Goal: Task Accomplishment & Management: Use online tool/utility

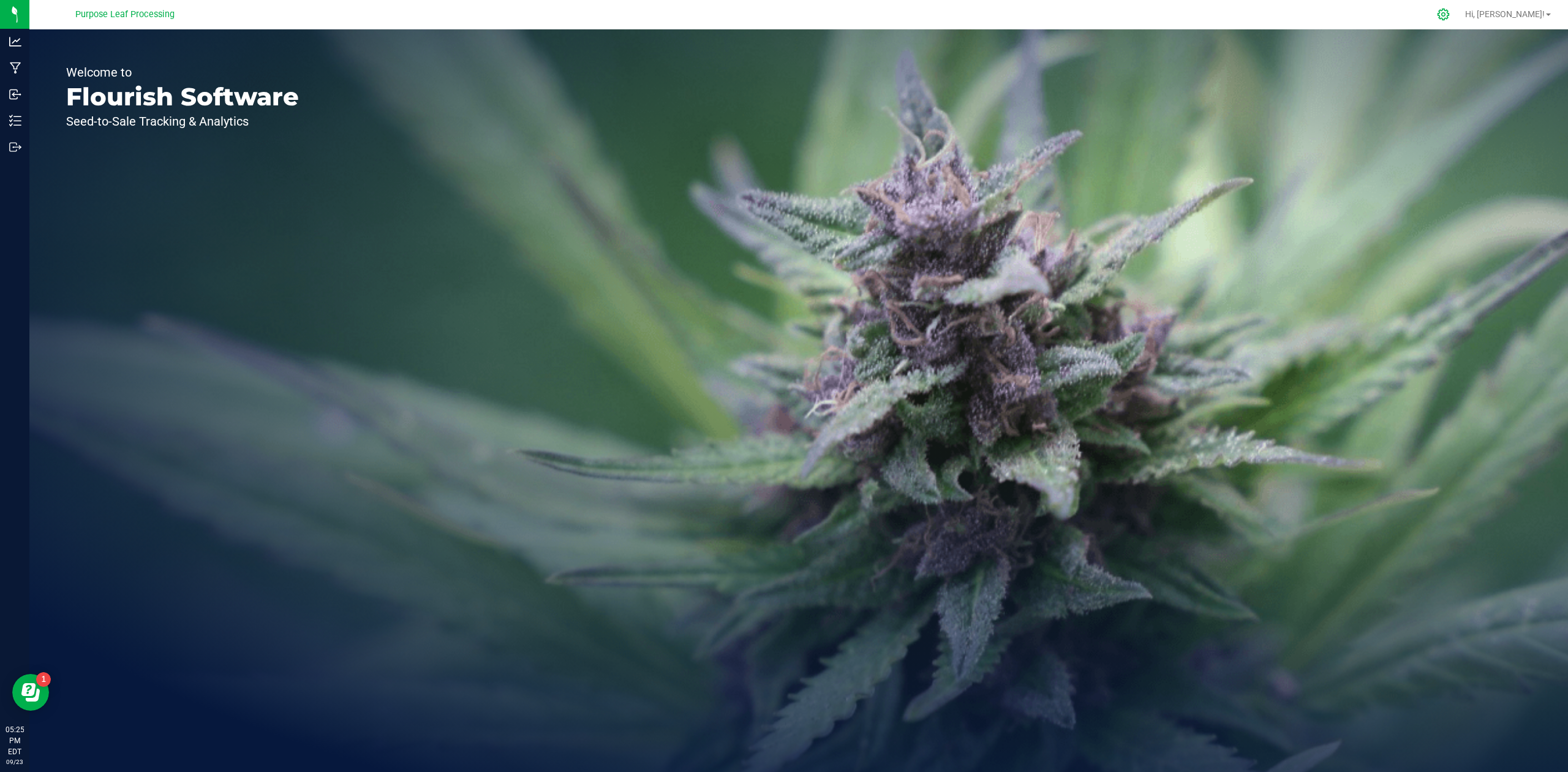
click at [1449, 11] on icon at bounding box center [1444, 14] width 12 height 12
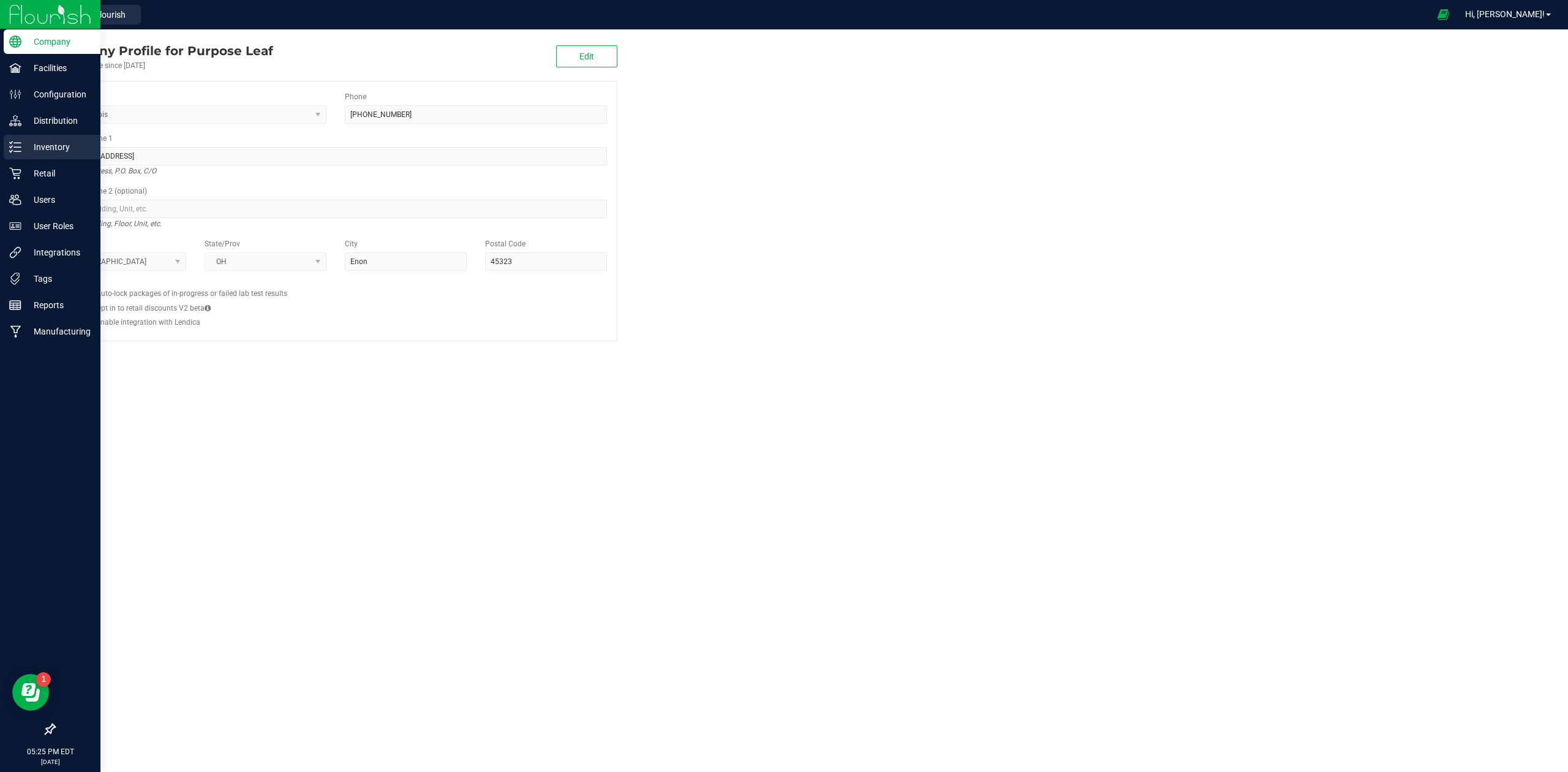
click at [70, 153] on p "Inventory" at bounding box center [58, 147] width 74 height 15
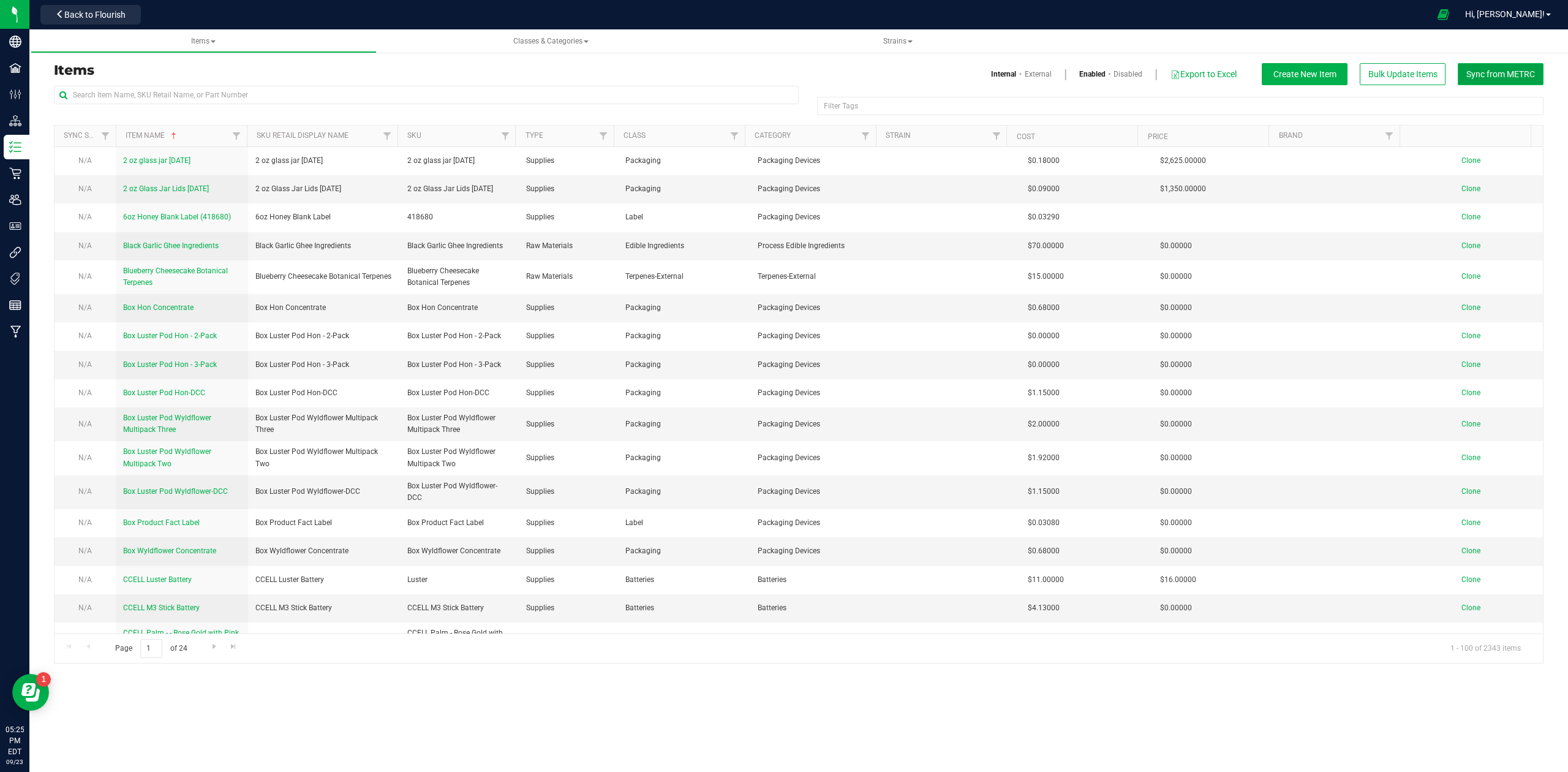
click at [1493, 76] on span "Sync from METRC" at bounding box center [1501, 74] width 69 height 10
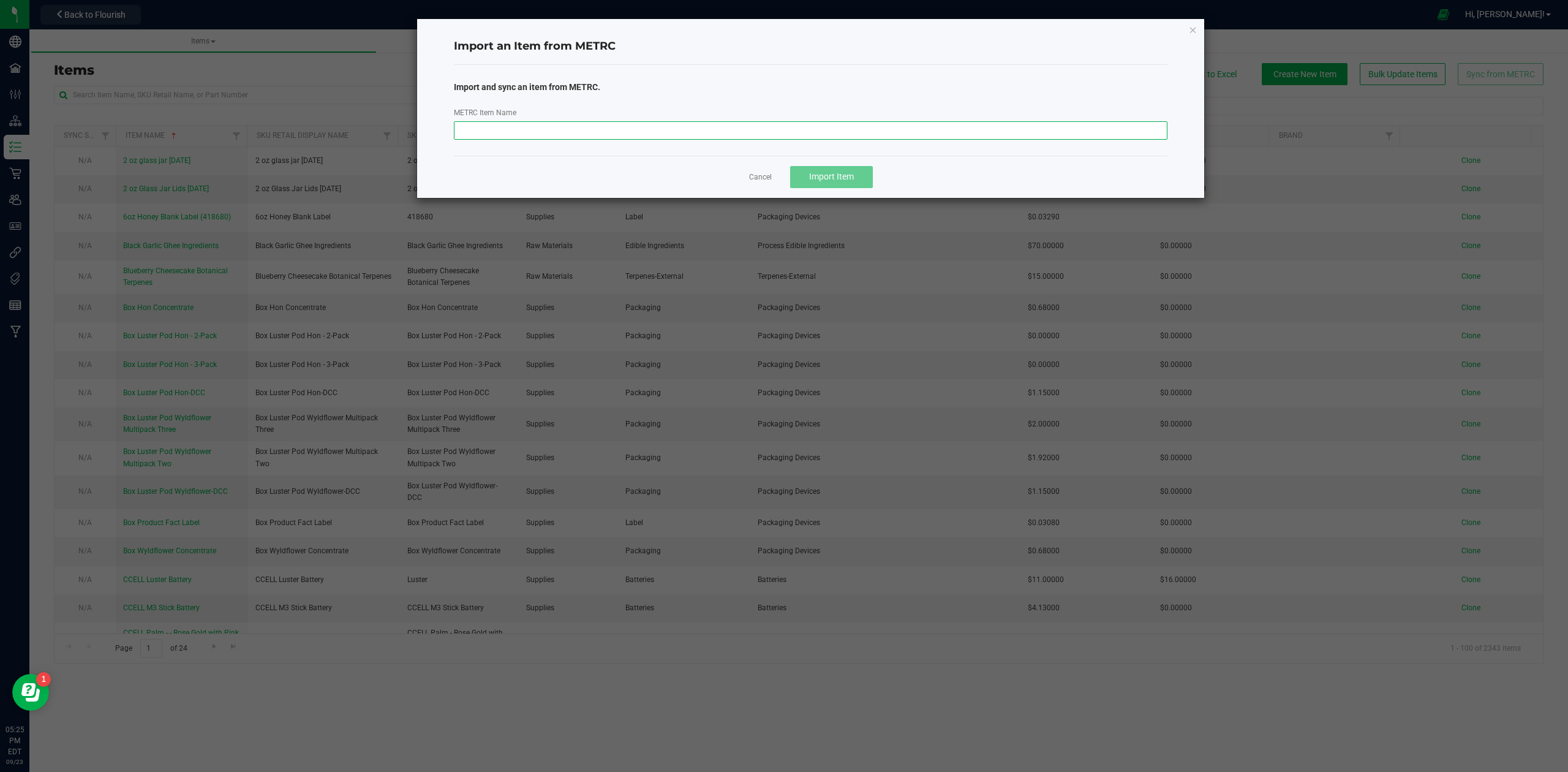
click at [508, 124] on input "METRC Item Name" at bounding box center [811, 131] width 714 height 18
paste input "M00001248208: Oil or Sol Vap - 7 - 100 - English Brunch - Cartridge"
type input "M00001248208: Oil or Sol Vap - 7 - 100 - English Brunch - Cartridge"
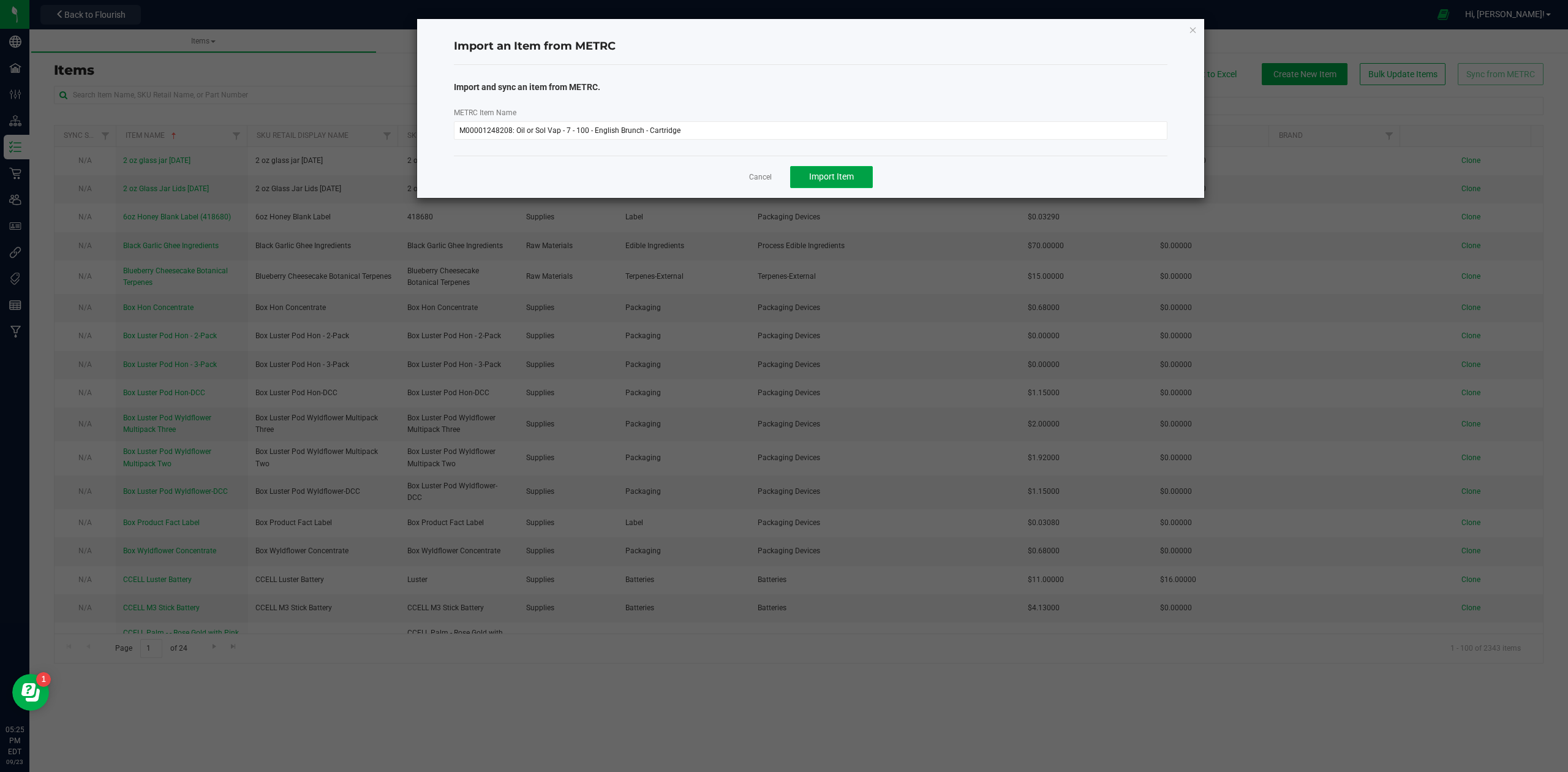
click at [815, 178] on span "Import Item" at bounding box center [832, 176] width 45 height 10
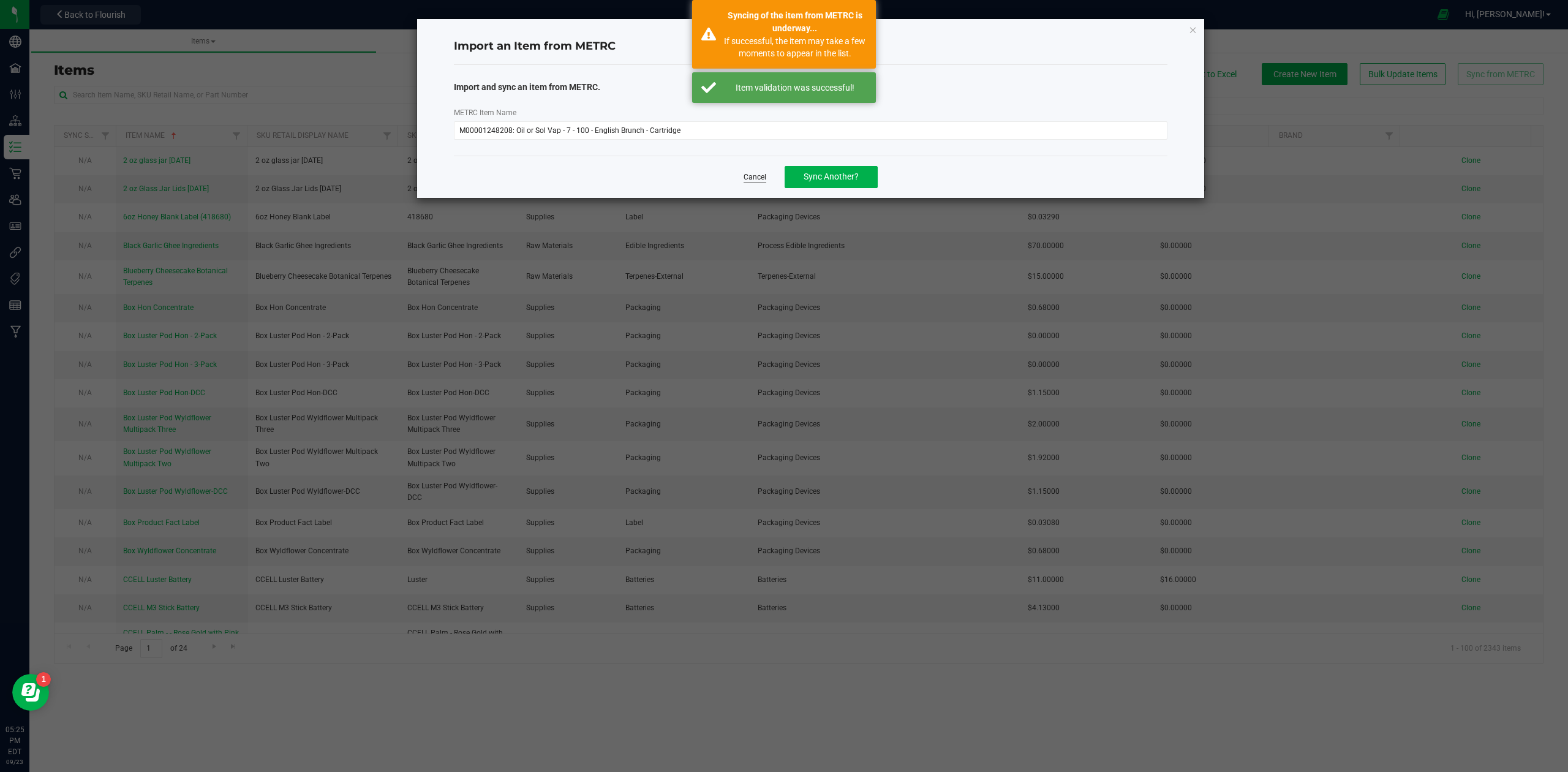
click at [762, 178] on link "Cancel" at bounding box center [755, 177] width 23 height 11
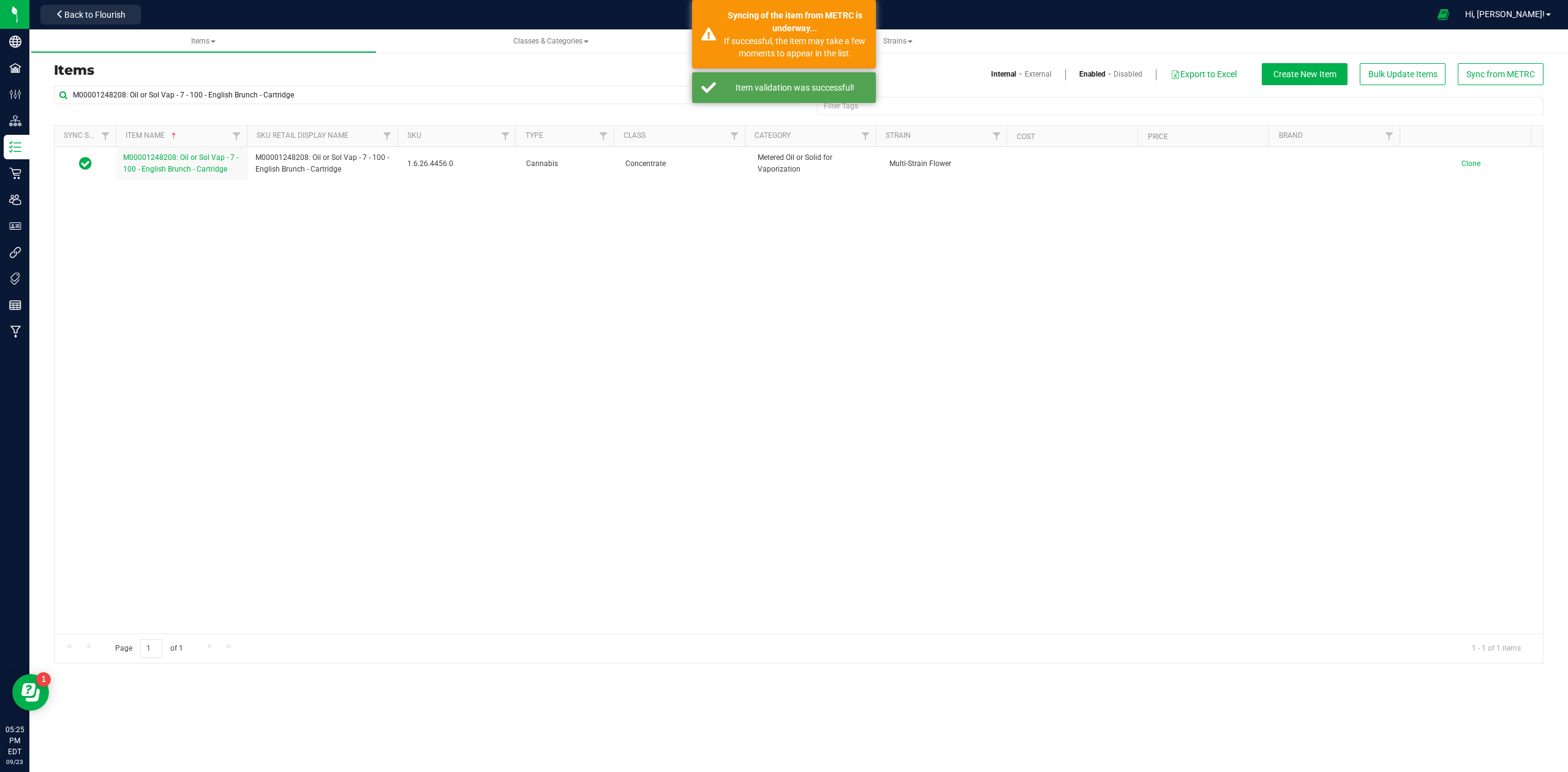
click at [174, 167] on span "M00001248208: Oil or Sol Vap - 7 - 100 - English Brunch - Cartridge" at bounding box center [181, 163] width 115 height 20
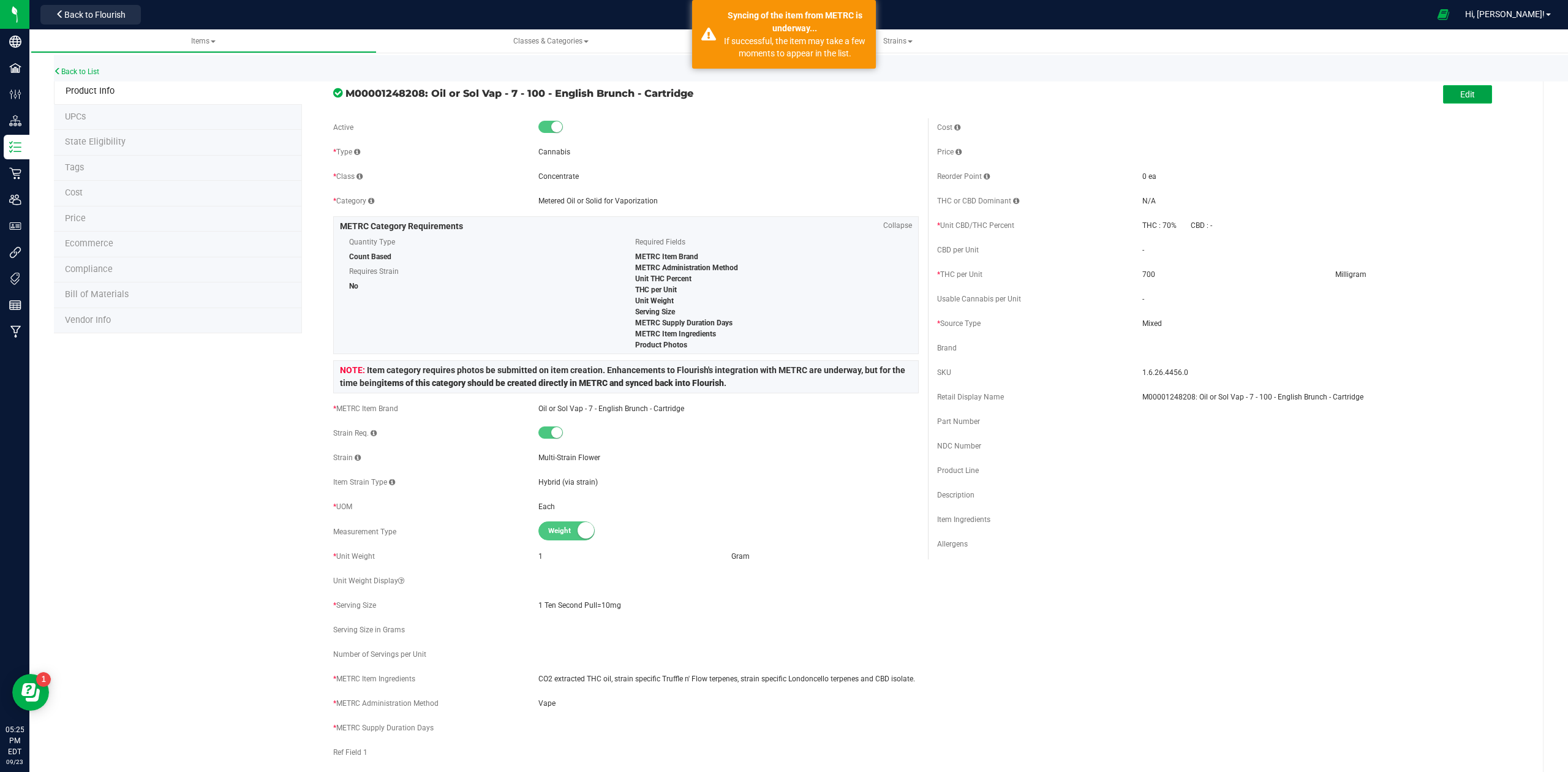
click at [1462, 98] on span "Edit" at bounding box center [1467, 94] width 15 height 10
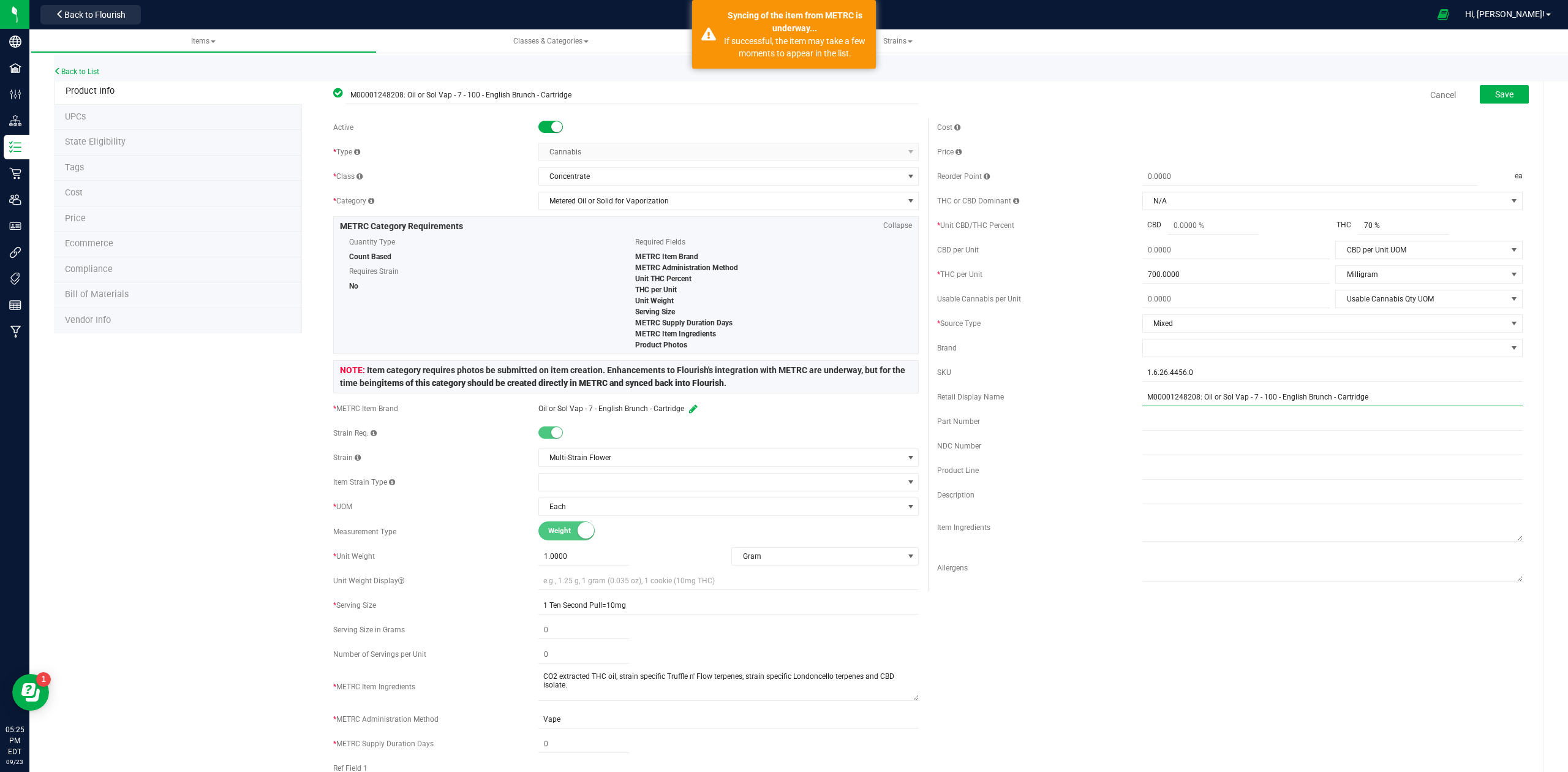
click at [1157, 397] on input "M00001248208: Oil or Sol Vap - 7 - 100 - English Brunch - Cartridge" at bounding box center [1332, 397] width 380 height 18
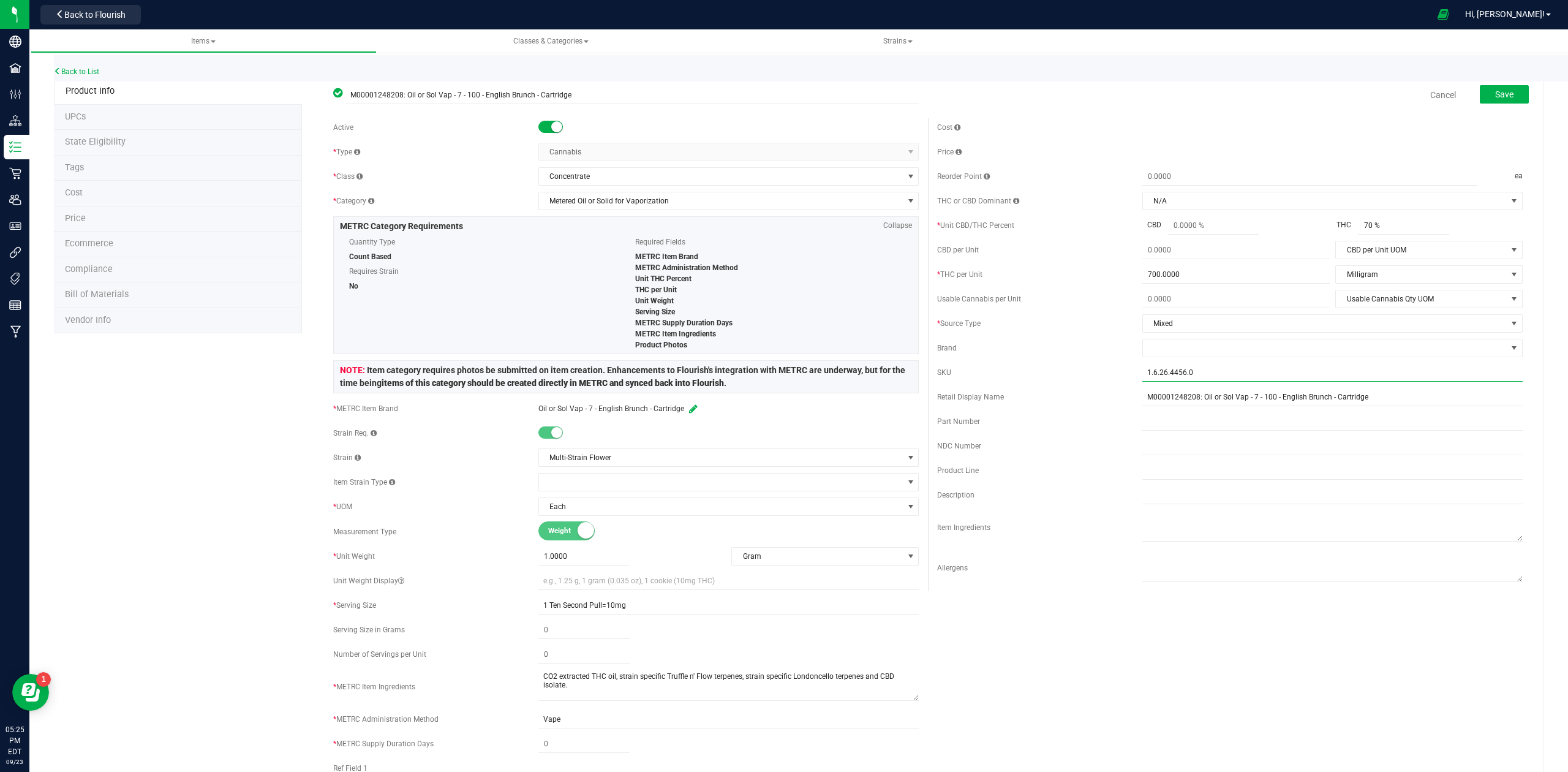
click at [1158, 375] on input "1.6.26.4456.0" at bounding box center [1332, 373] width 380 height 18
paste input "M00001248208"
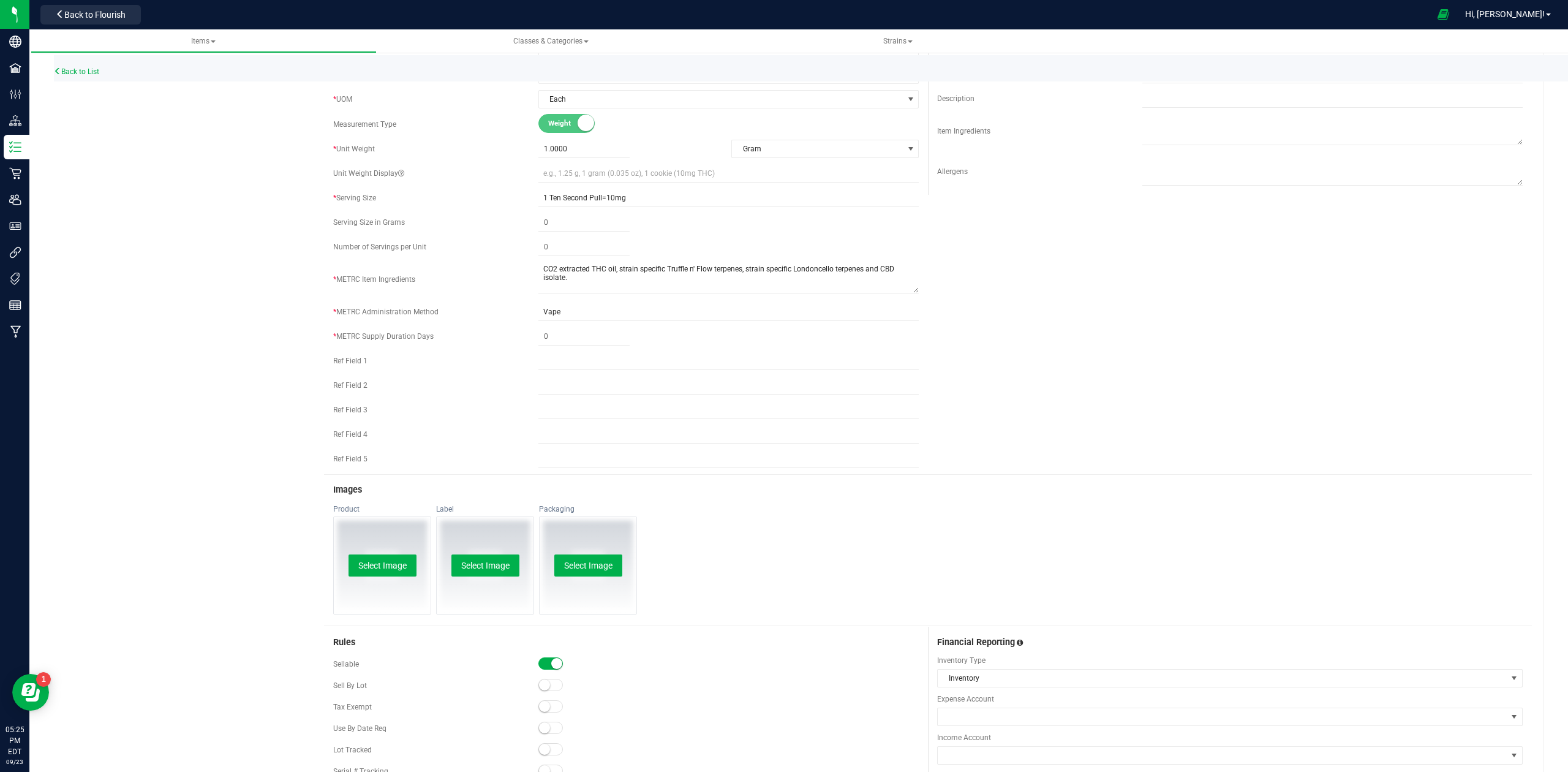
scroll to position [408, 0]
type input "M00001248208"
click at [549, 337] on span at bounding box center [584, 335] width 91 height 18
type input "2"
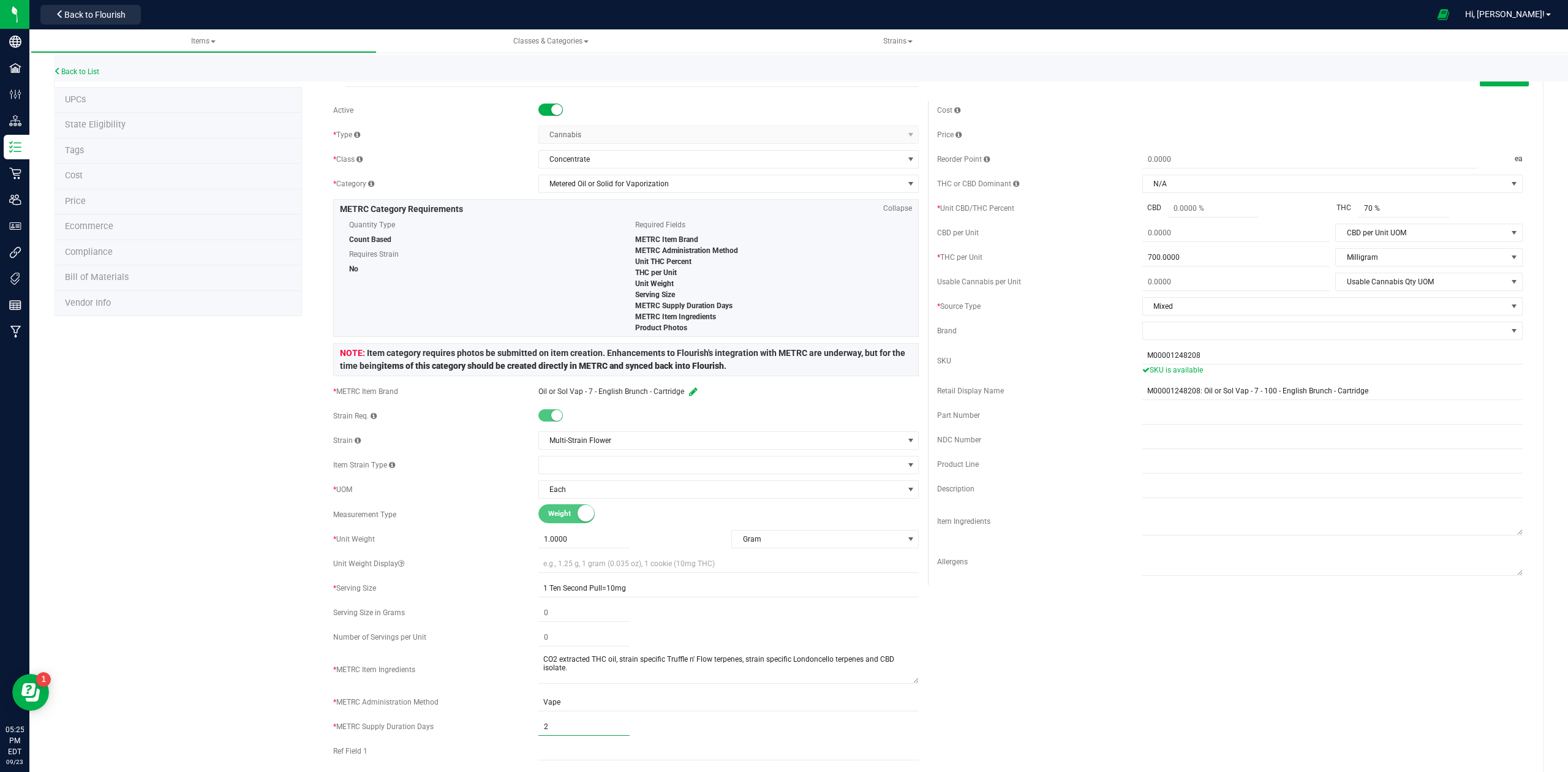
scroll to position [0, 0]
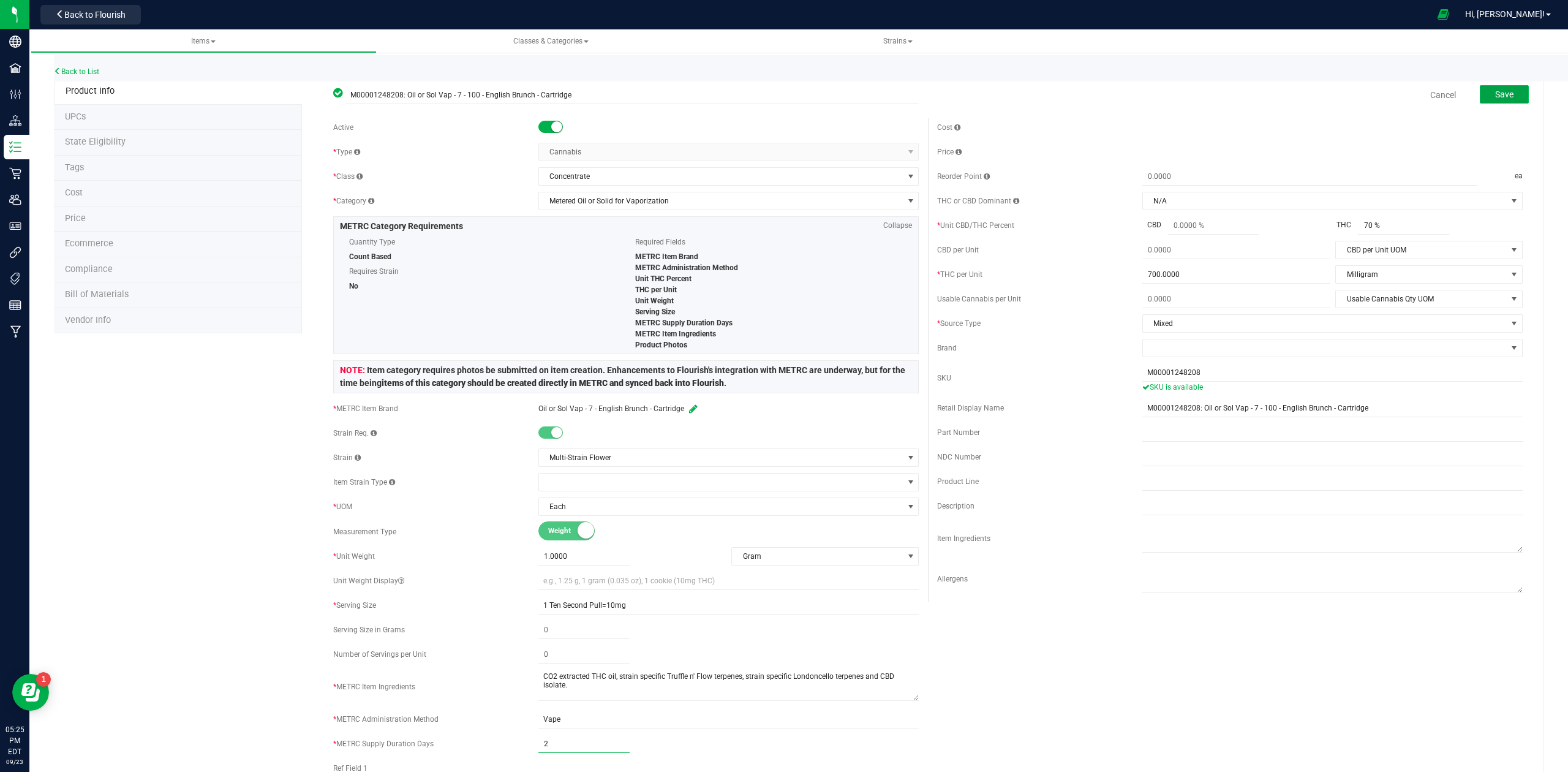
type input "2"
click at [1480, 96] on button "Save" at bounding box center [1505, 94] width 49 height 18
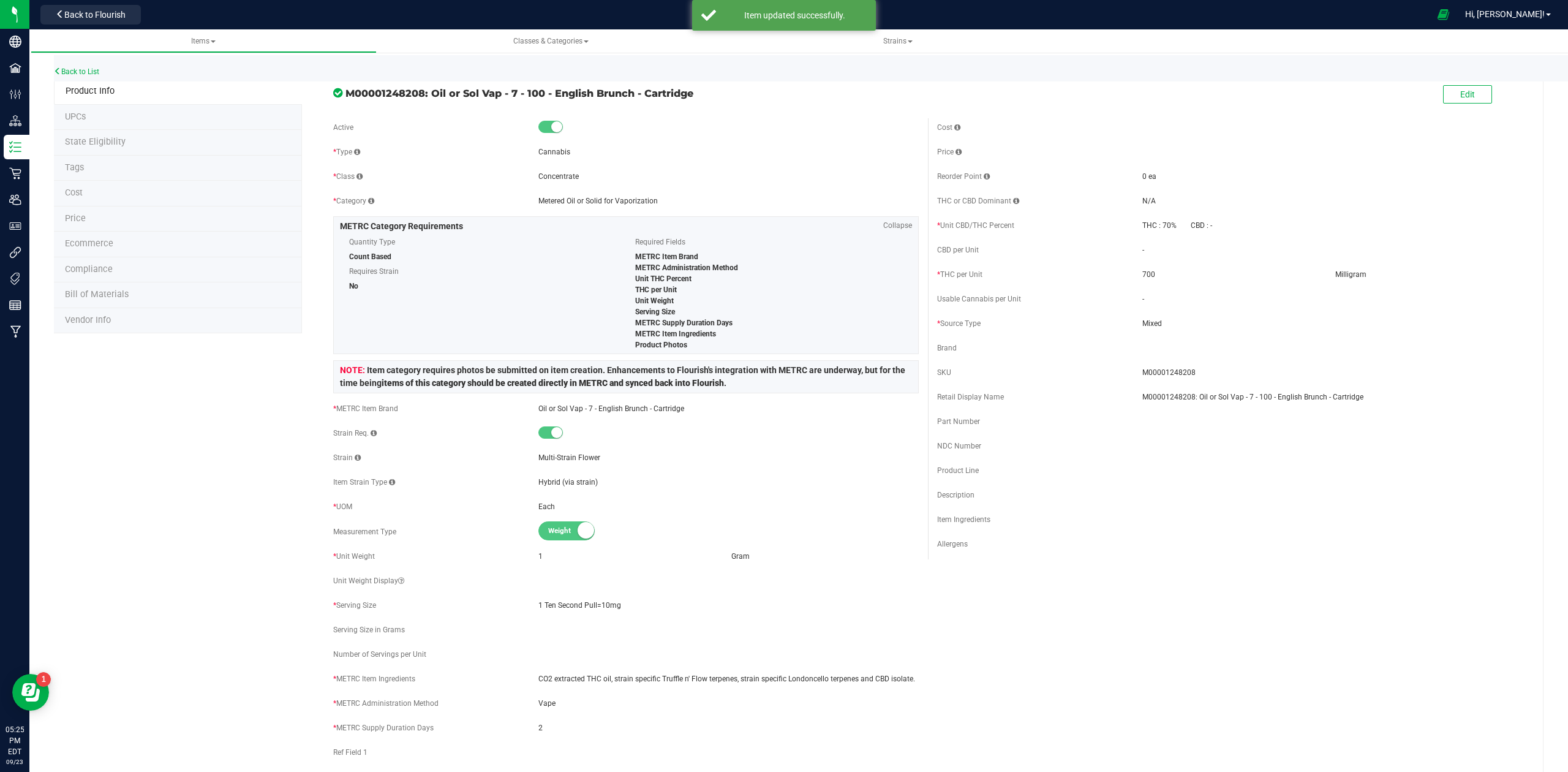
click at [86, 148] on li "State Eligibility" at bounding box center [178, 143] width 248 height 26
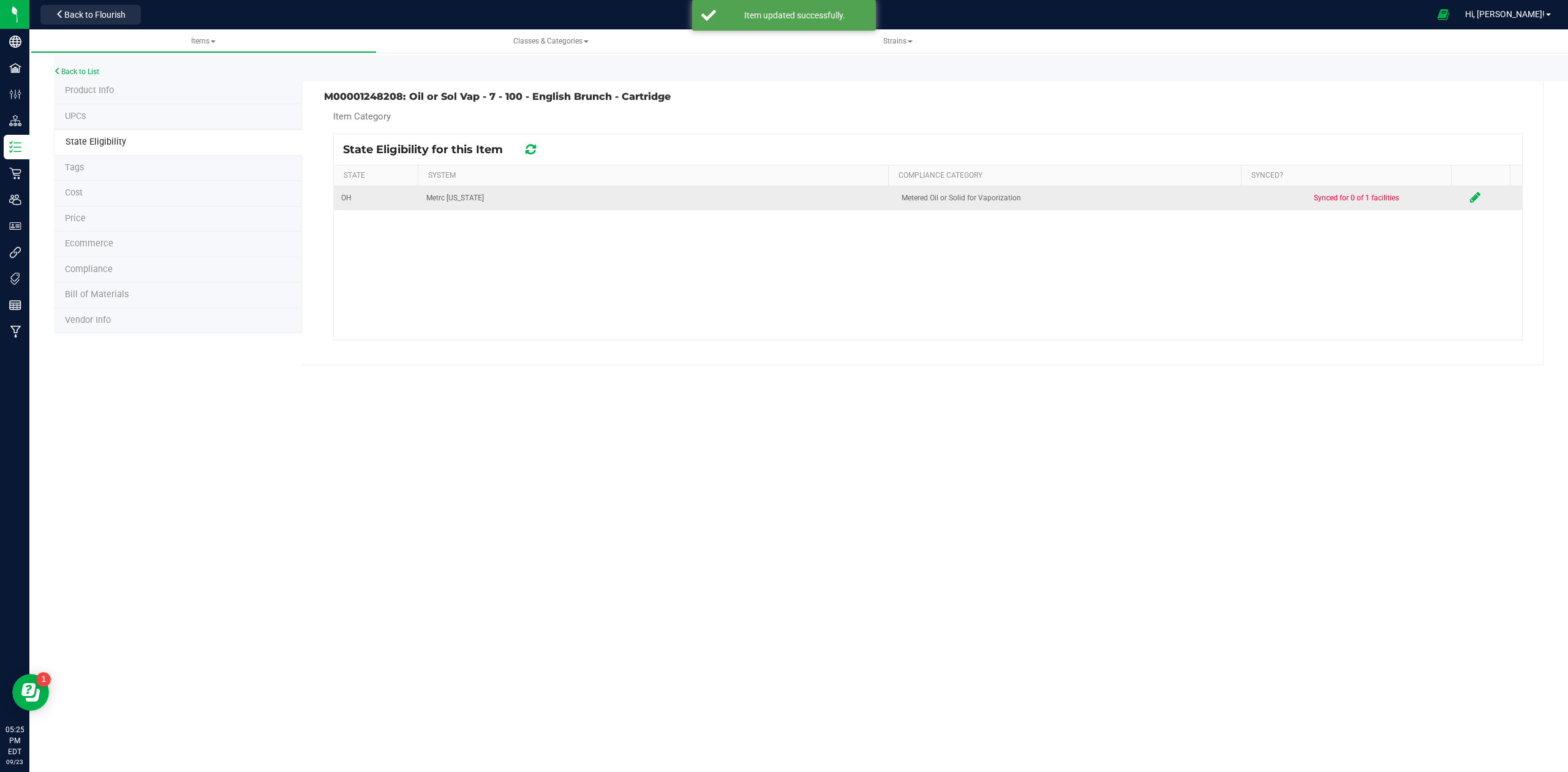
click at [1470, 198] on icon at bounding box center [1475, 197] width 11 height 12
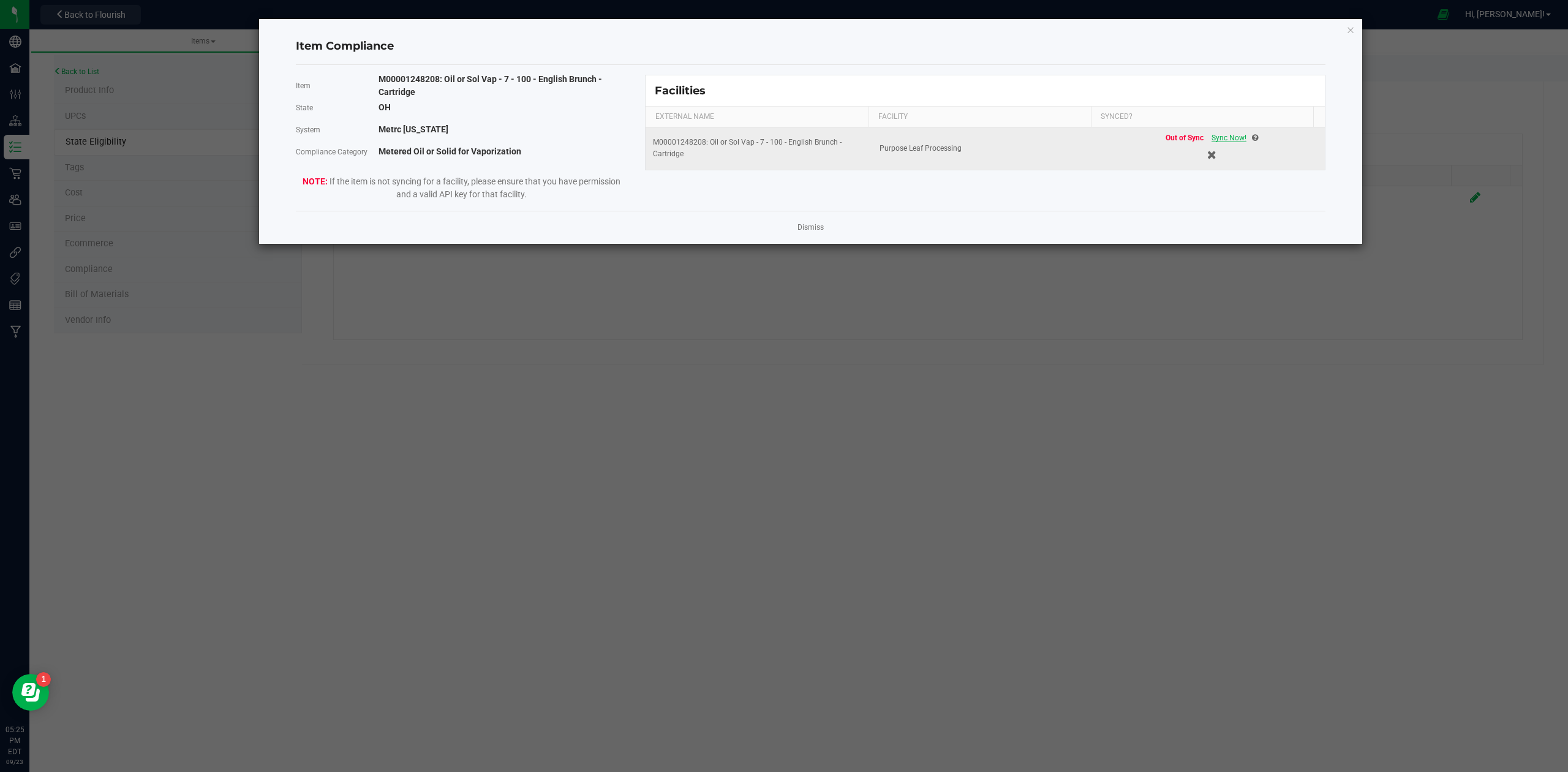
click at [1221, 138] on span "Sync Now!" at bounding box center [1229, 138] width 35 height 8
click at [802, 224] on link "Dismiss" at bounding box center [810, 227] width 26 height 11
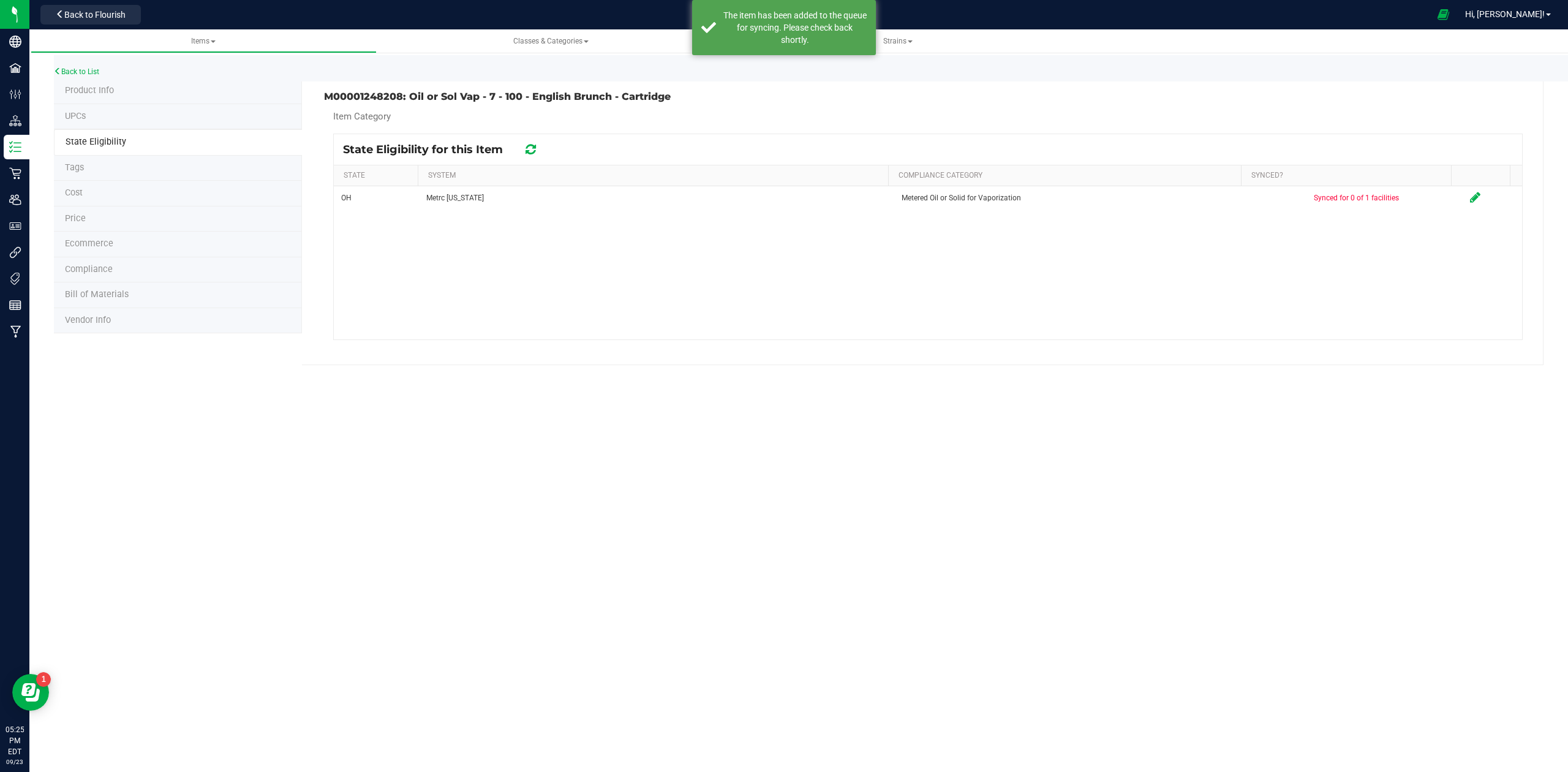
click at [529, 148] on icon at bounding box center [531, 149] width 11 height 12
click at [532, 142] on link at bounding box center [531, 149] width 11 height 15
click at [75, 216] on span "Price" at bounding box center [75, 218] width 21 height 11
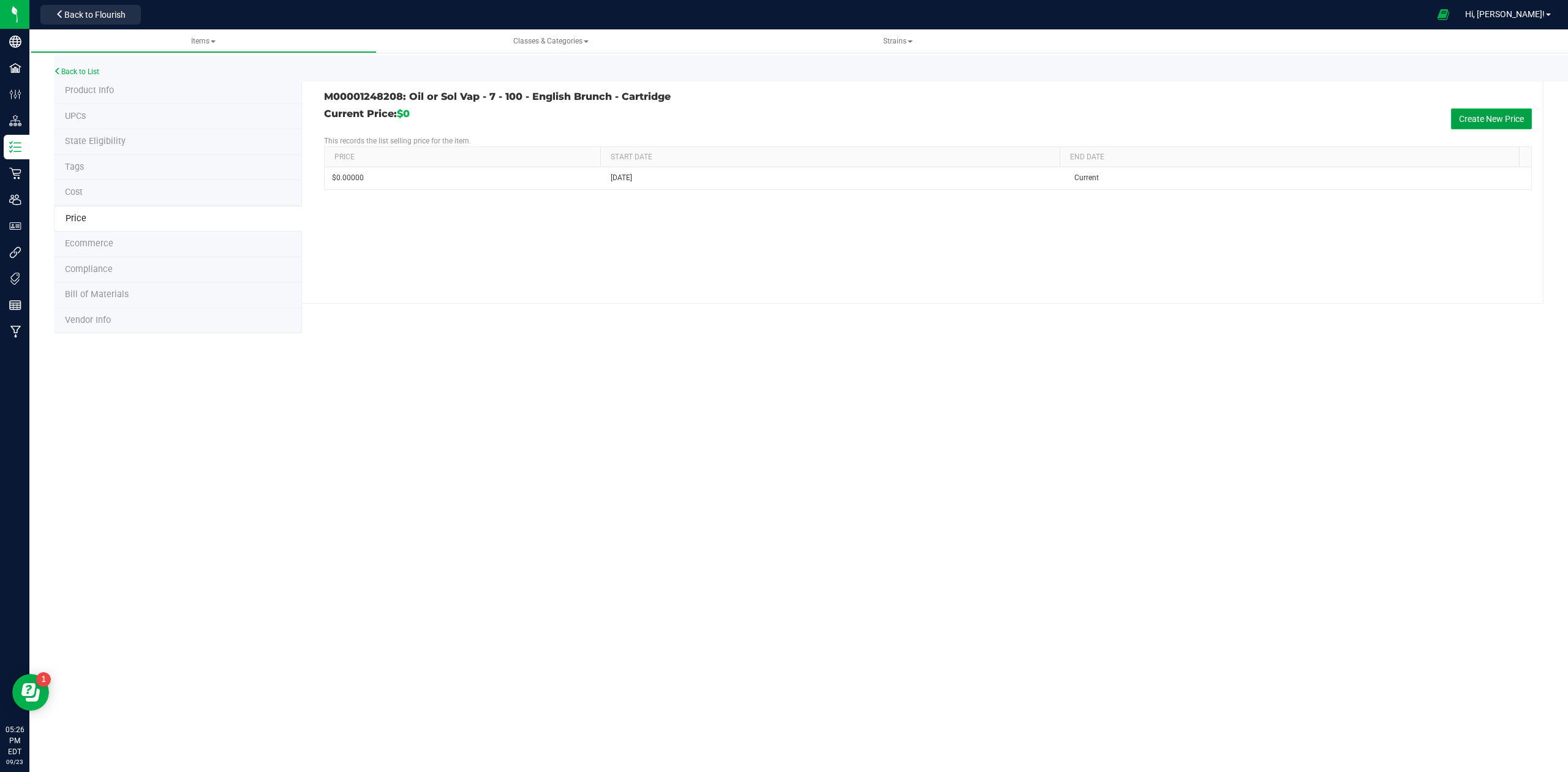
click at [1497, 119] on button "Create New Price" at bounding box center [1491, 119] width 81 height 21
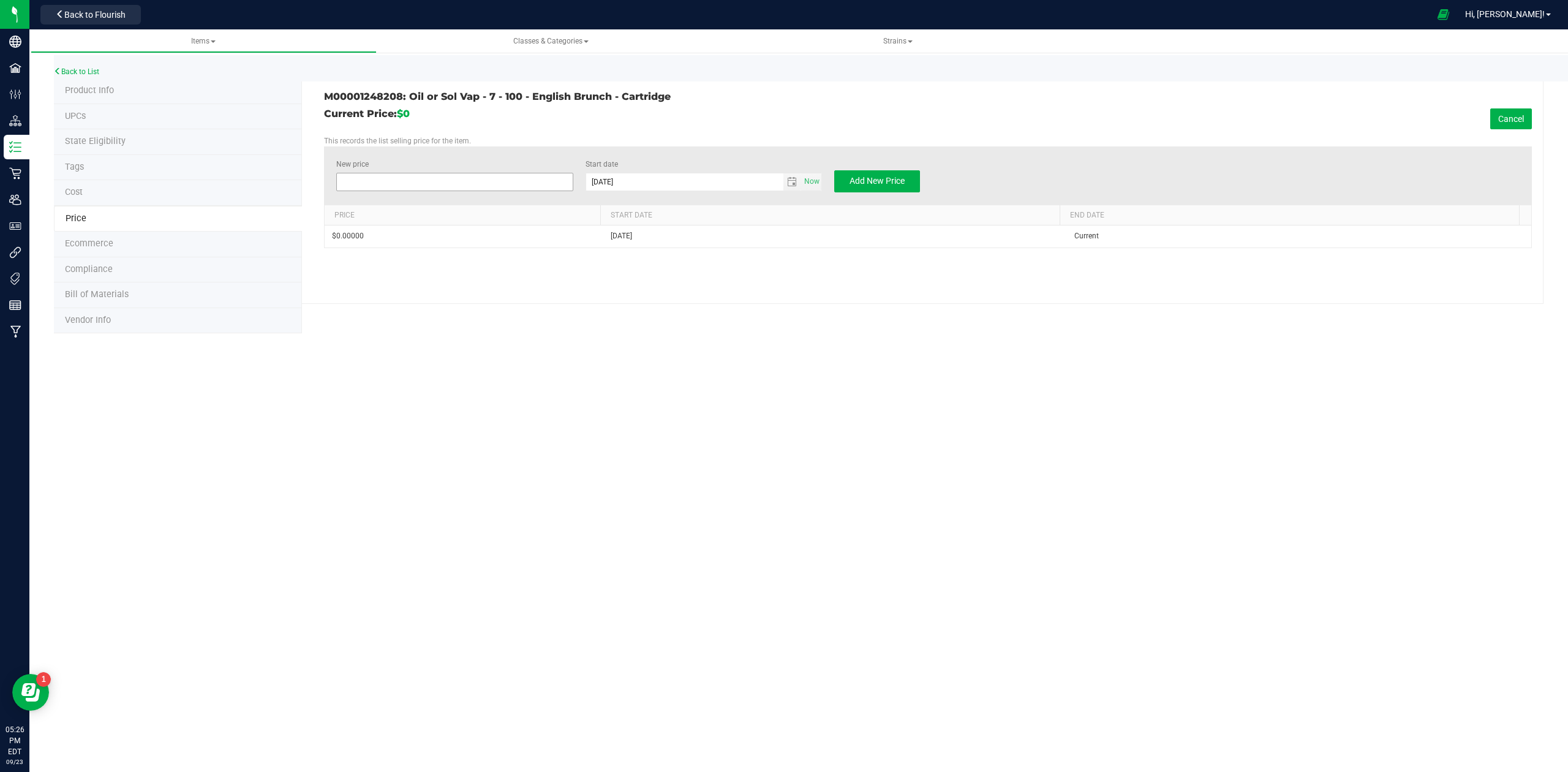
click at [383, 178] on span at bounding box center [454, 182] width 236 height 18
type input "22"
click at [873, 182] on span "Add New Price" at bounding box center [877, 181] width 55 height 10
type input "$0.00000"
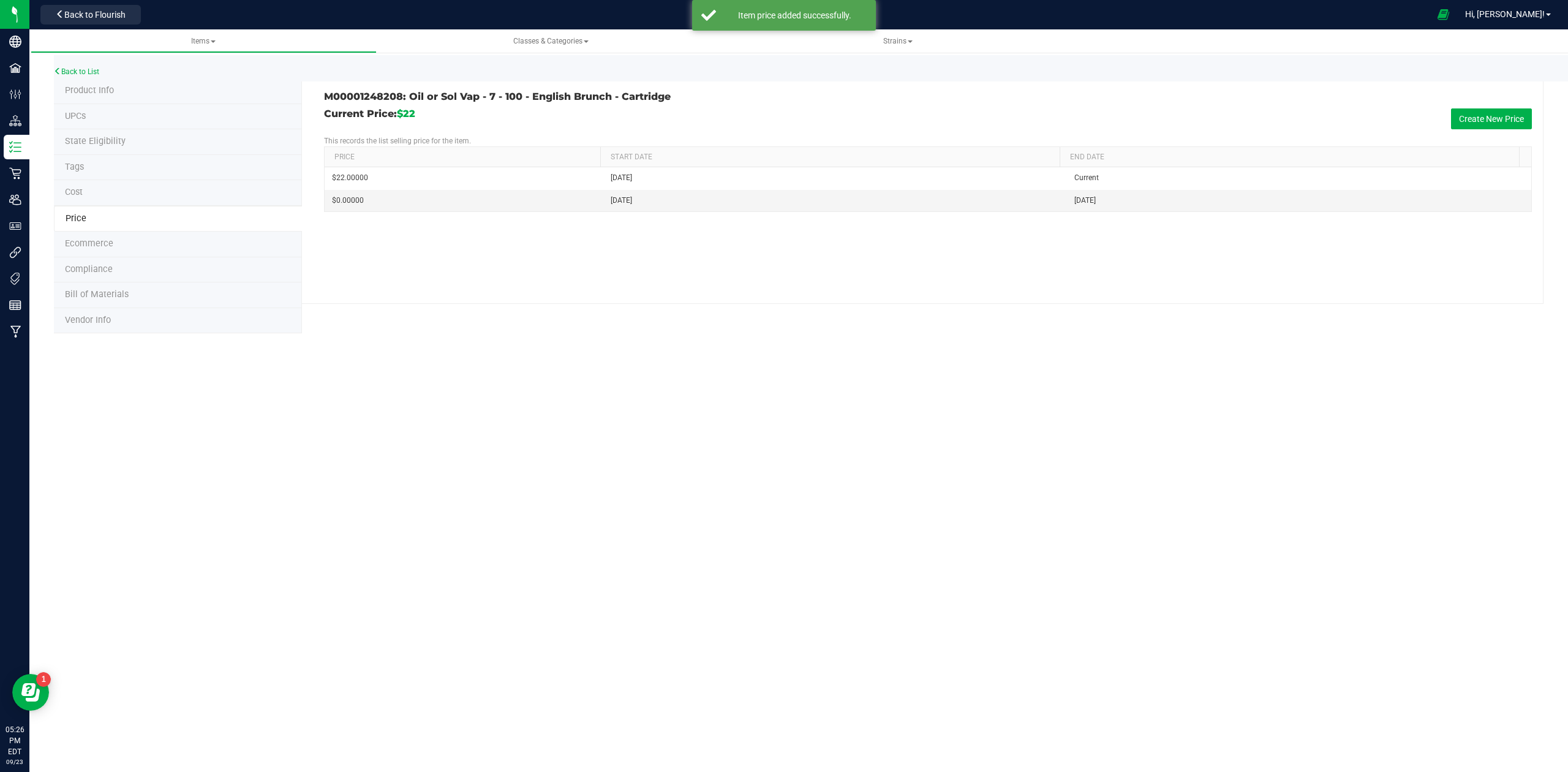
click at [103, 297] on span "Bill of Materials" at bounding box center [96, 294] width 64 height 11
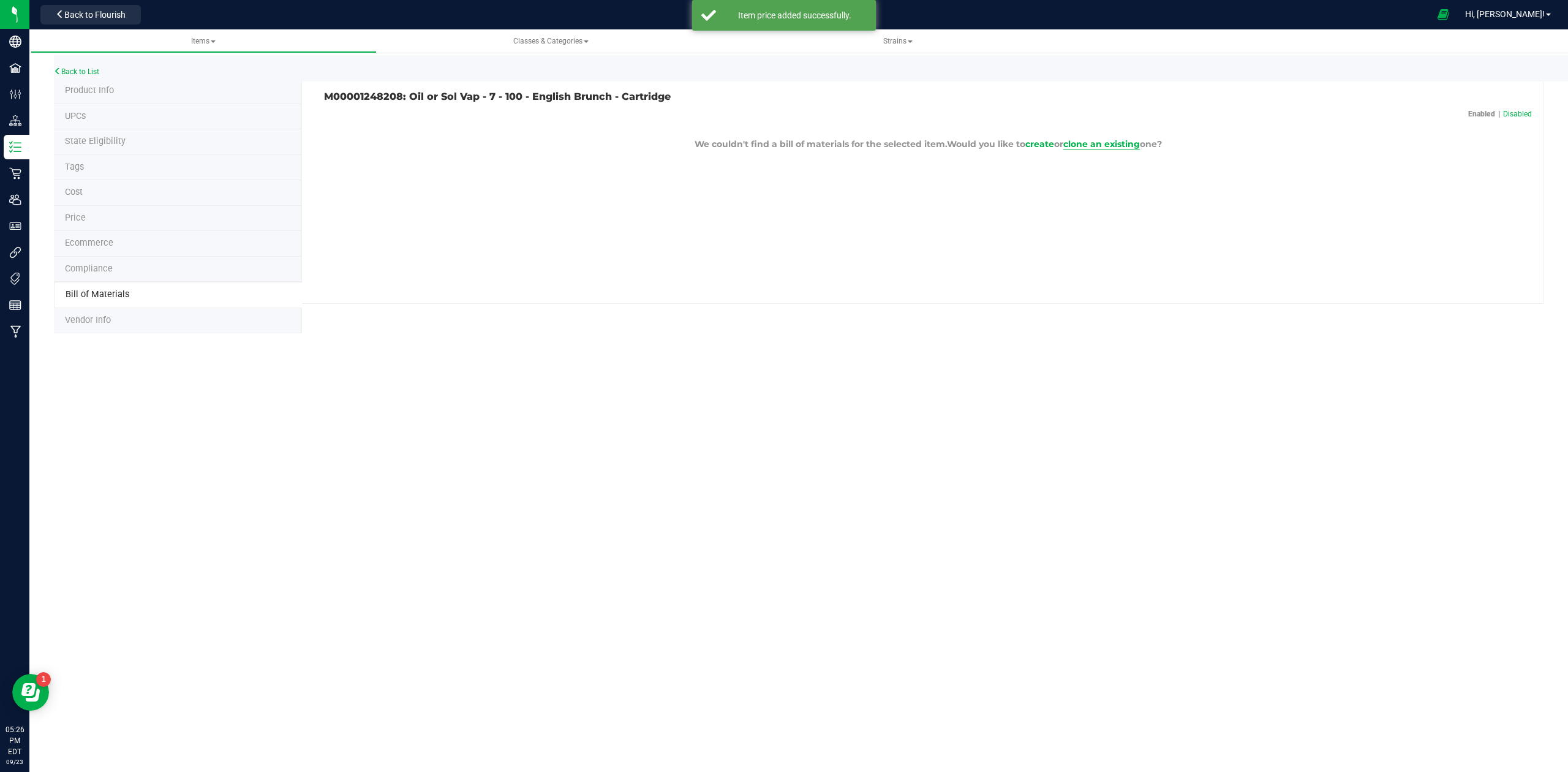
click at [1093, 143] on span "clone an existing" at bounding box center [1101, 144] width 77 height 11
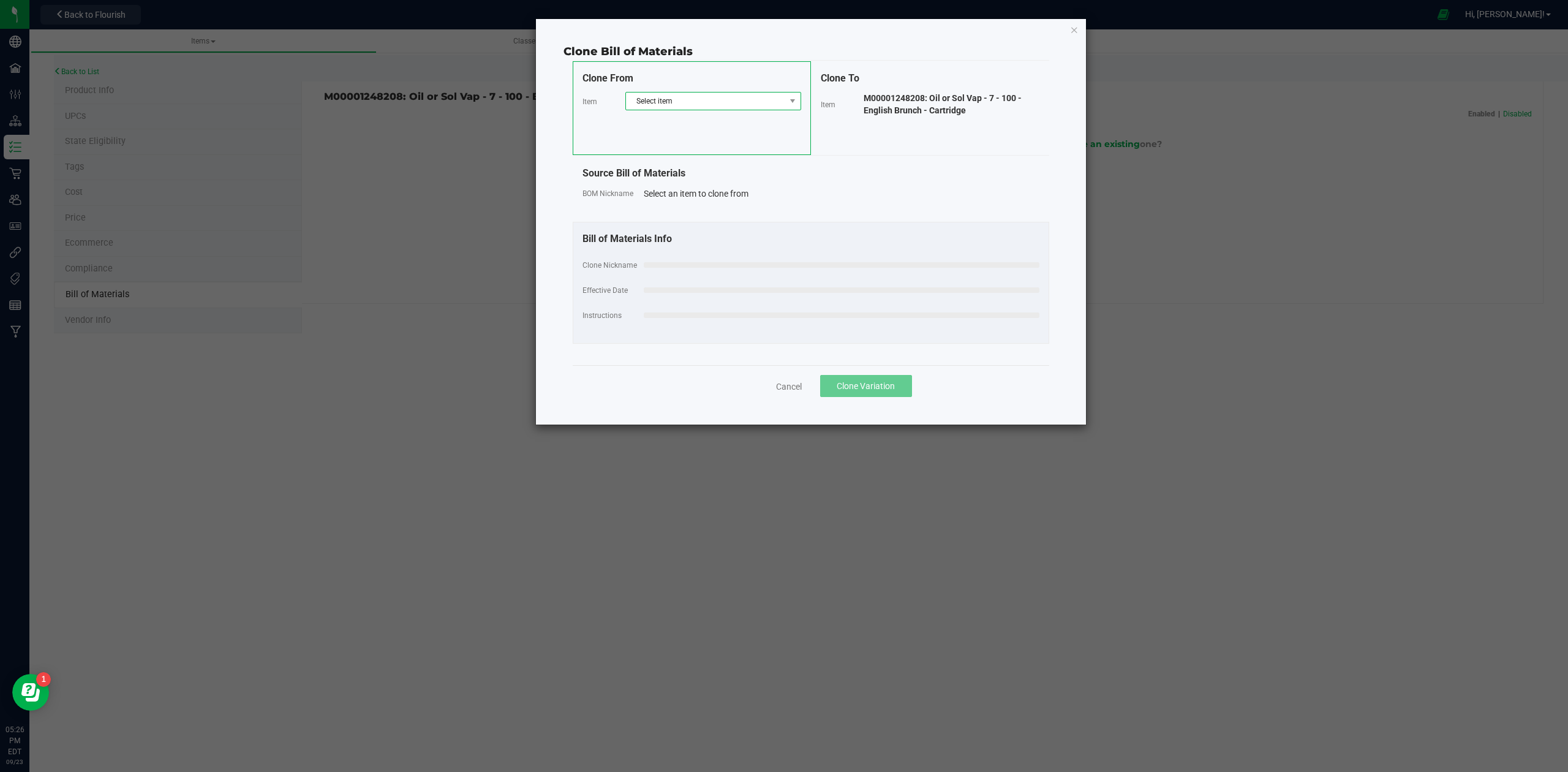
click at [767, 109] on span "Select item" at bounding box center [705, 101] width 160 height 17
type input "oil or sol vap - 7 - 100 -"
click at [757, 155] on li "M00001243835: Oil or Sol Vap - 7 - 100 - D Coast" at bounding box center [712, 153] width 174 height 17
select select "551"
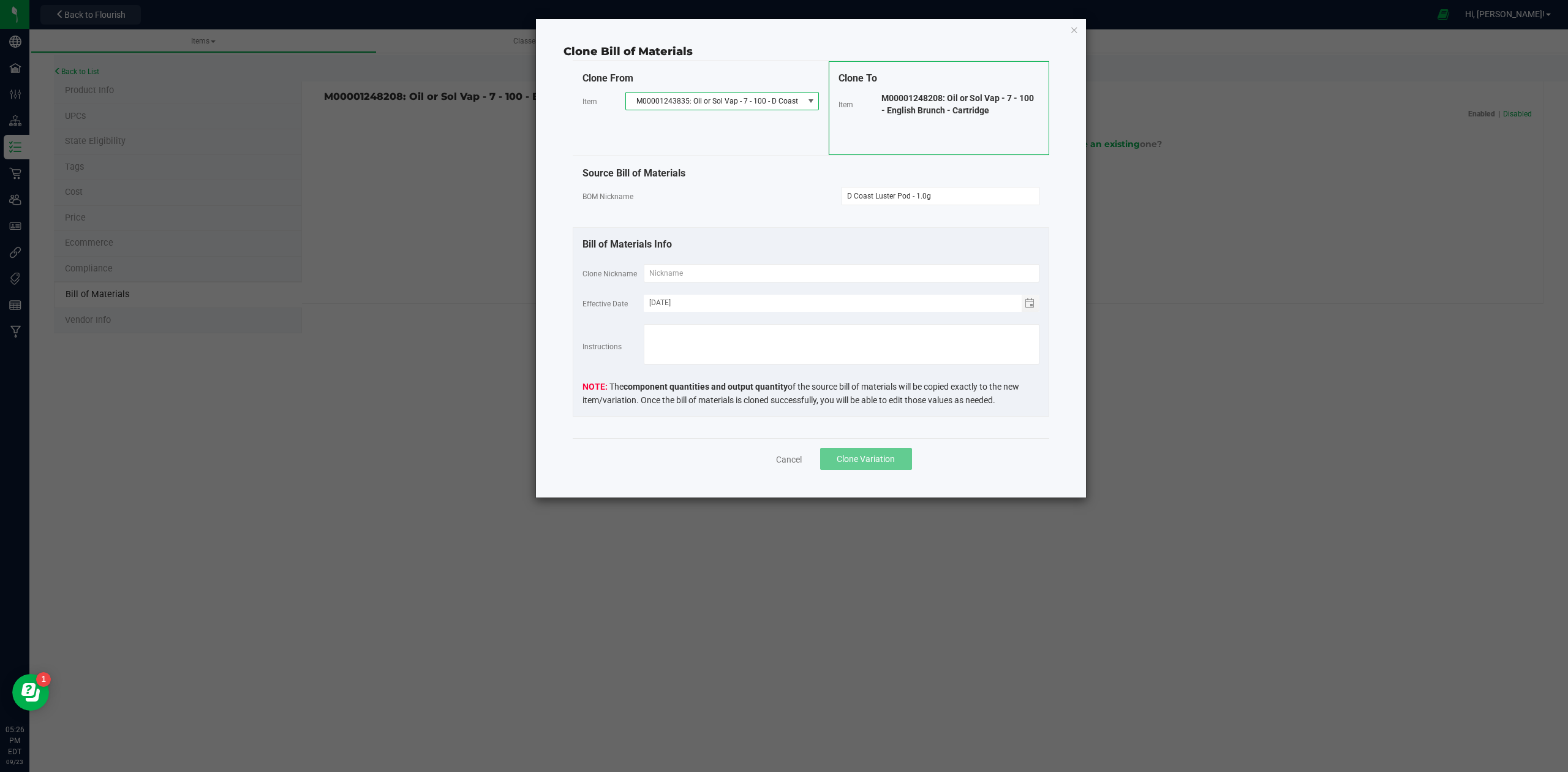
click at [792, 99] on span "M00001243835: Oil or Sol Vap - 7 - 100 - D Coast" at bounding box center [714, 101] width 178 height 17
click at [771, 160] on li "M00001224928: Oil or Sol Vap - 7- 50 - GSC" at bounding box center [721, 155] width 190 height 17
click at [778, 105] on span "M00001224928: Oil or Sol Vap - 7- 50 - GSC" at bounding box center [705, 101] width 160 height 17
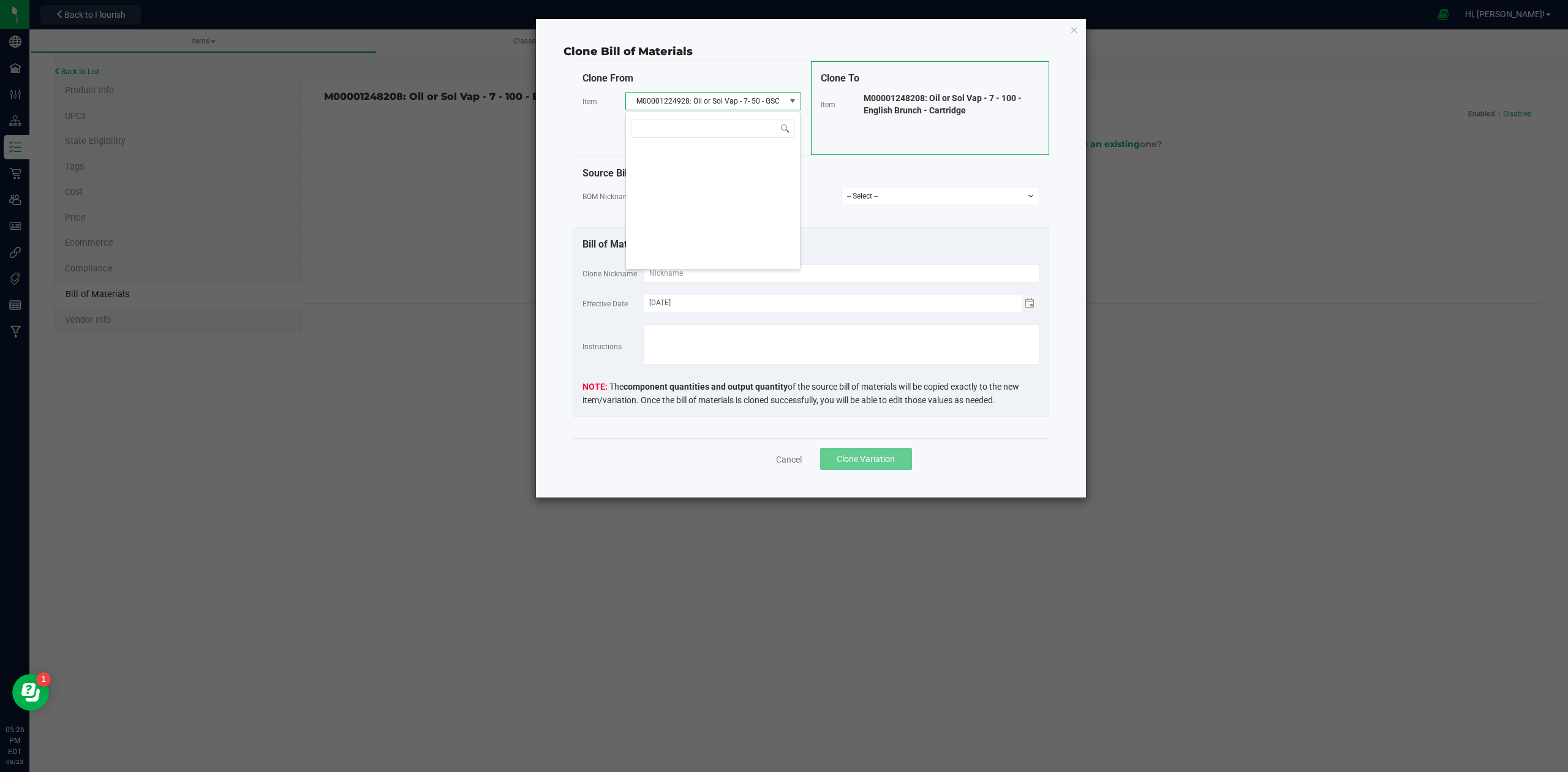
scroll to position [18, 174]
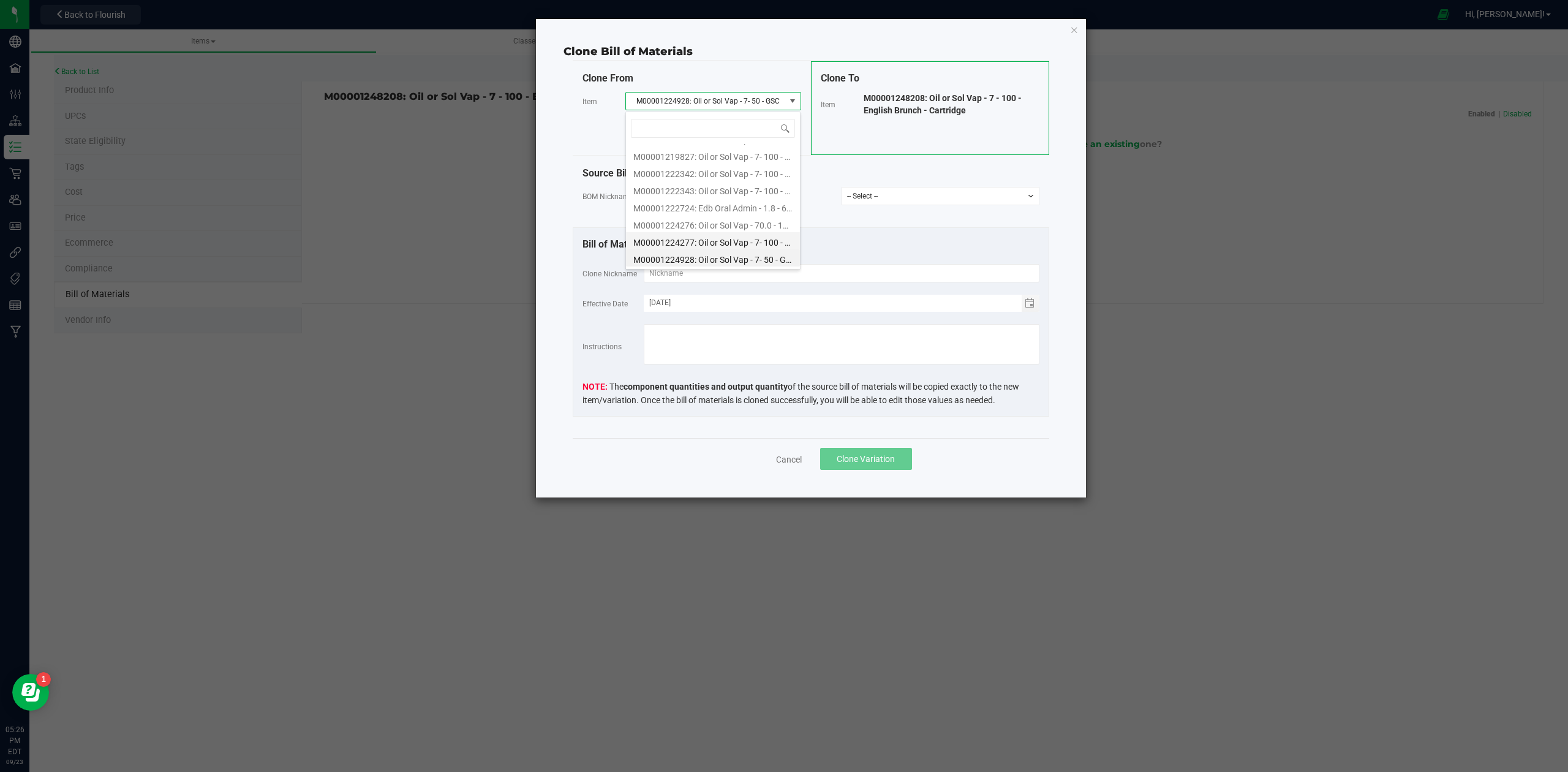
click at [753, 238] on li "M00001224277: Oil or Sol Vap - 7- 100 - Fossil Fuel" at bounding box center [712, 240] width 174 height 17
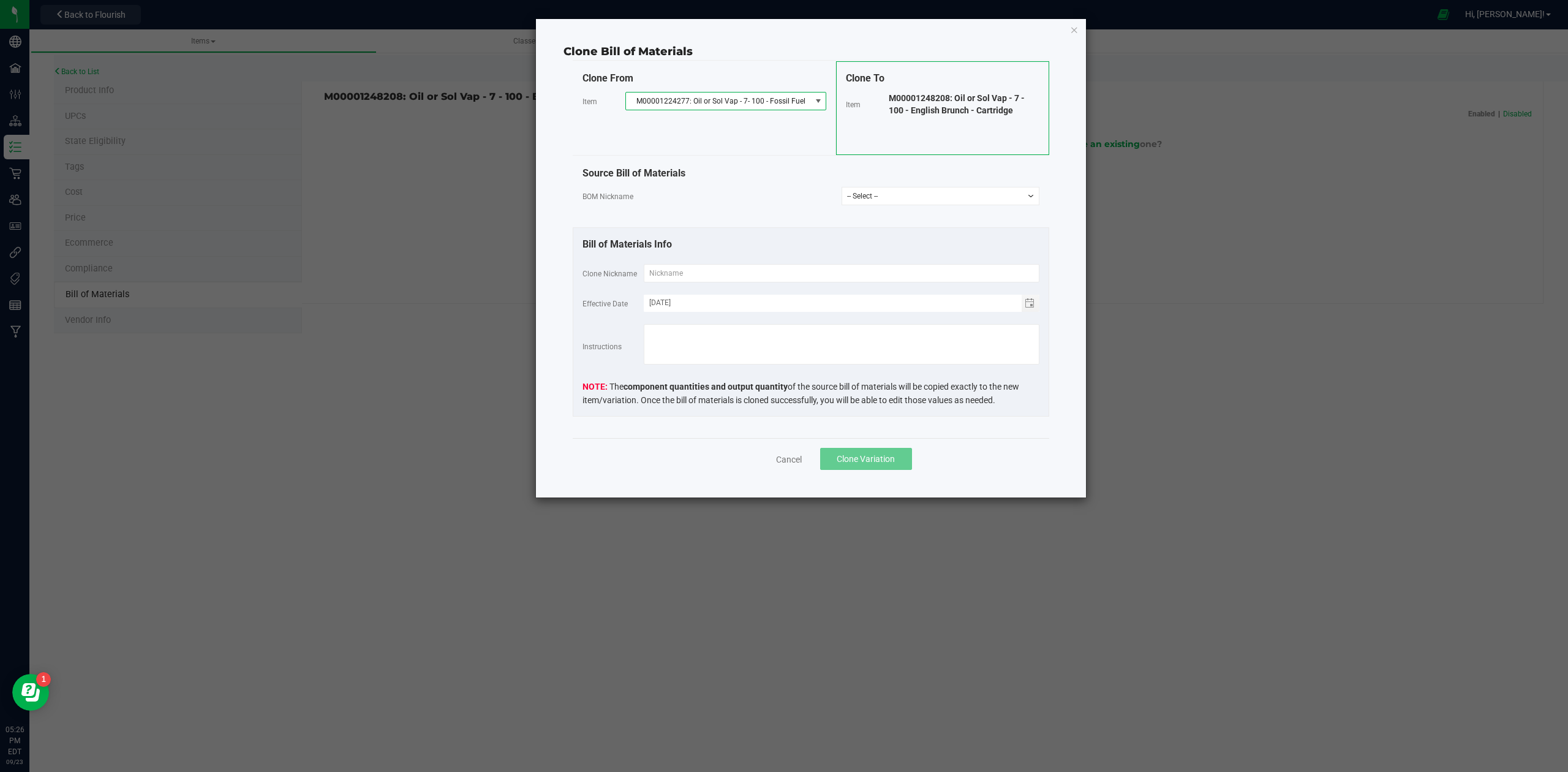
click at [858, 196] on select "-- Select -- Kera Cartridge Fossil Fuel 1g" at bounding box center [940, 196] width 198 height 18
select select "543"
click at [842, 188] on select "-- Select -- Kera Cartridge Fossil Fuel 1g" at bounding box center [940, 196] width 198 height 18
click at [683, 269] on input "text" at bounding box center [842, 273] width 396 height 18
click at [734, 276] on input "English Brunch Cartridge 1.0g" at bounding box center [842, 273] width 396 height 18
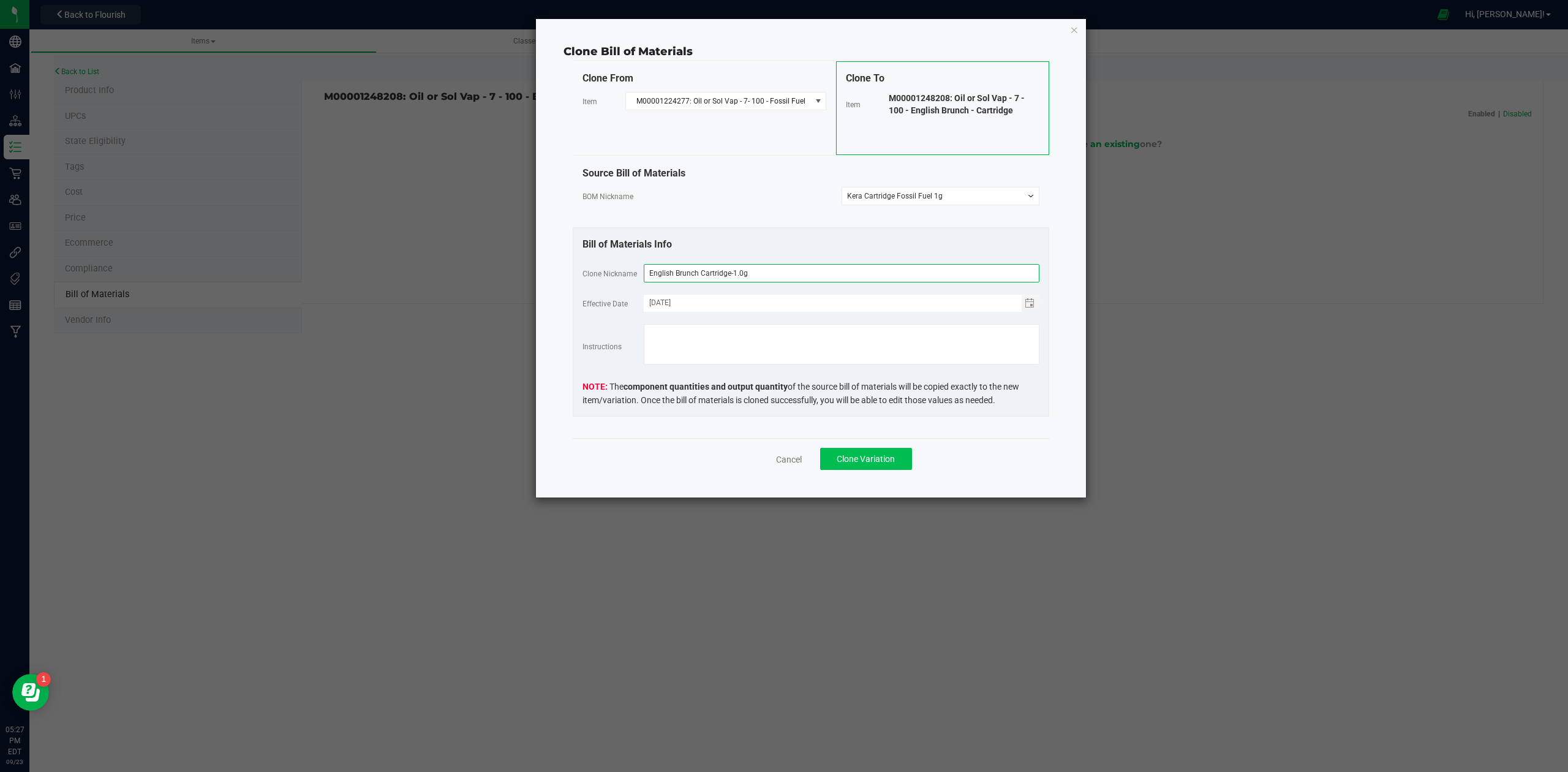
type input "English Brunch Cartridge-1.0g"
click at [863, 464] on span "Clone Variation" at bounding box center [866, 459] width 58 height 10
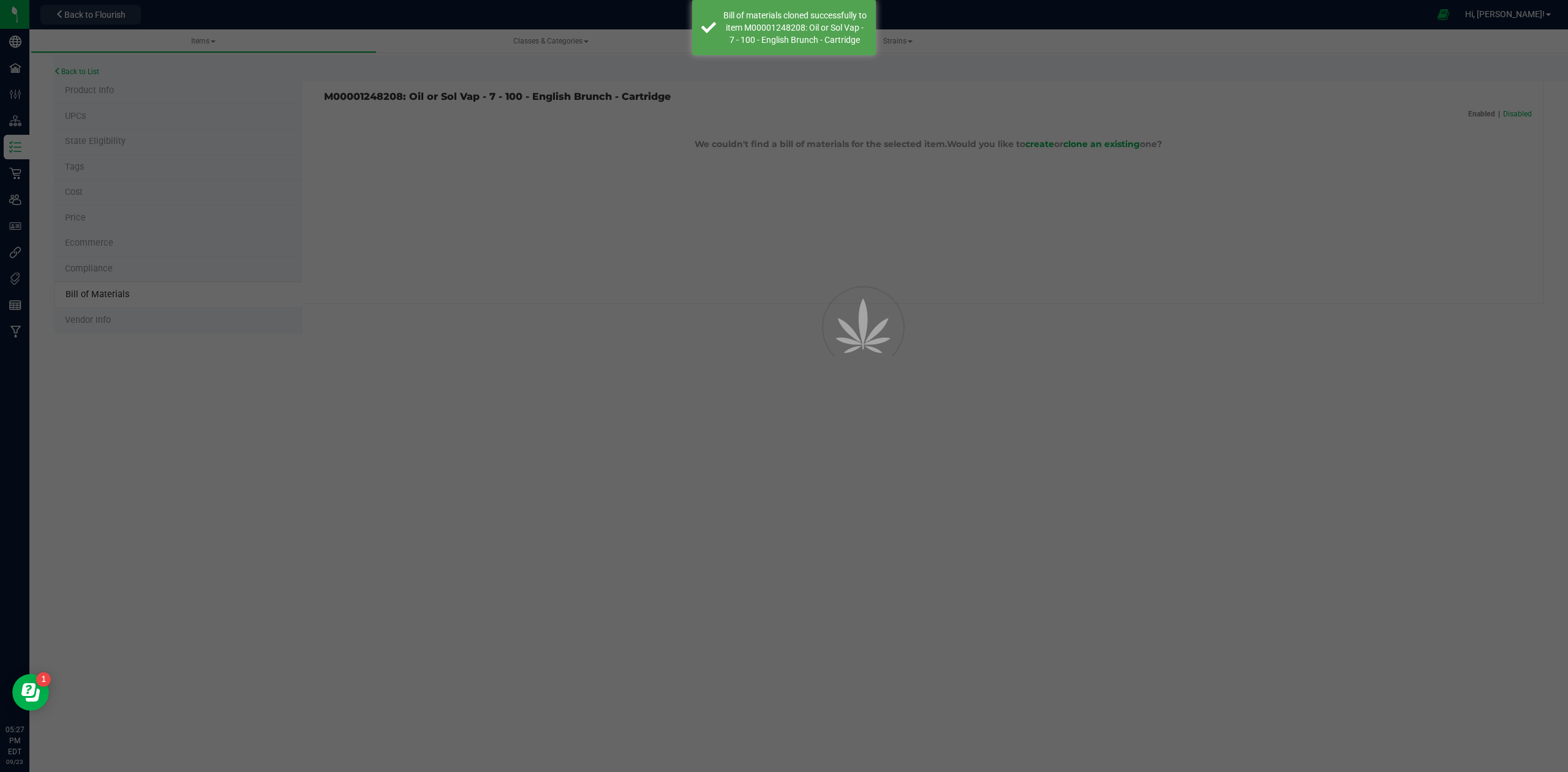
select select "555"
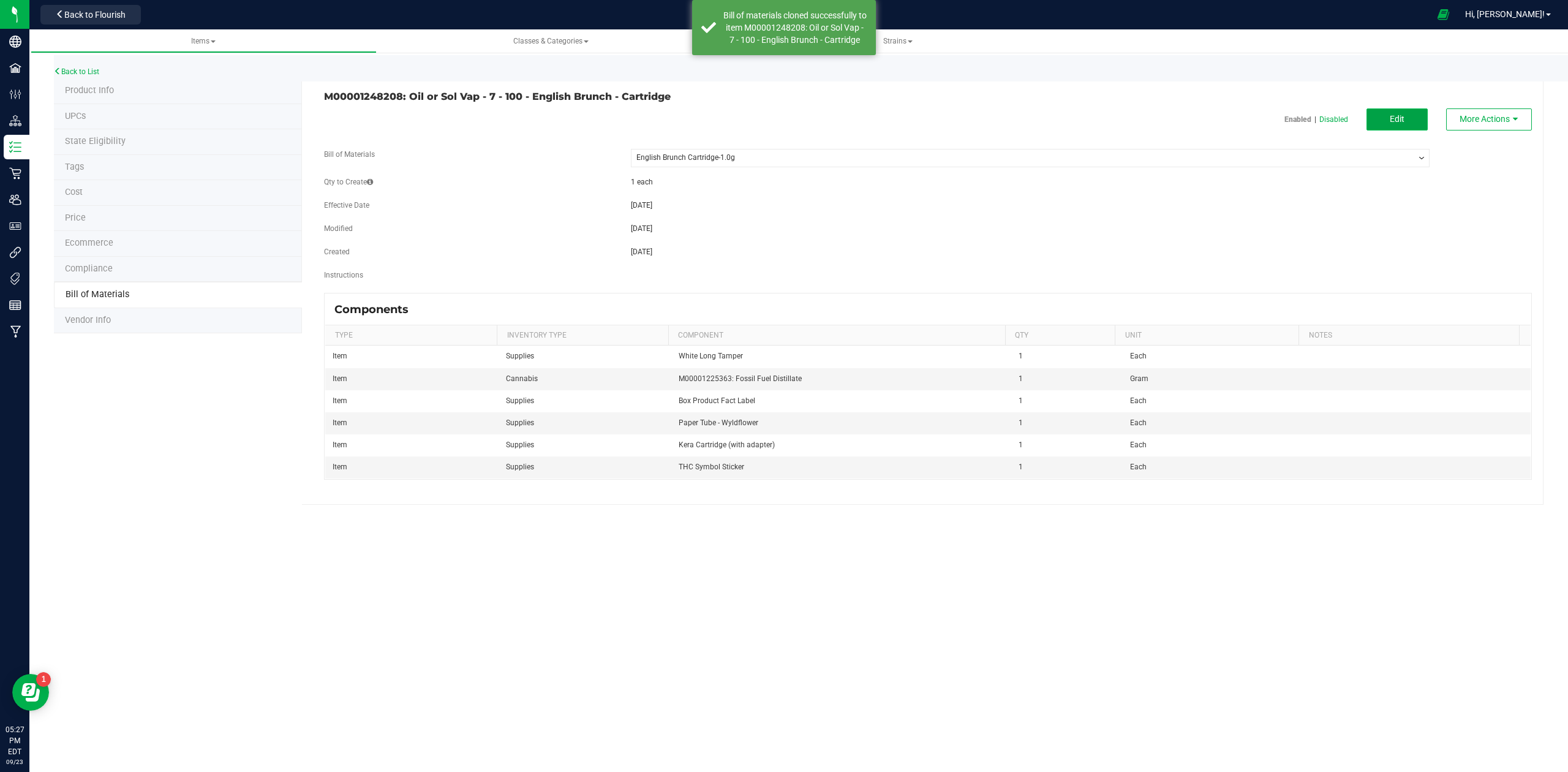
click at [1382, 124] on button "Edit" at bounding box center [1397, 119] width 61 height 22
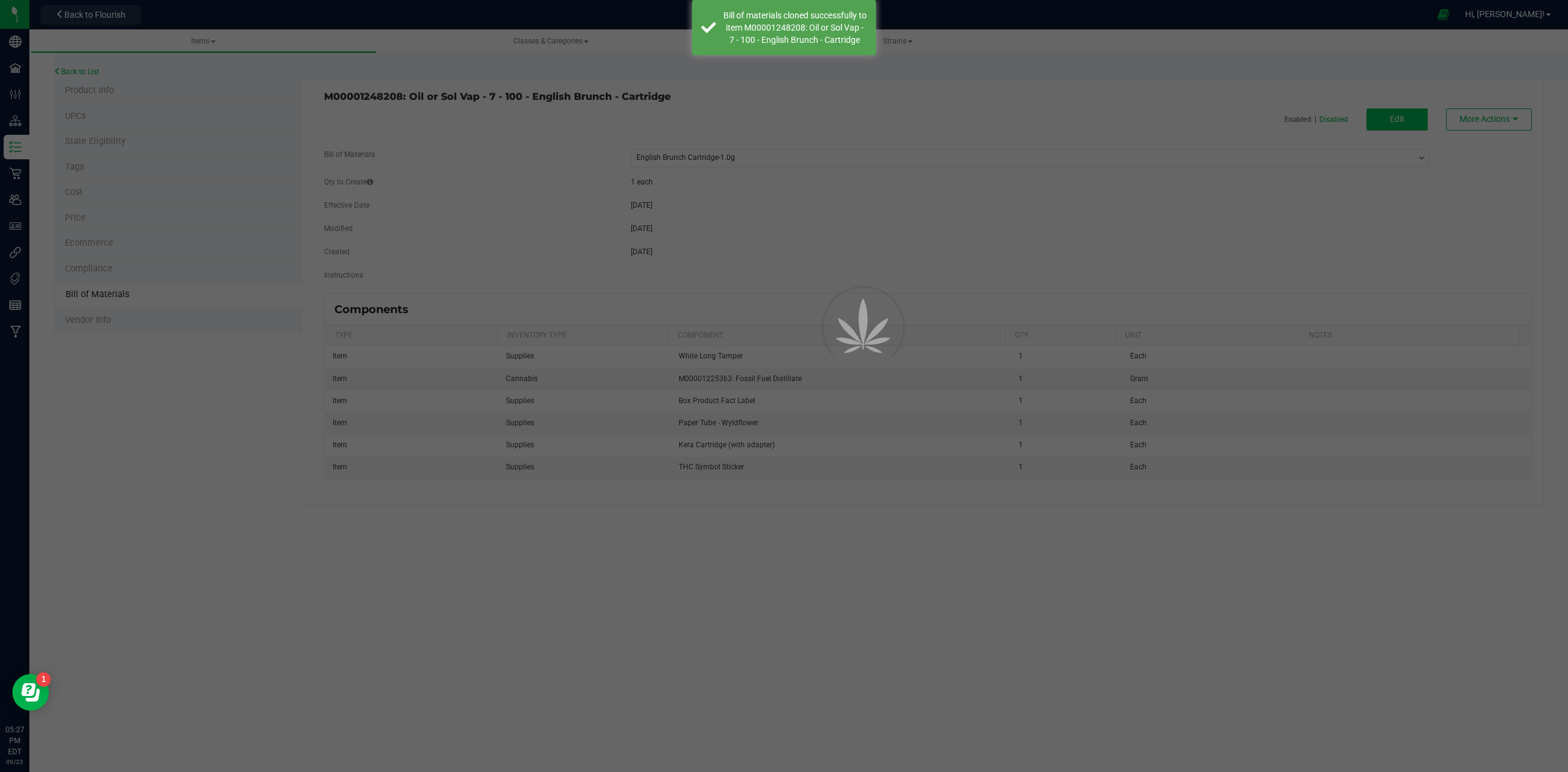
select select "555"
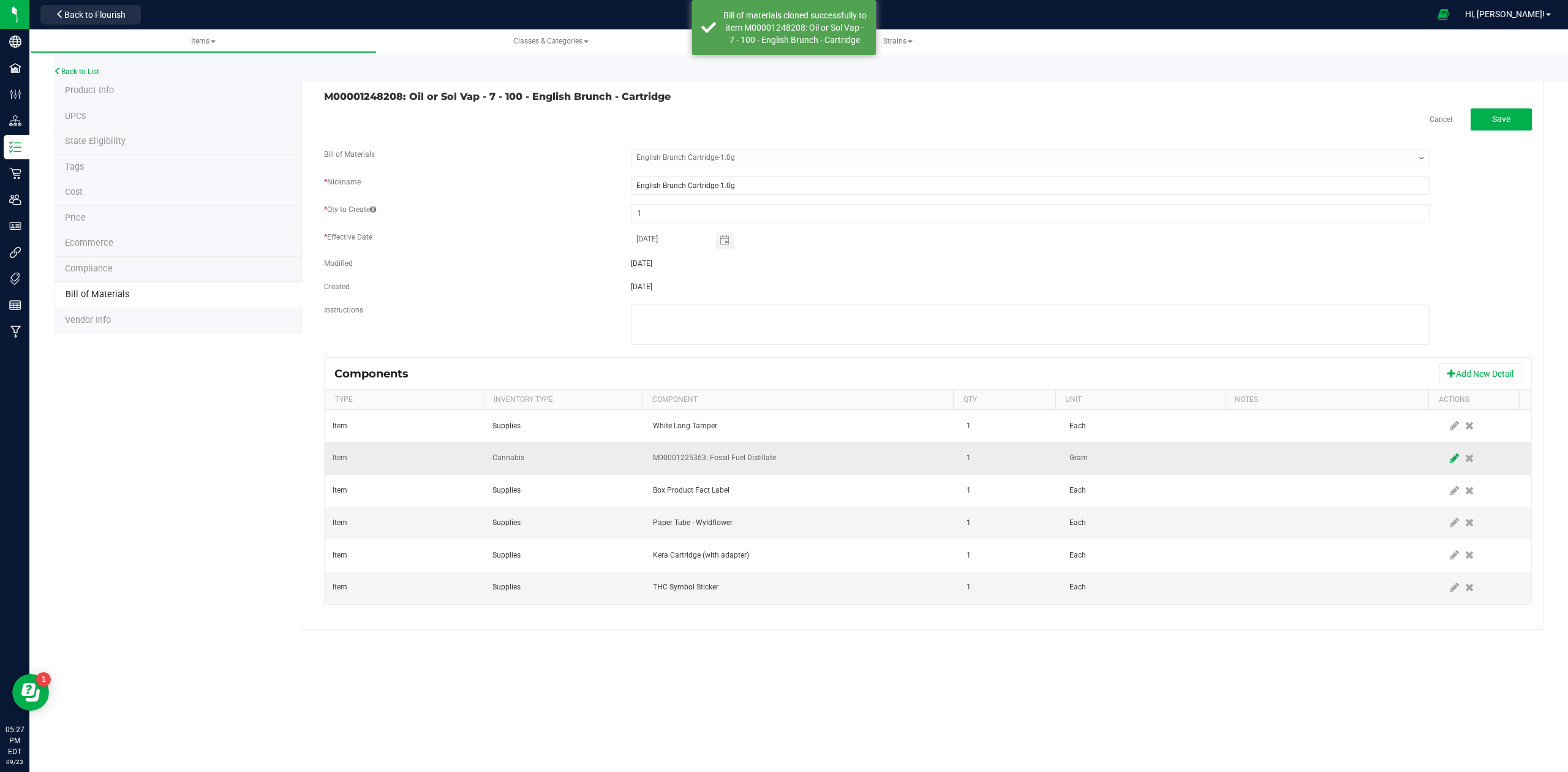
click at [1450, 461] on icon at bounding box center [1454, 458] width 9 height 11
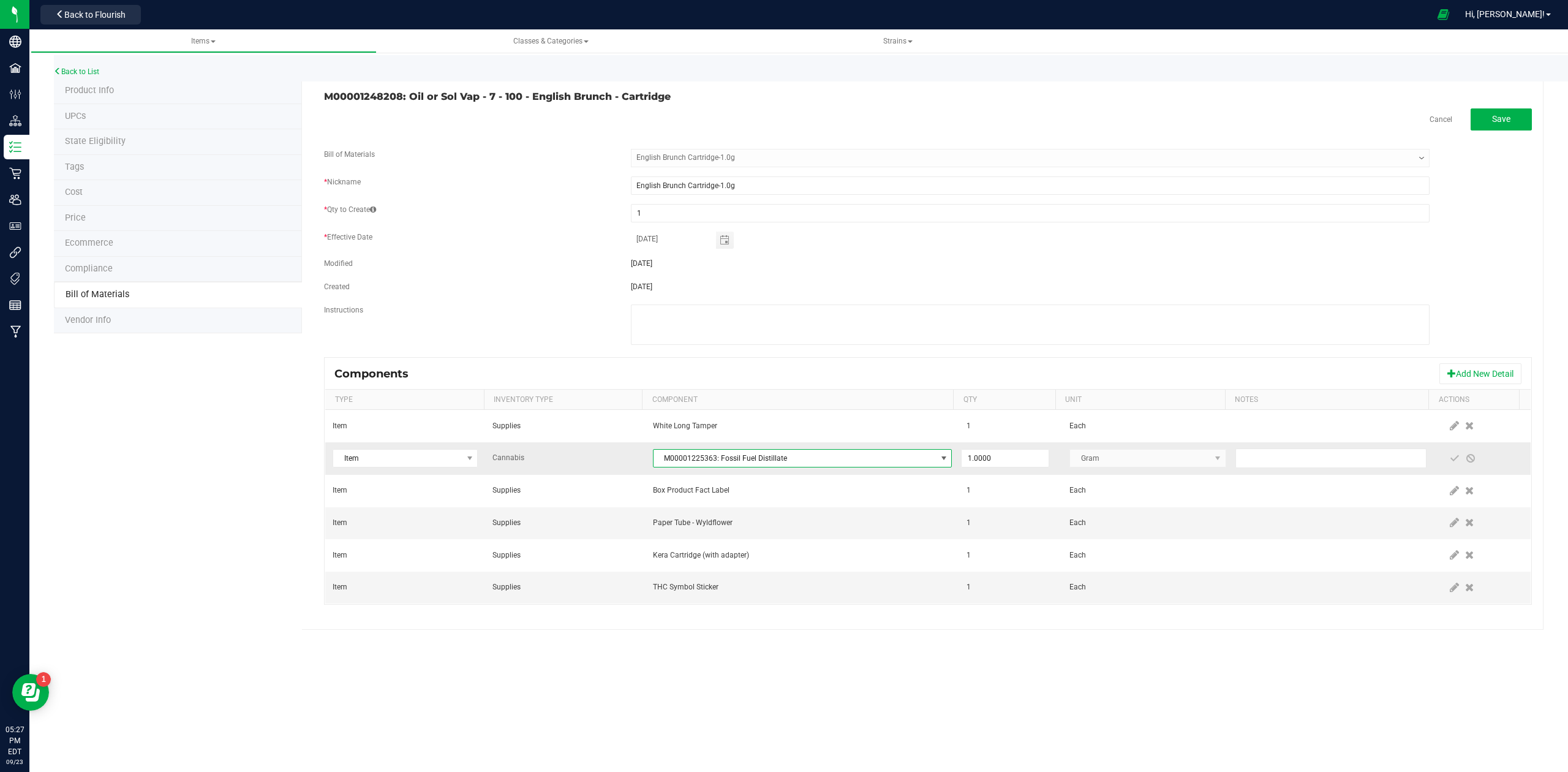
click at [738, 461] on span "M00001225363: Fossil Fuel Distillate" at bounding box center [795, 458] width 283 height 17
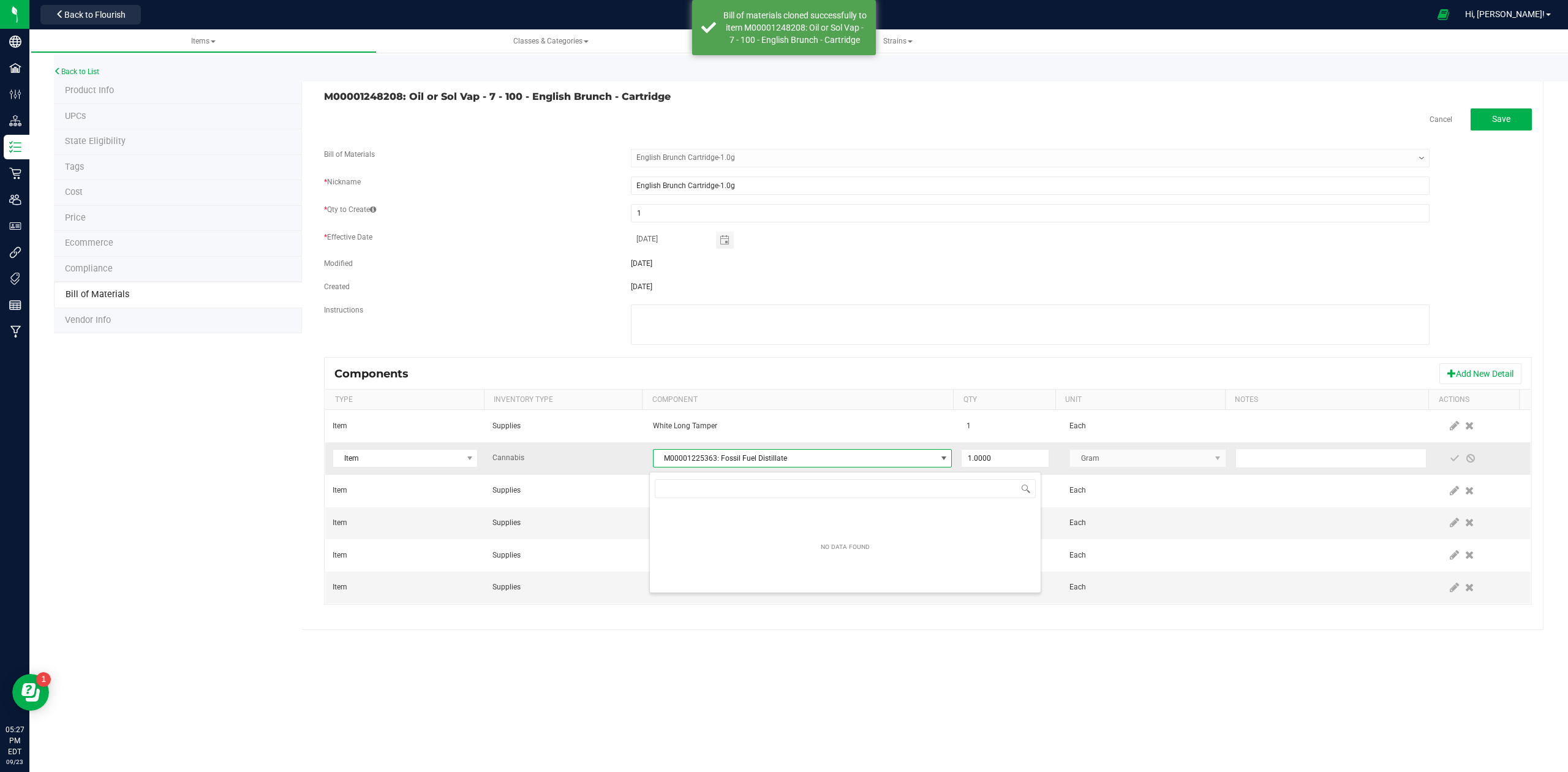
scroll to position [18, 295]
type input "english brunch"
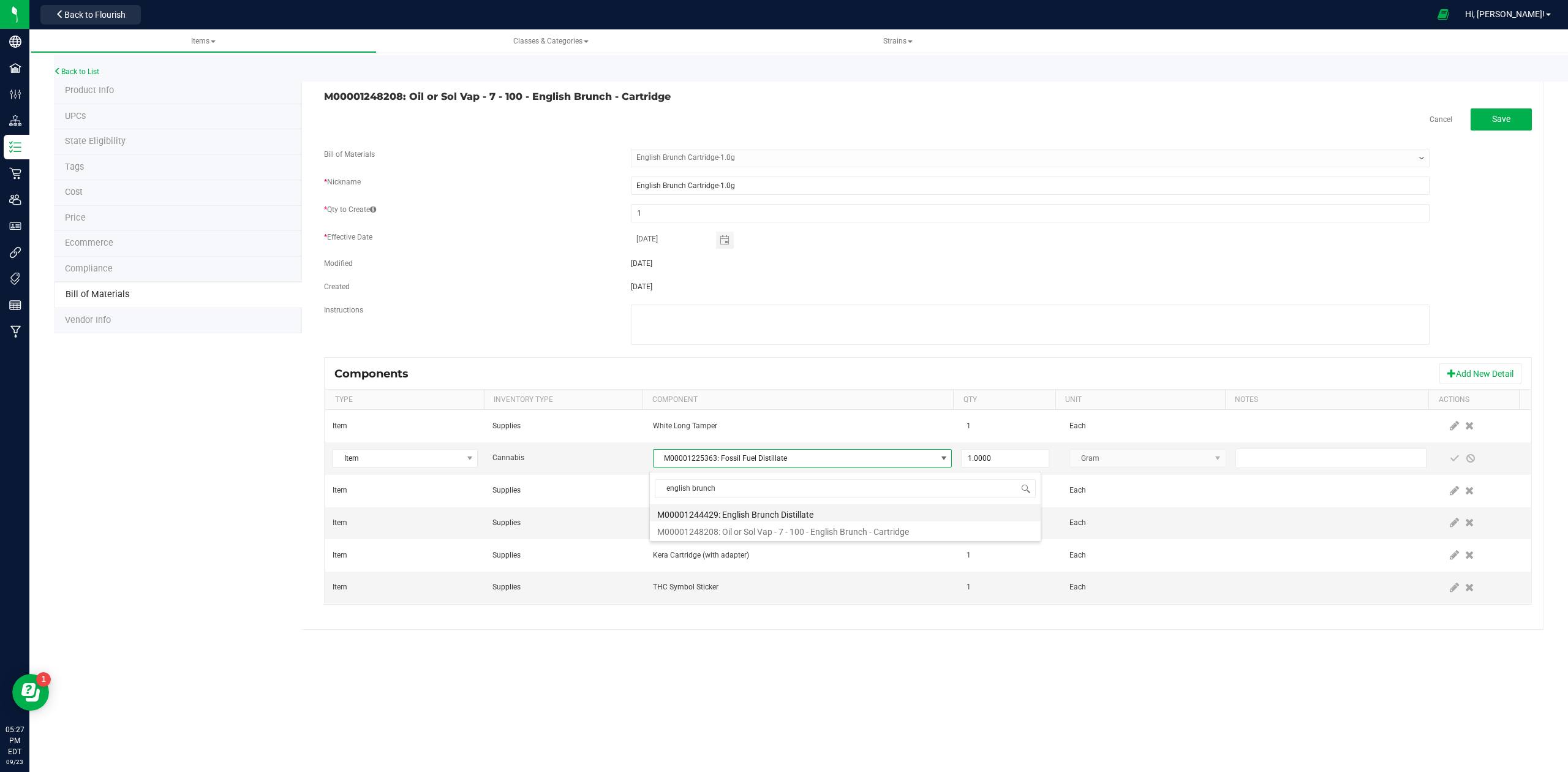
click at [805, 515] on li "M00001244429: English Brunch Distillate" at bounding box center [845, 513] width 391 height 17
click at [1450, 462] on span at bounding box center [1455, 458] width 10 height 10
click at [1510, 126] on button "Save" at bounding box center [1501, 119] width 61 height 22
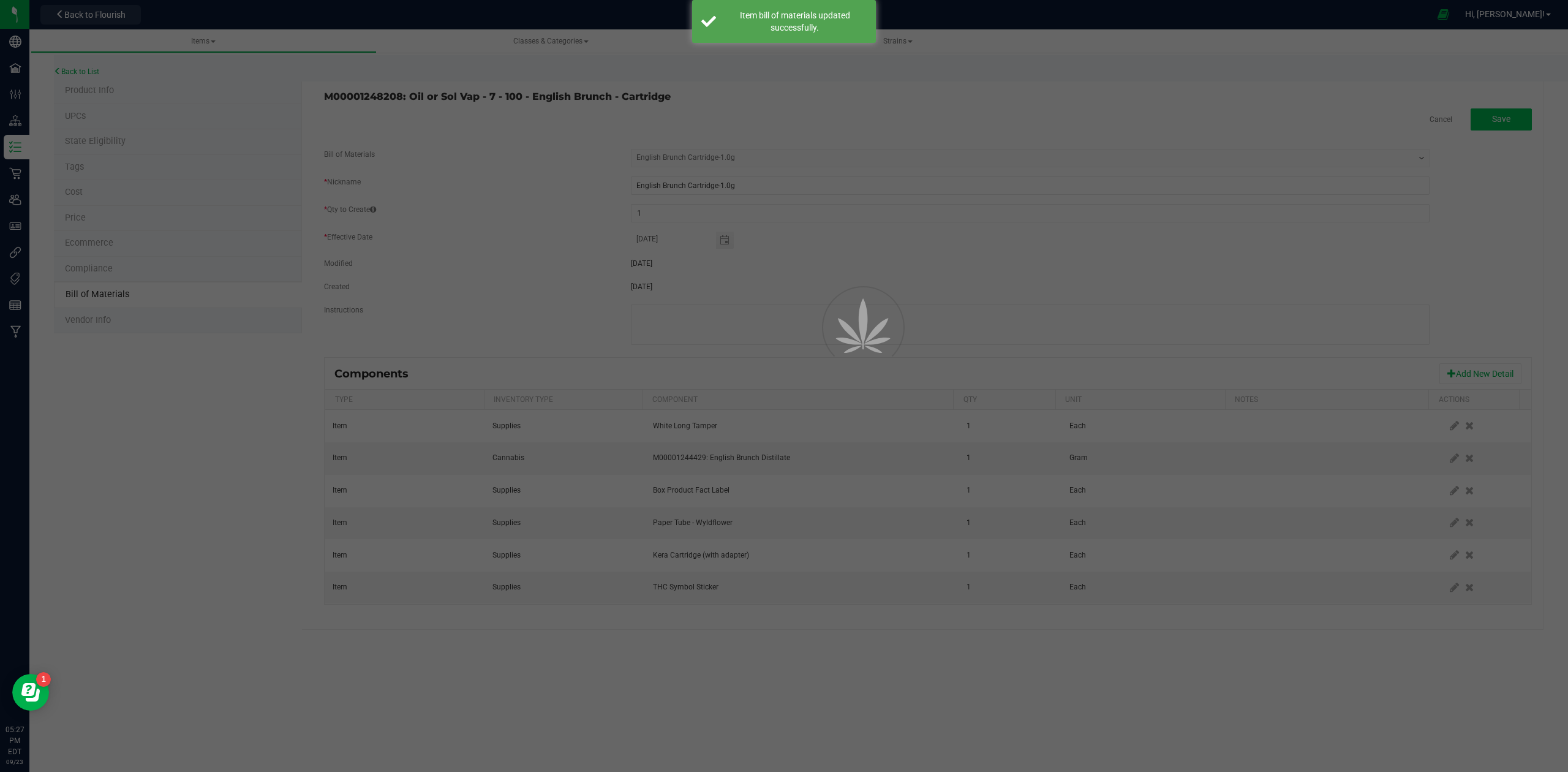
select select "555"
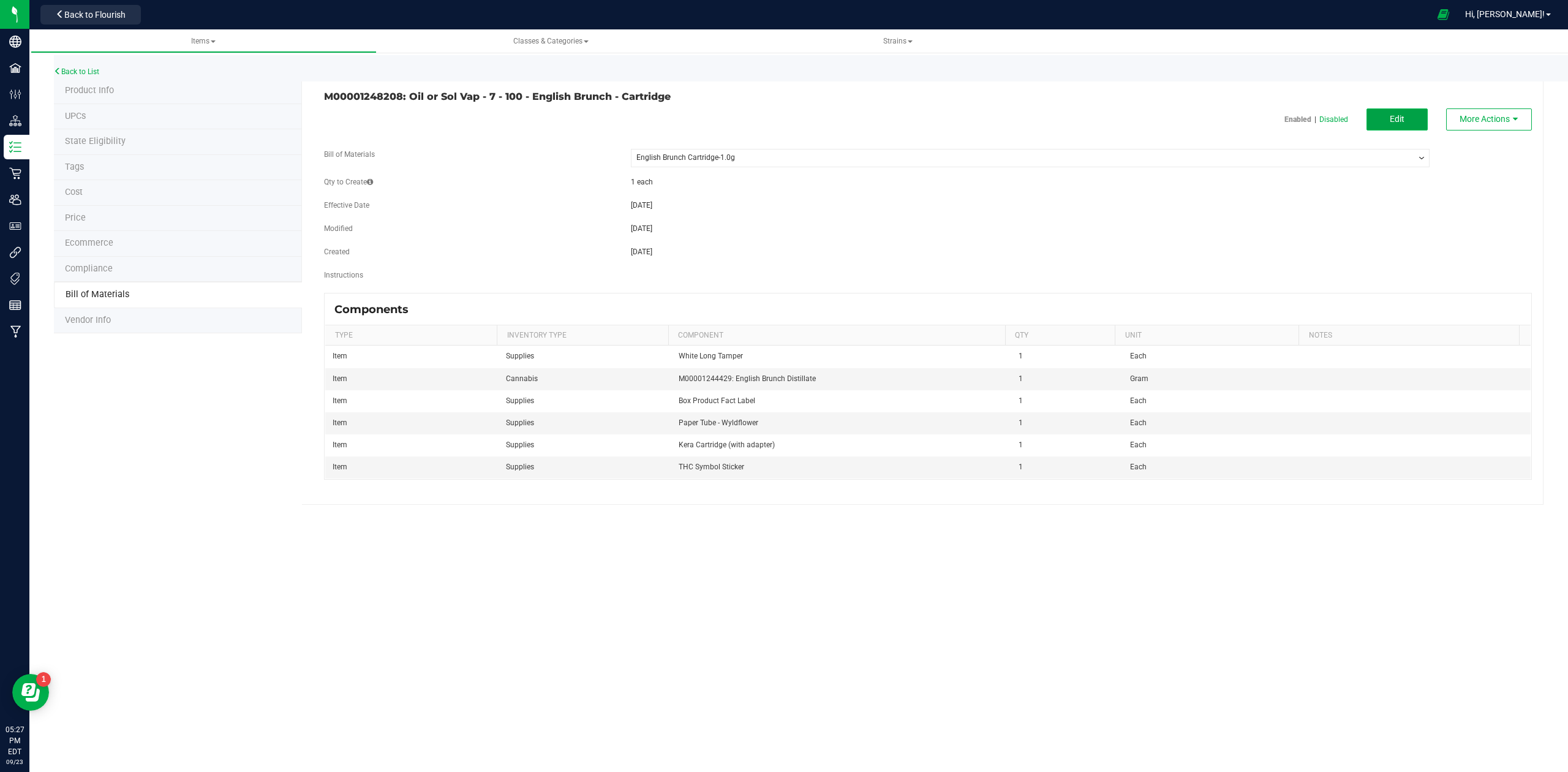
click at [1382, 117] on button "Edit" at bounding box center [1397, 119] width 61 height 22
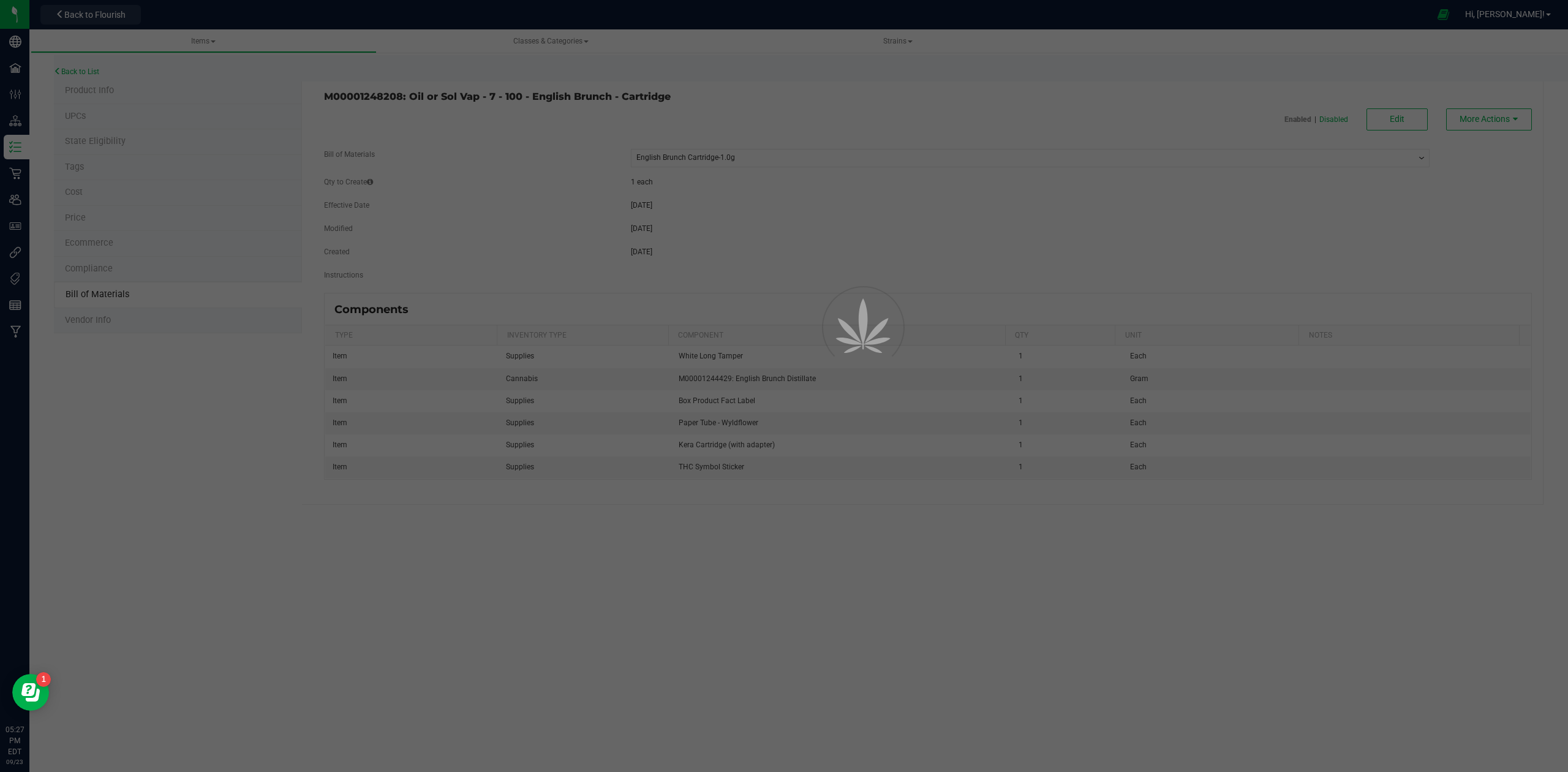
select select "555"
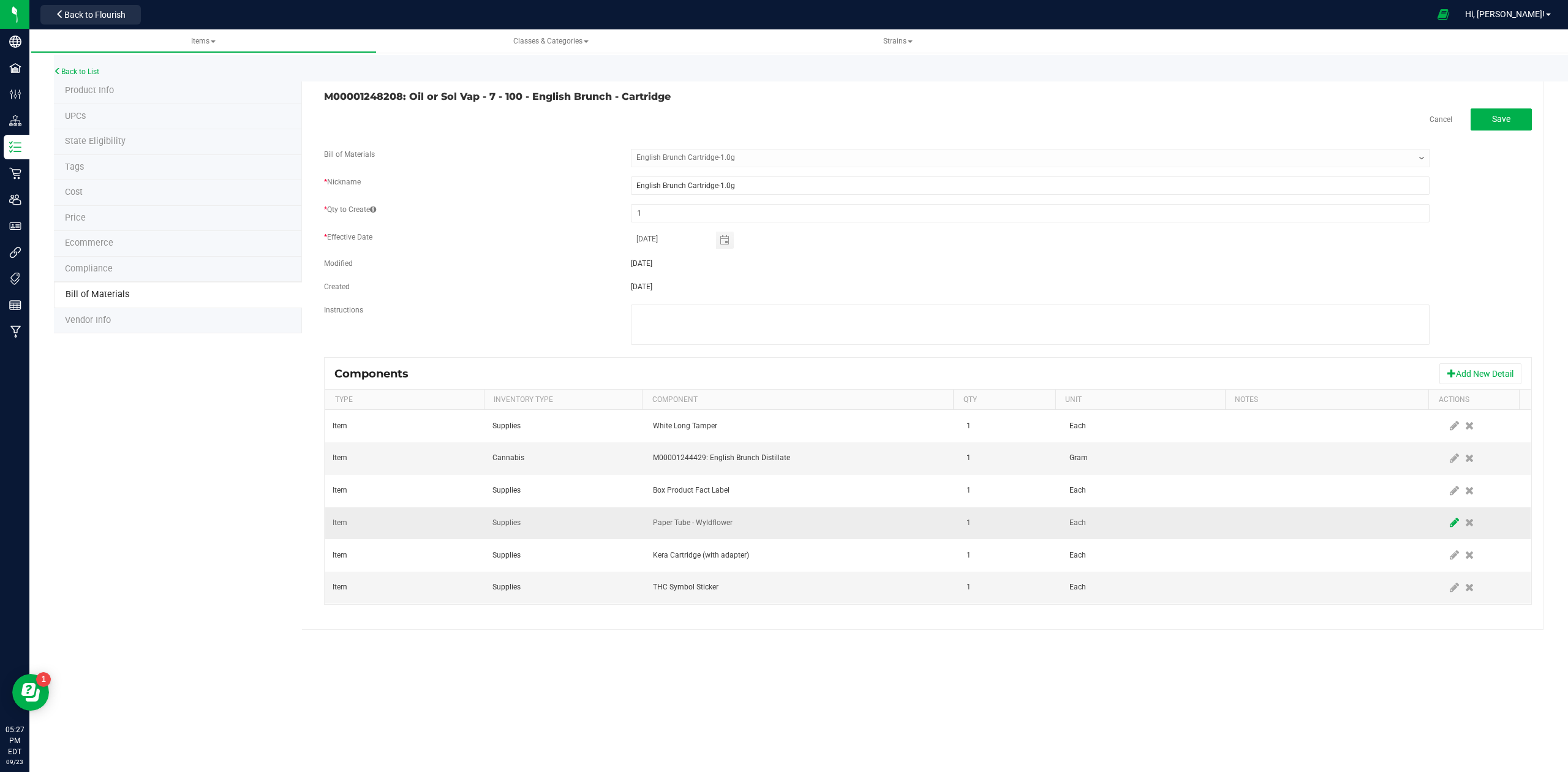
click at [1450, 525] on icon at bounding box center [1454, 522] width 9 height 11
click at [913, 527] on span "Paper Tube - Wyldflower" at bounding box center [795, 522] width 283 height 17
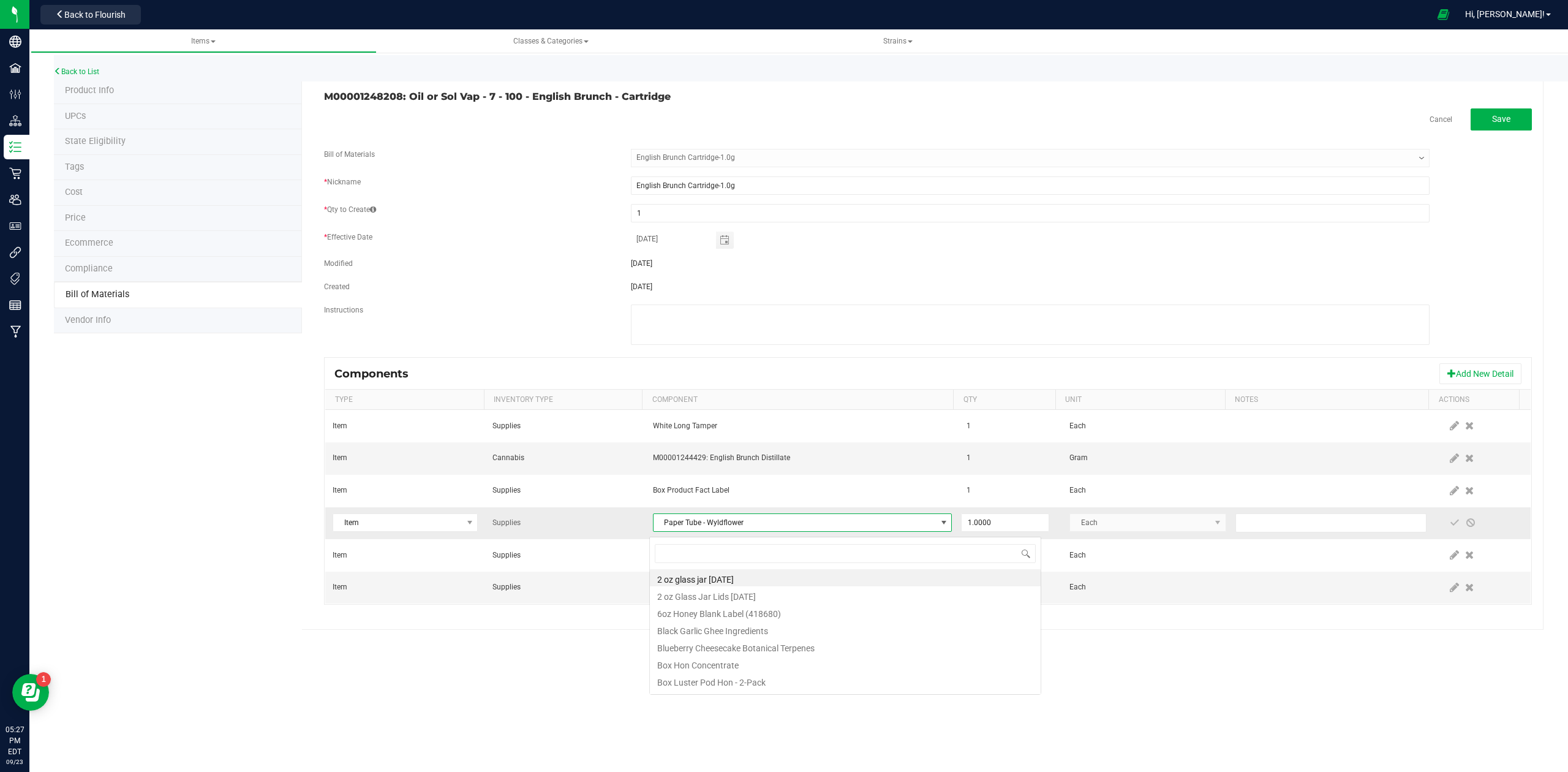
scroll to position [18, 294]
type input "paper tube"
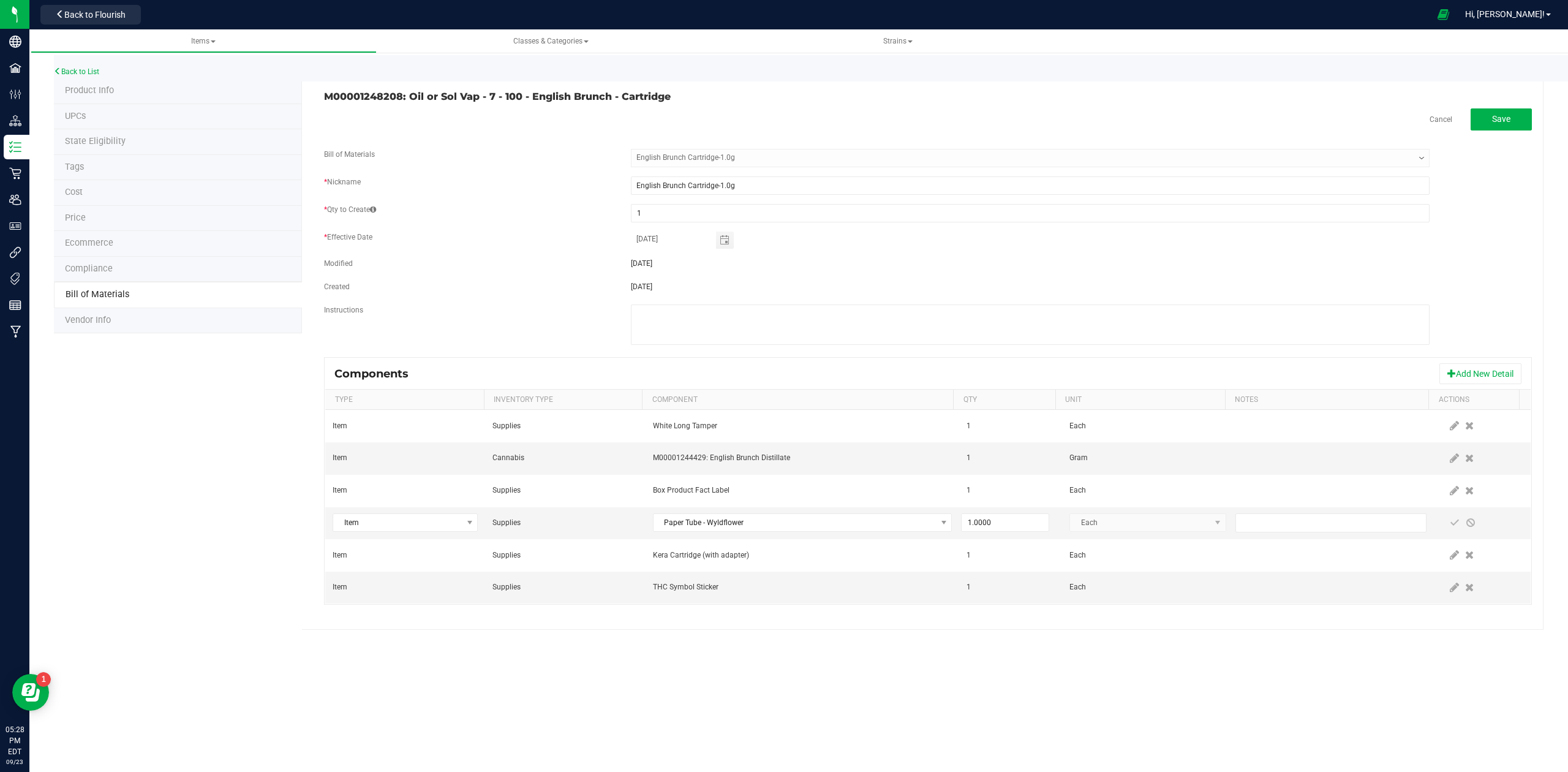
click at [731, 648] on div "Items Classes & Categories Strains Back to List Product Info UPCs State Eligibi…" at bounding box center [799, 401] width 1539 height 742
click at [734, 531] on span "Paper Tube - Wyldflower" at bounding box center [795, 522] width 283 height 17
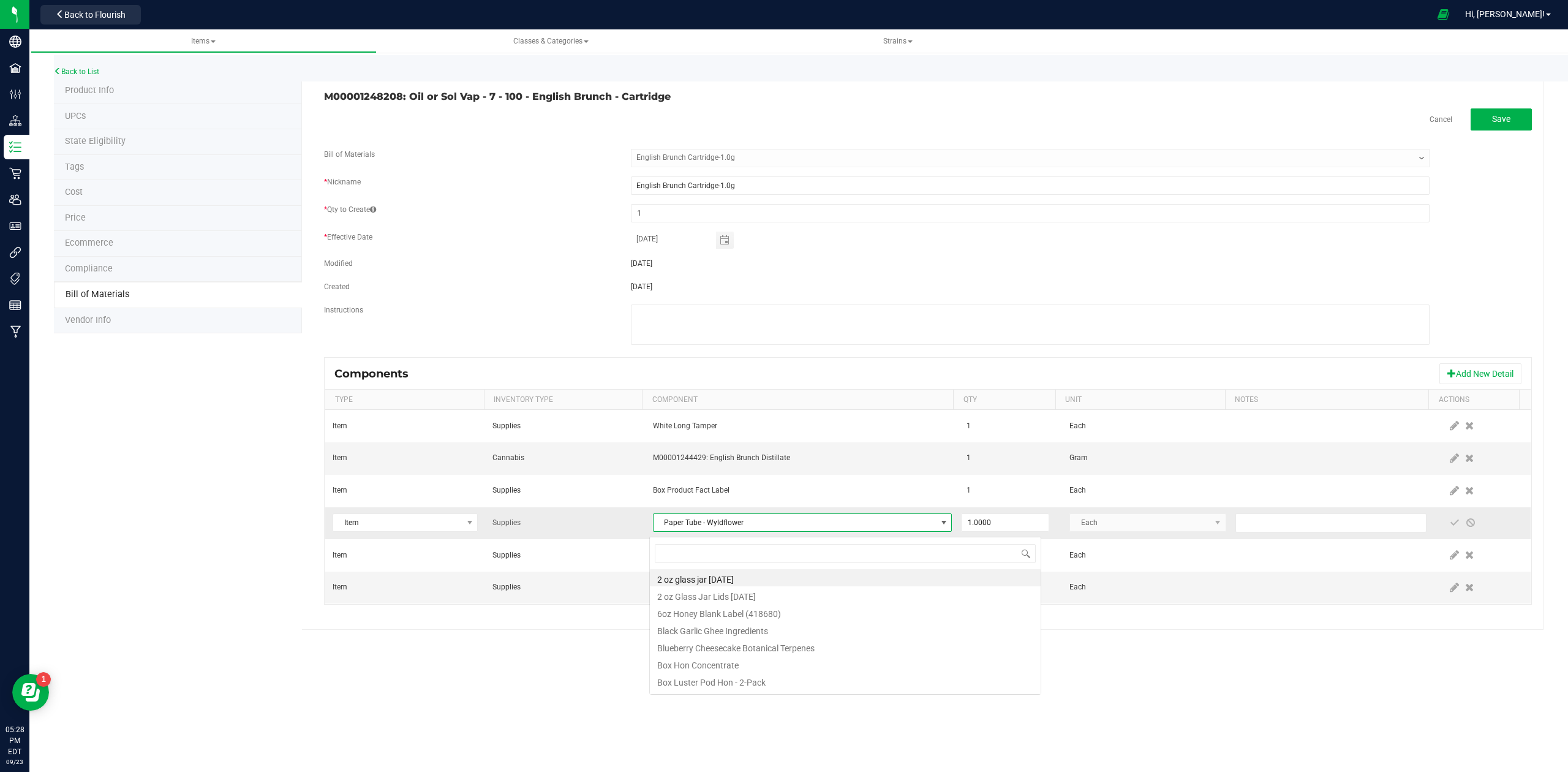
scroll to position [18, 295]
type input "paper tube"
click at [741, 616] on li "Paper Tube - Wyldflower - DCC" at bounding box center [845, 612] width 391 height 17
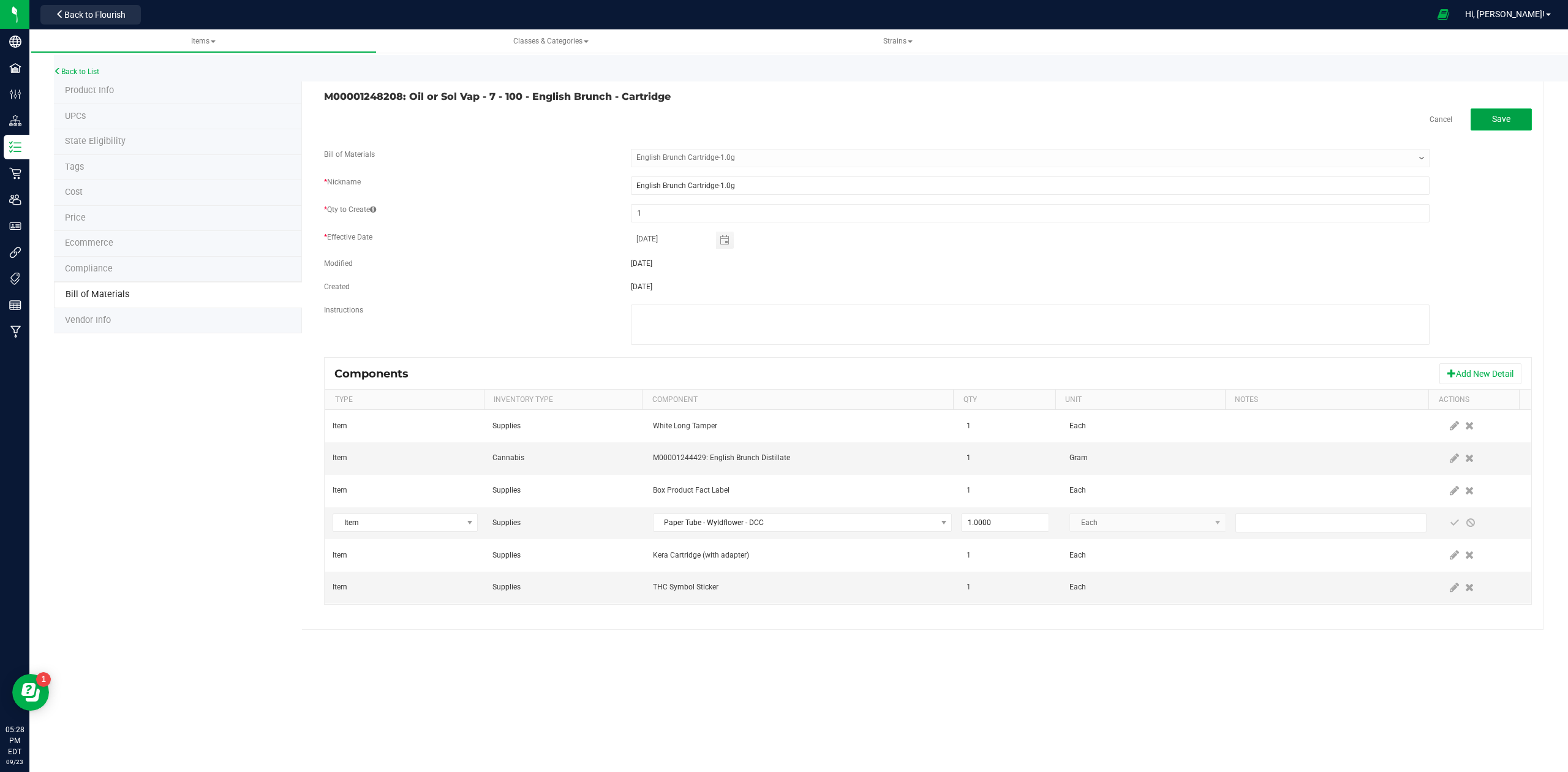
click at [1507, 114] on span "Save" at bounding box center [1501, 119] width 18 height 10
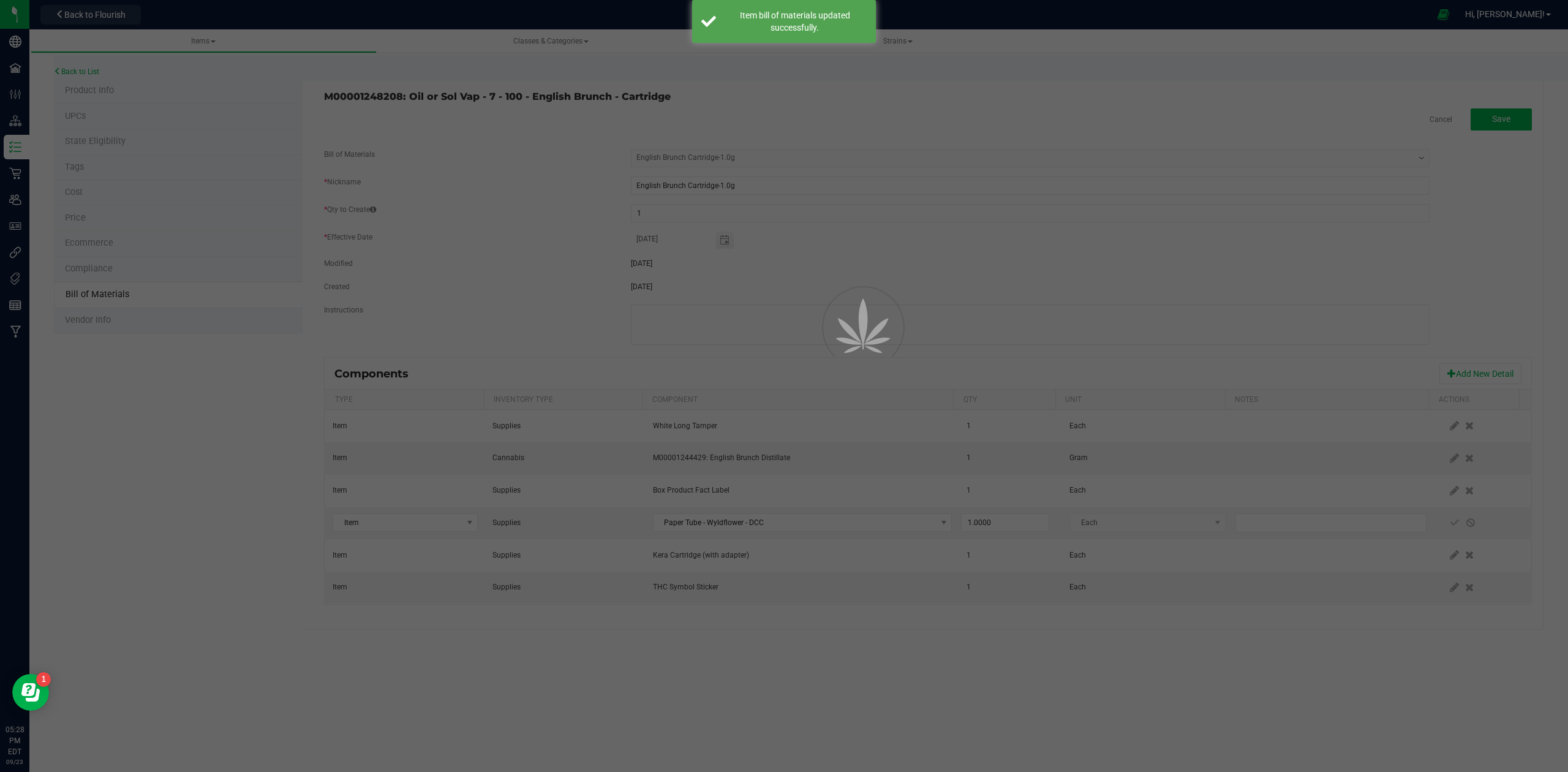
select select "555"
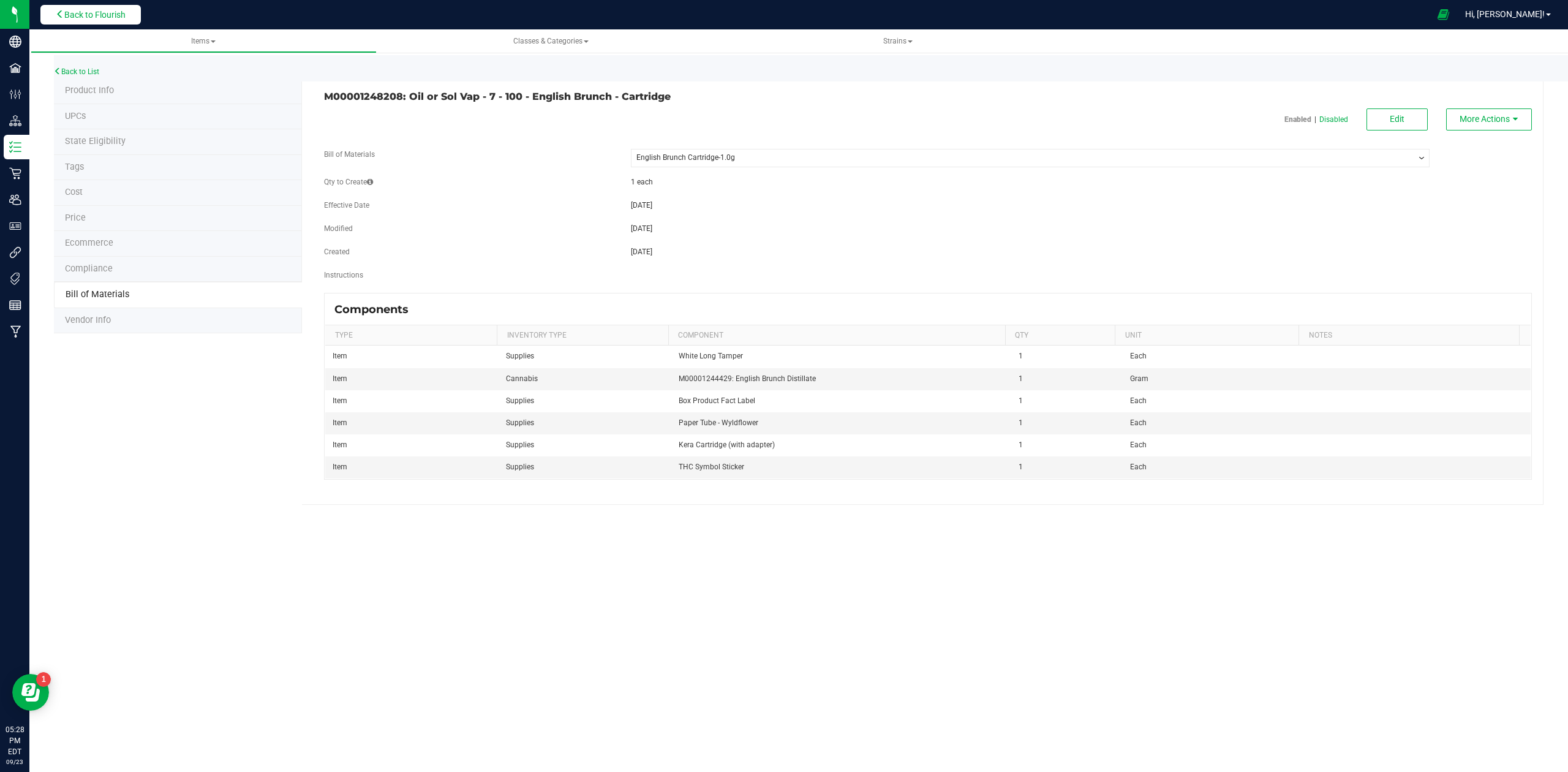
click at [99, 15] on span "Back to Flourish" at bounding box center [94, 15] width 61 height 10
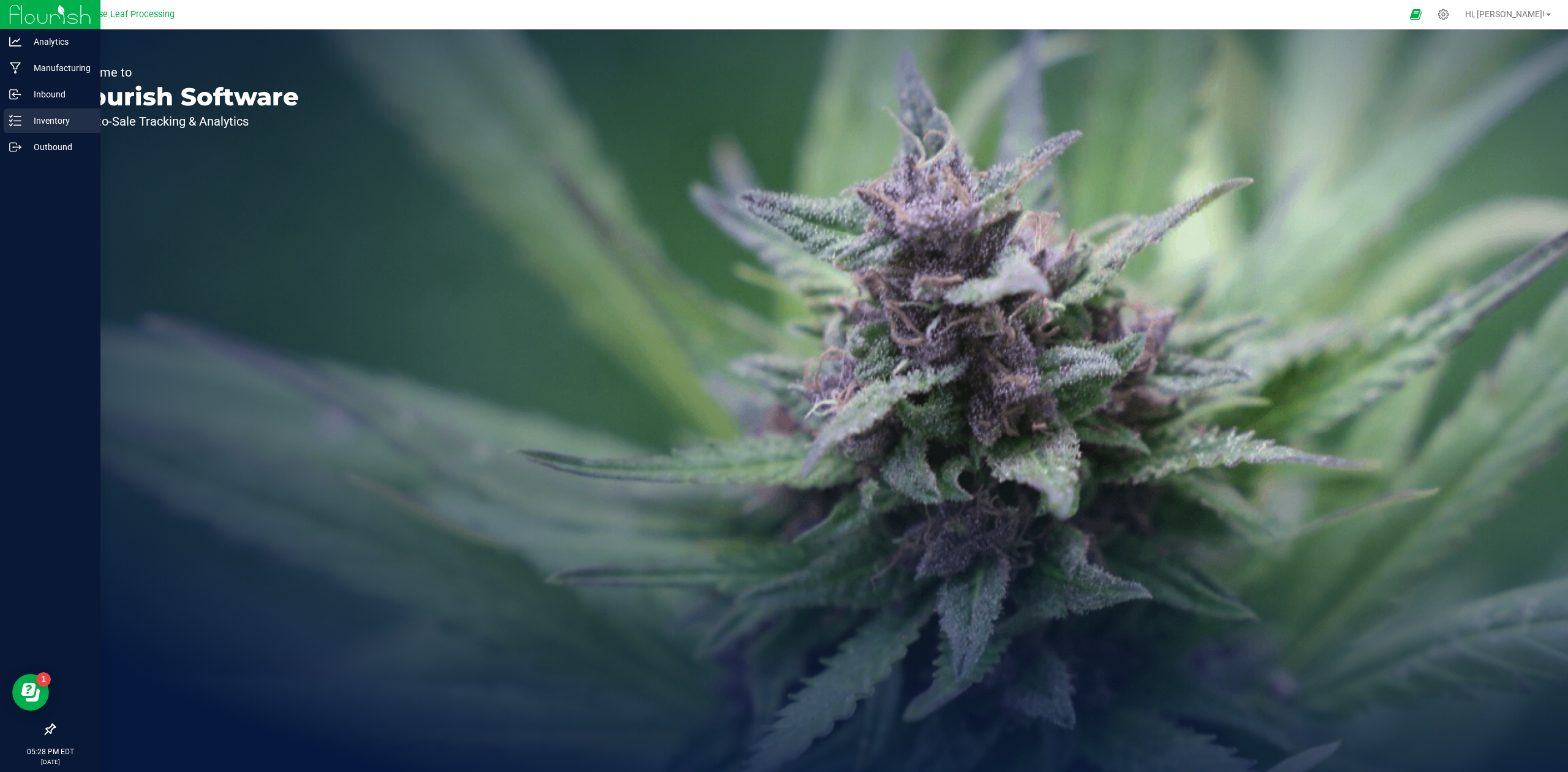
click at [37, 115] on p "Inventory" at bounding box center [58, 120] width 74 height 15
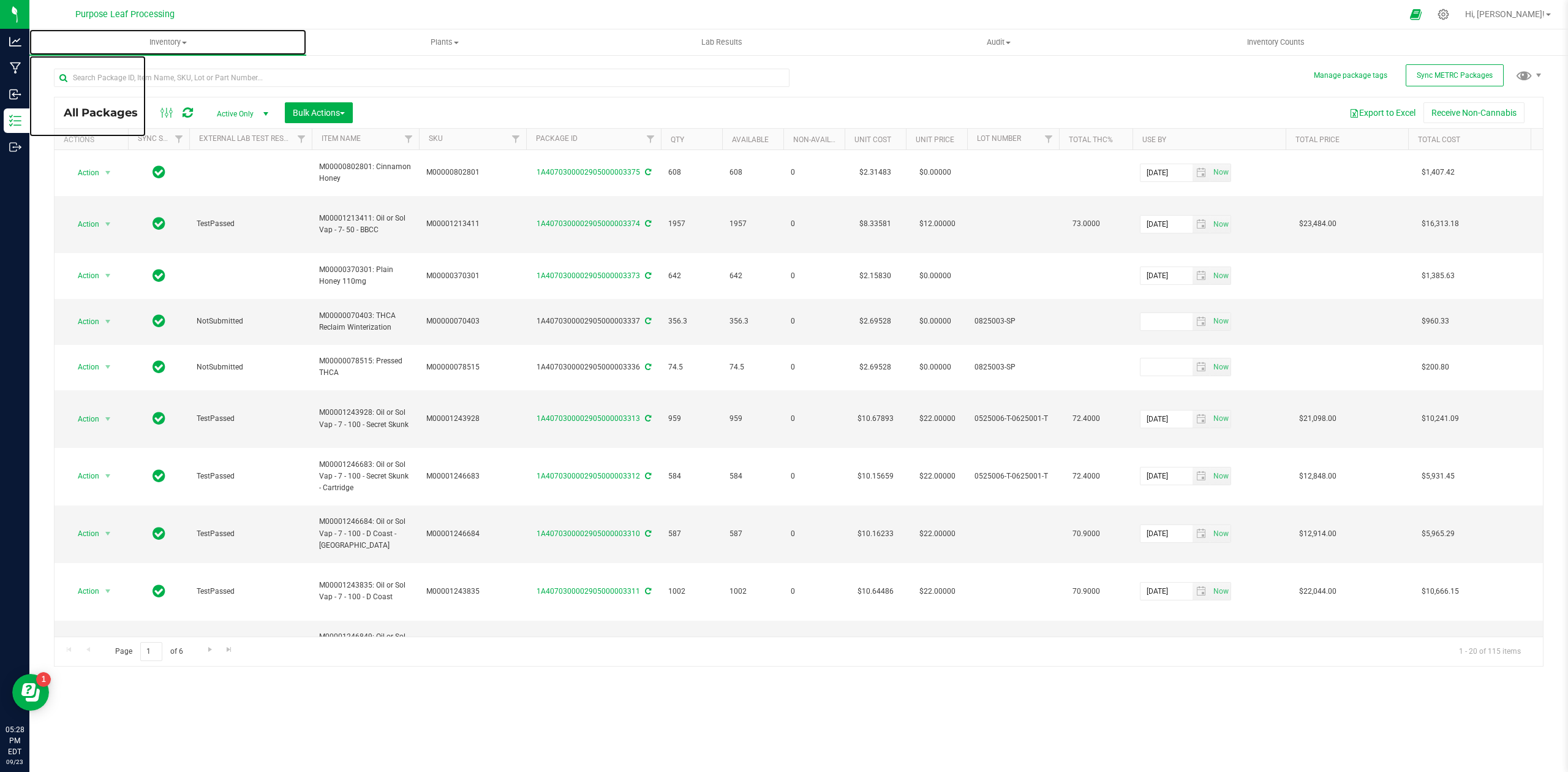
click at [184, 41] on span at bounding box center [184, 42] width 5 height 2
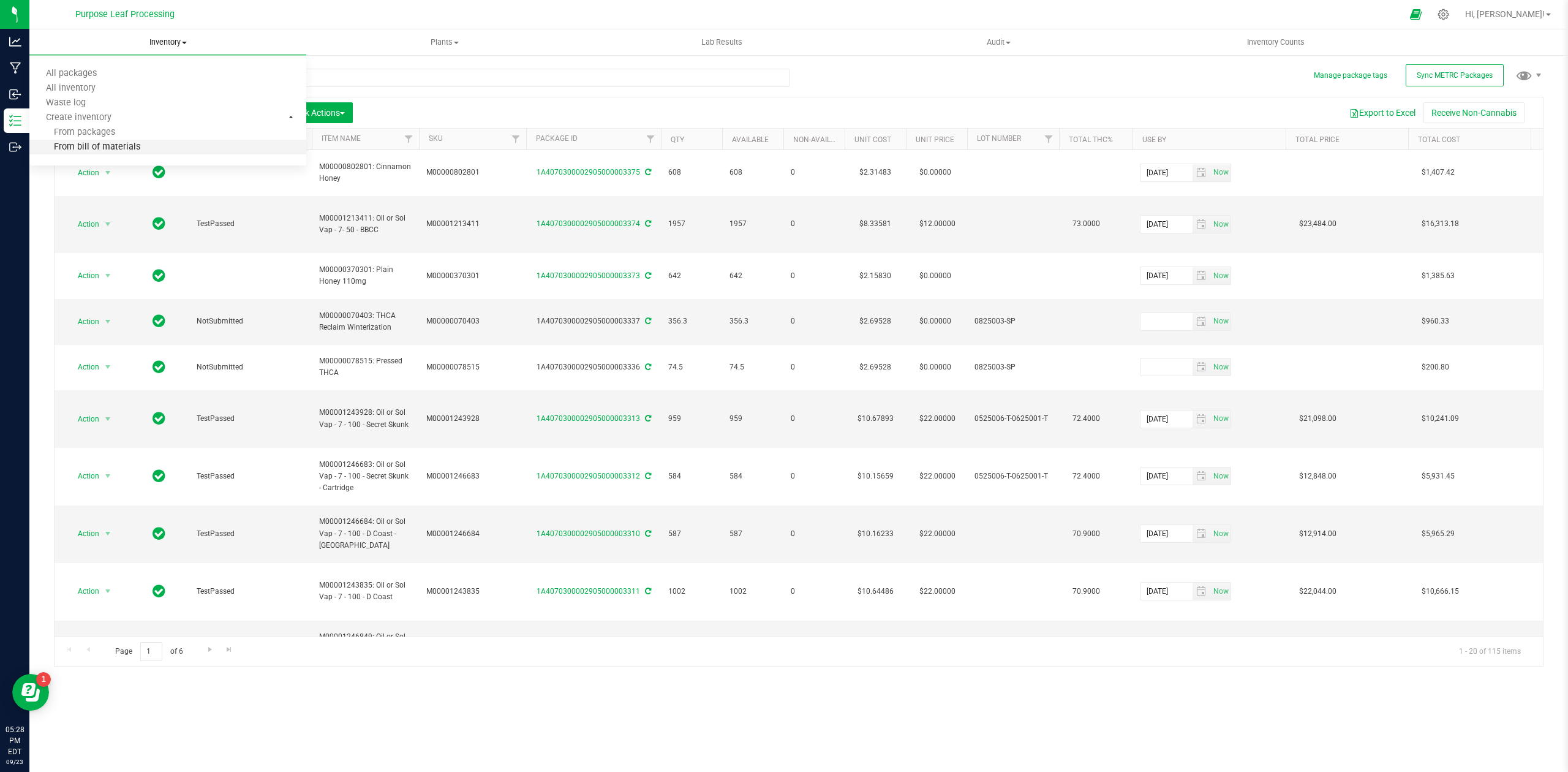
click at [105, 146] on span "From bill of materials" at bounding box center [85, 147] width 111 height 11
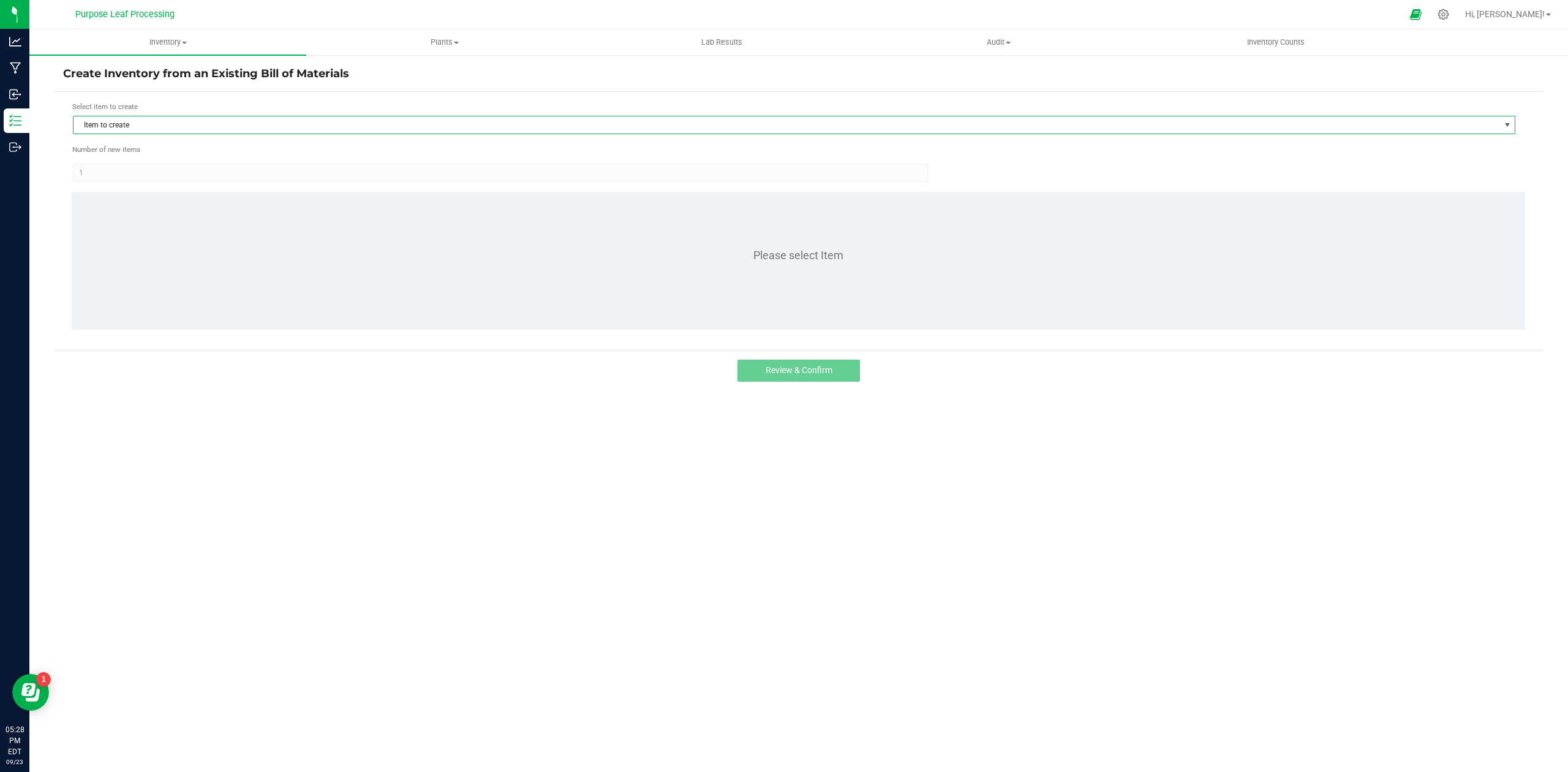
click at [172, 129] on span "Item to create" at bounding box center [787, 125] width 1426 height 17
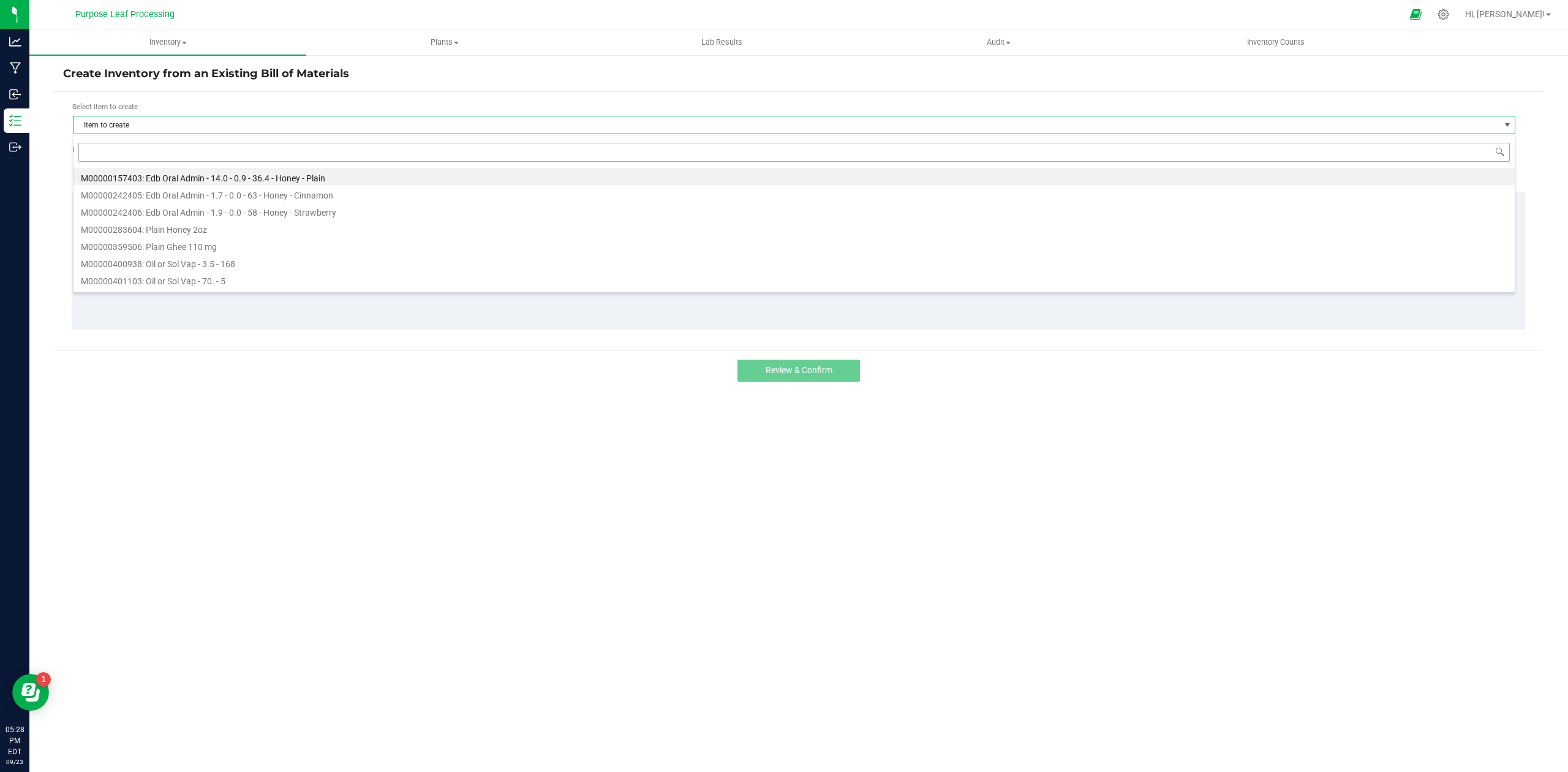
scroll to position [18, 1444]
type input "M00001248208: Oil or Sol Vap - 7 - 100 - English Brunch - Cartridge"
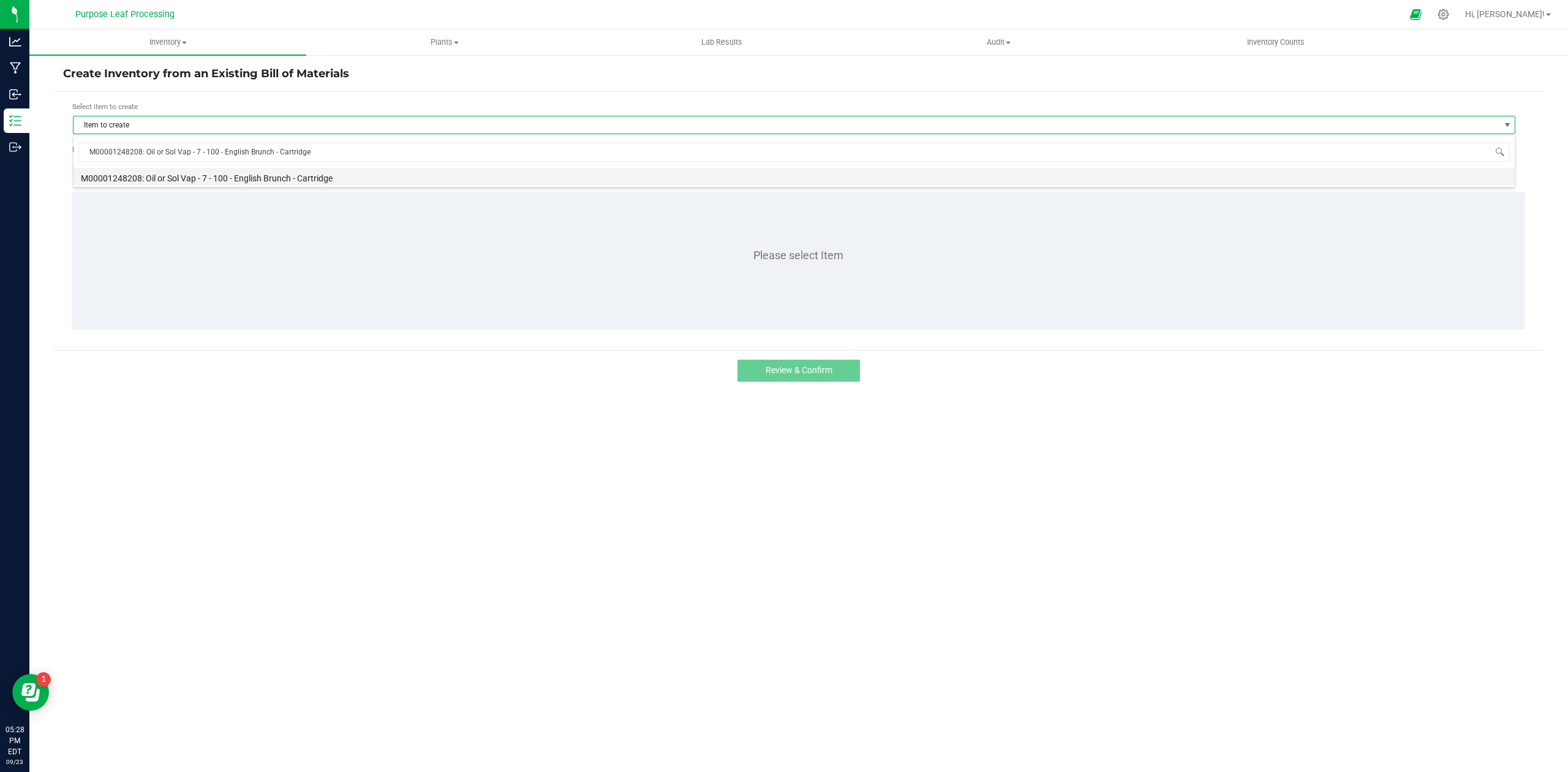
click at [259, 179] on li "M00001248208: Oil or Sol Vap - 7 - 100 - English Brunch - Cartridge" at bounding box center [795, 176] width 1441 height 17
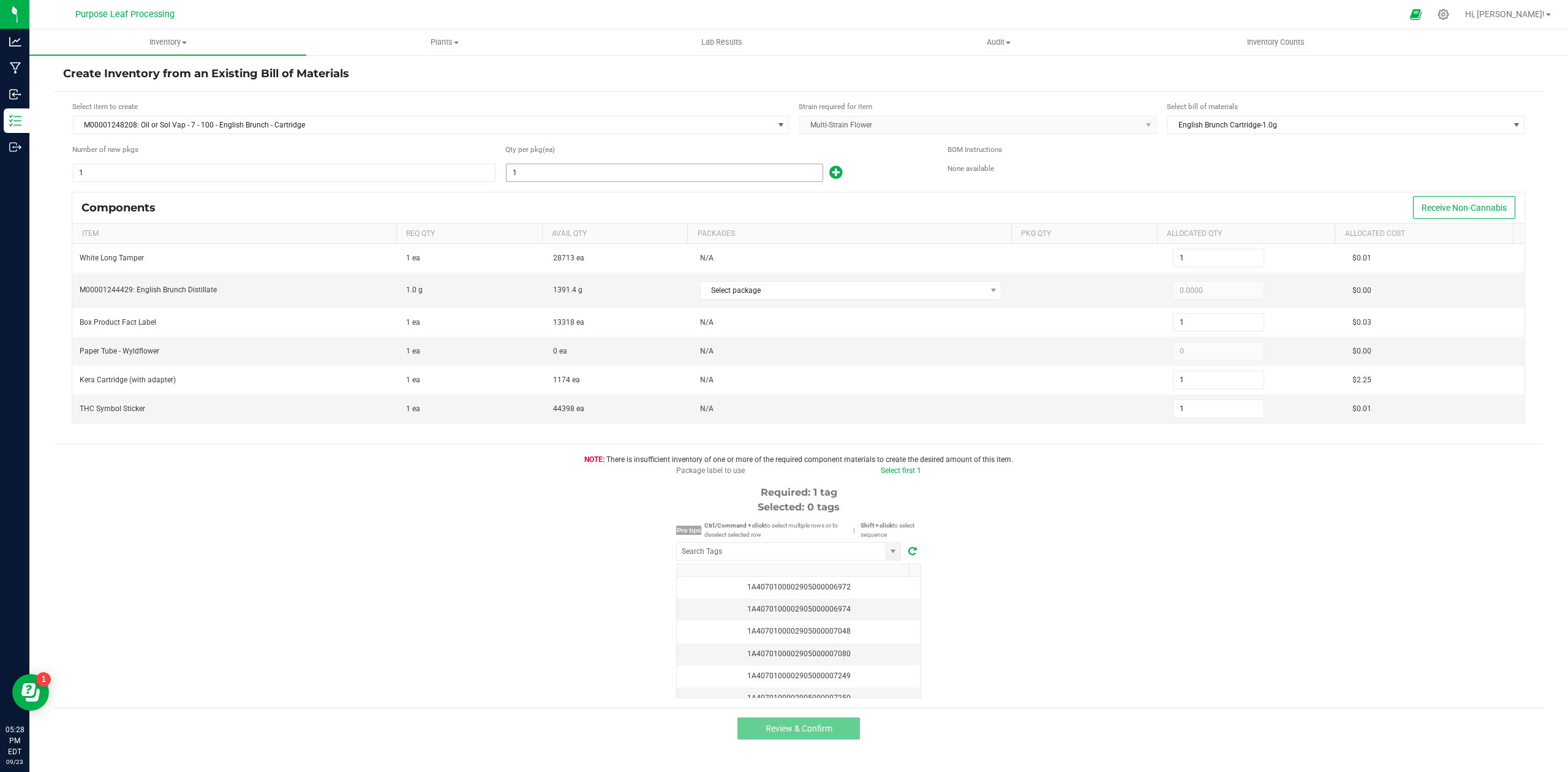
click at [559, 167] on input "1" at bounding box center [665, 172] width 316 height 17
type input "2"
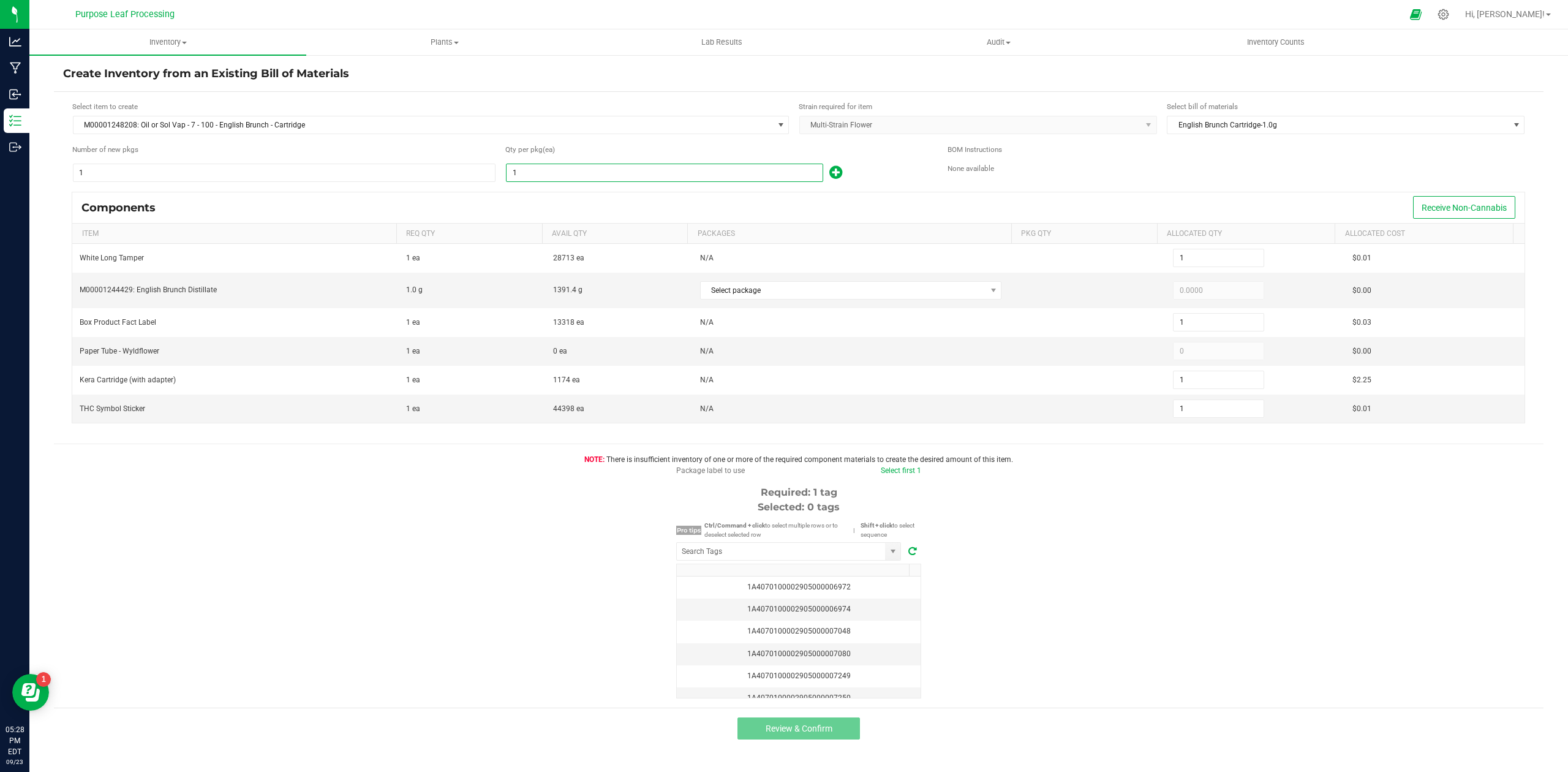
type input "2"
type input "29"
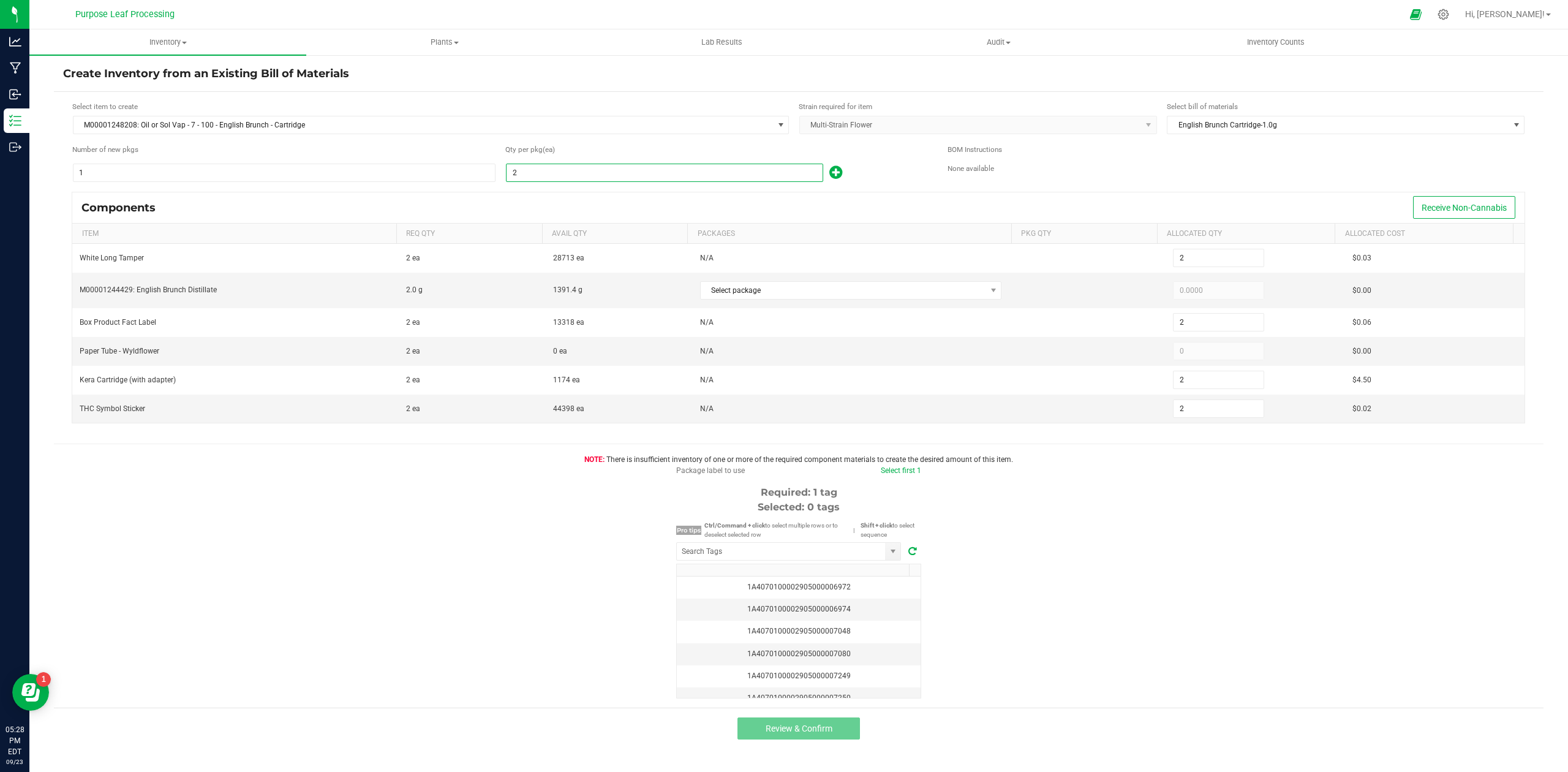
type input "29"
type input "294"
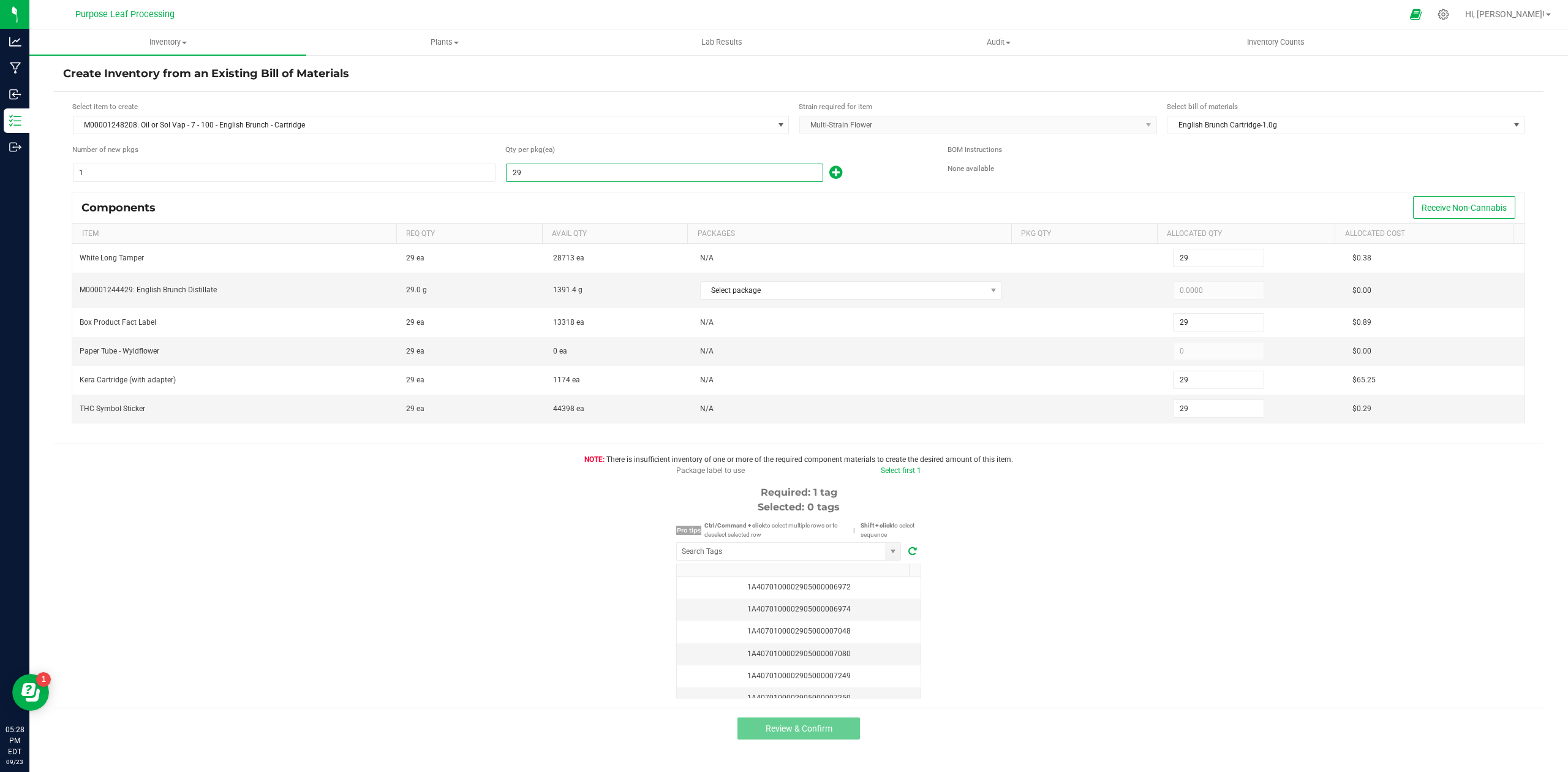
type input "294"
click at [1105, 513] on div "Package label to use Select first 1 Required: 1 tag Selected: 0 tags Pro tips C…" at bounding box center [799, 581] width 1490 height 233
click at [771, 289] on span "Select package" at bounding box center [844, 290] width 285 height 17
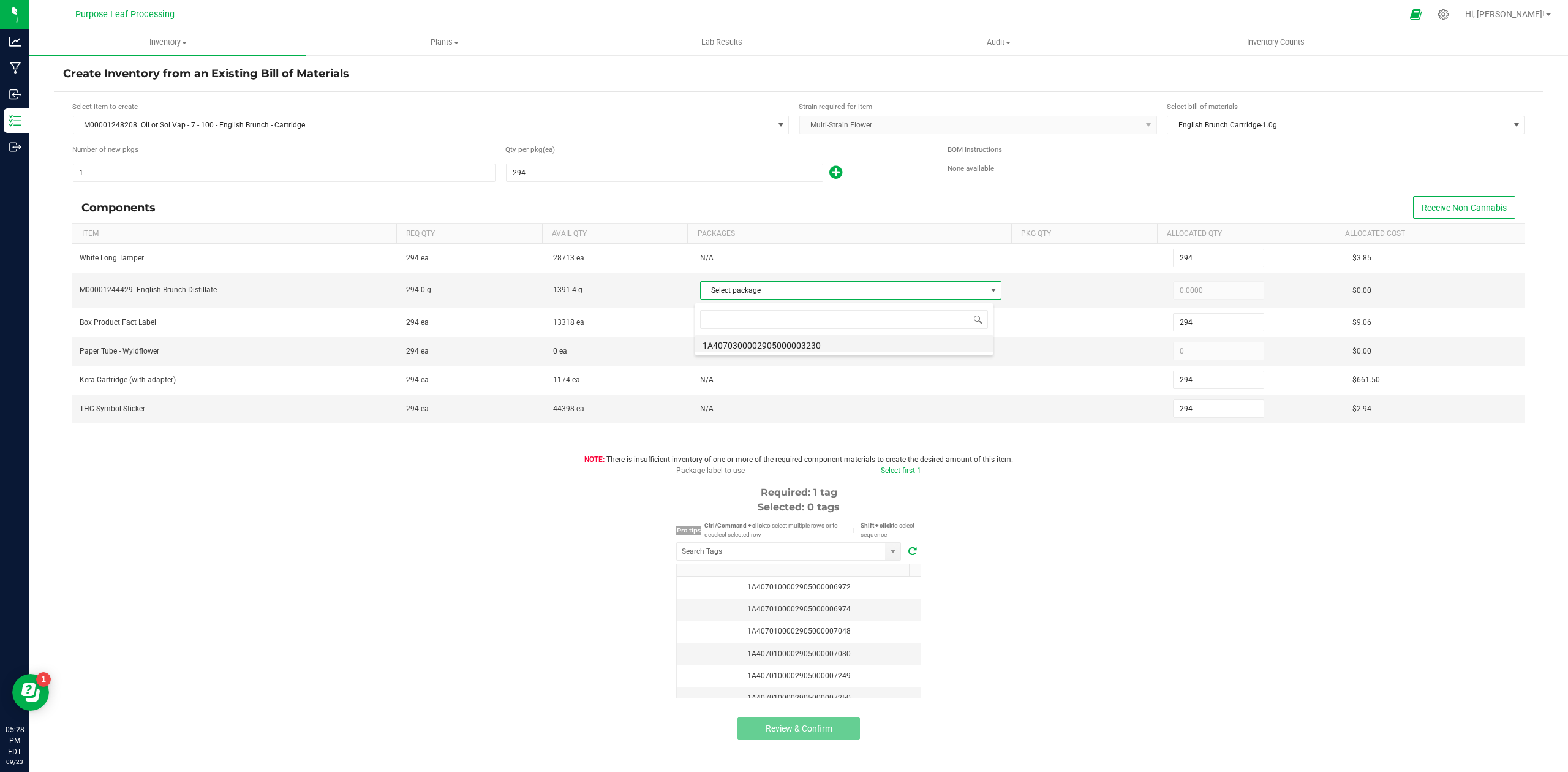
click at [797, 340] on li "1A4070300002905000003230" at bounding box center [844, 344] width 297 height 17
type input "294.0000"
click at [557, 355] on span "0 ea" at bounding box center [560, 351] width 14 height 8
click at [1450, 8] on icon at bounding box center [1444, 14] width 13 height 13
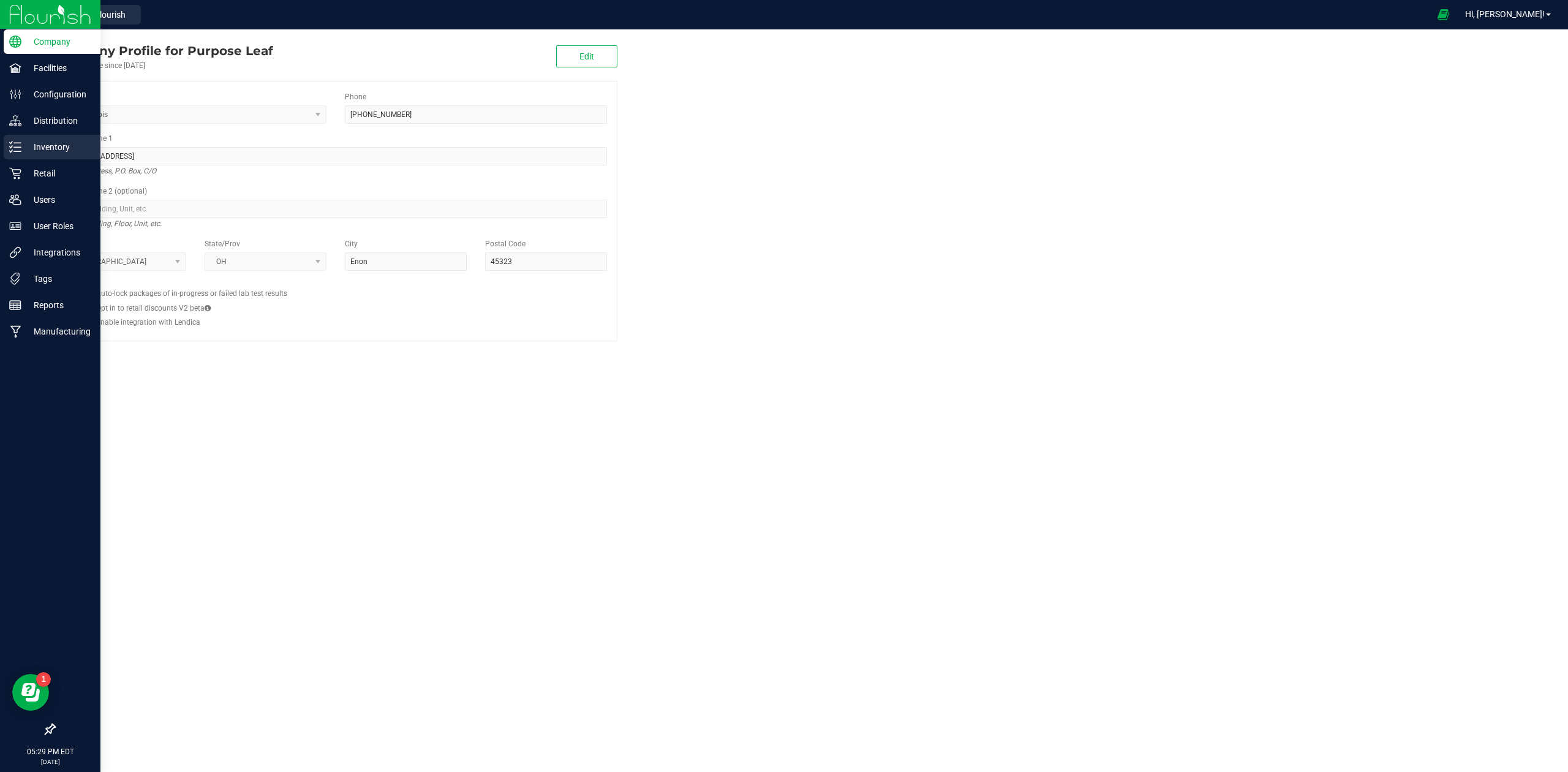
click at [72, 147] on p "Inventory" at bounding box center [58, 147] width 74 height 15
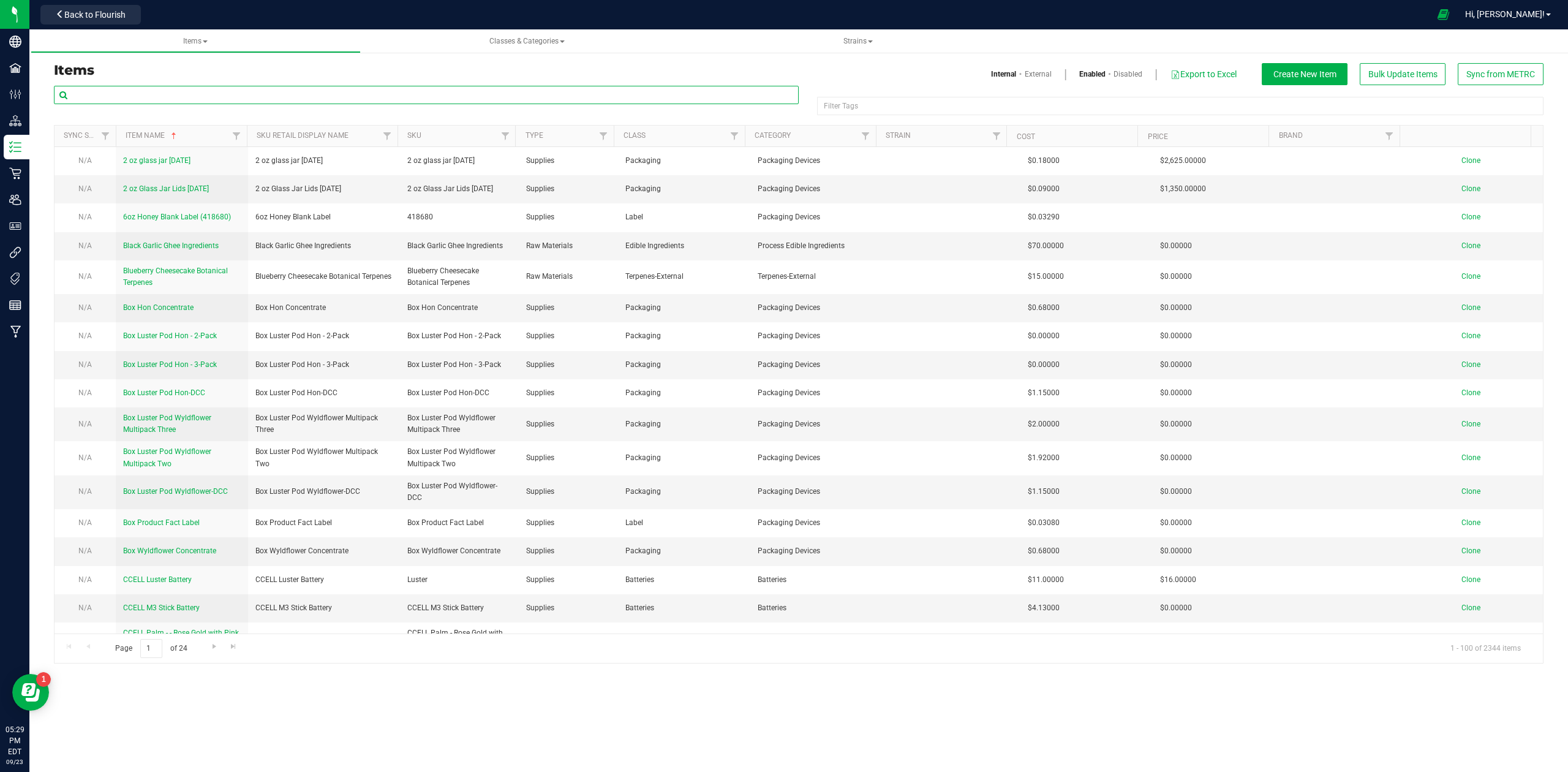
click at [231, 94] on input "text" at bounding box center [426, 95] width 745 height 18
paste input "M00001248208: Oil or Sol Vap - 7 - 100 - English Brunch - Cartridge"
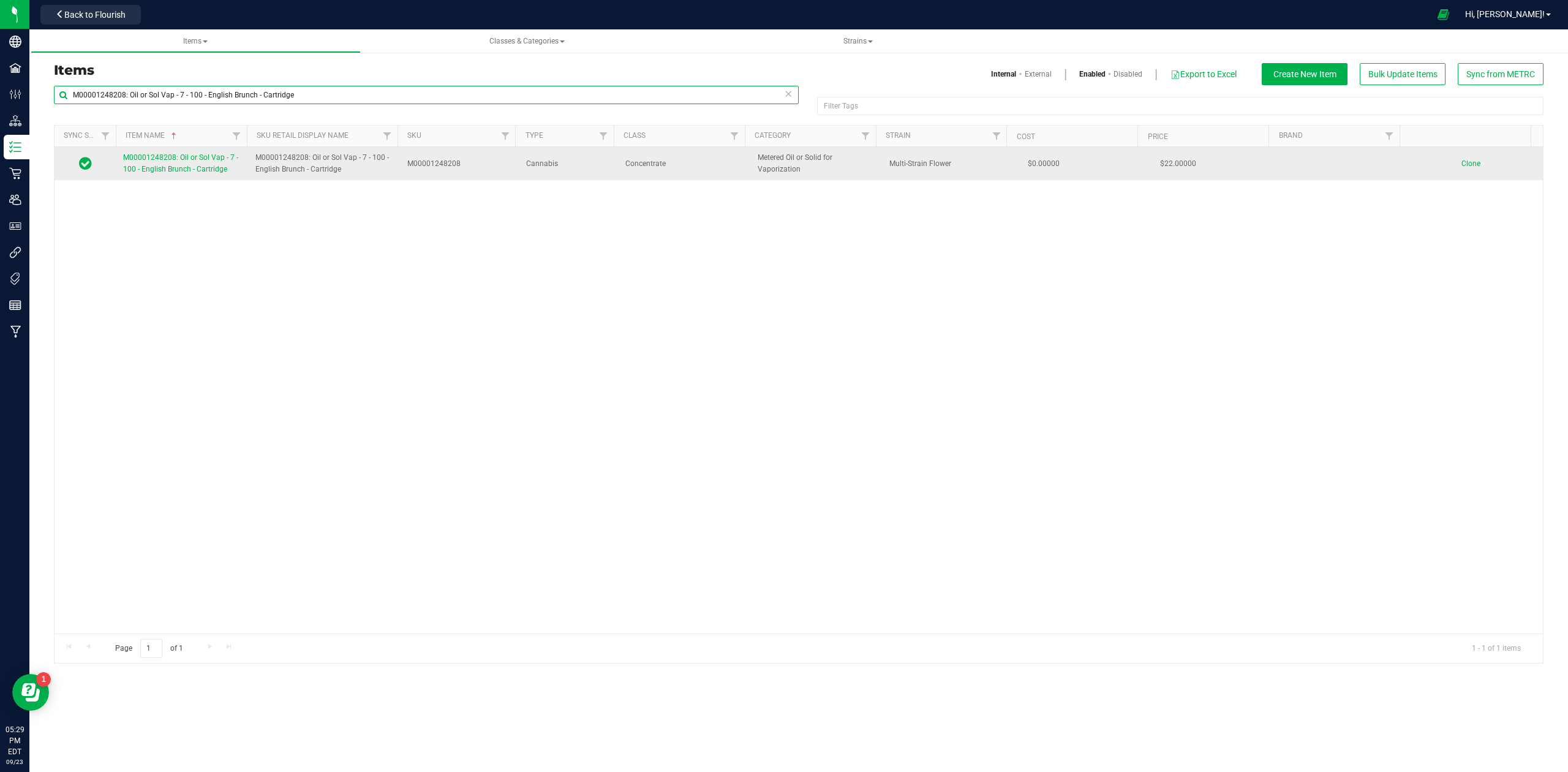
type input "M00001248208: Oil or Sol Vap - 7 - 100 - English Brunch - Cartridge"
click at [150, 162] on span "M00001248208: Oil or Sol Vap - 7 - 100 - English Brunch - Cartridge" at bounding box center [181, 163] width 115 height 20
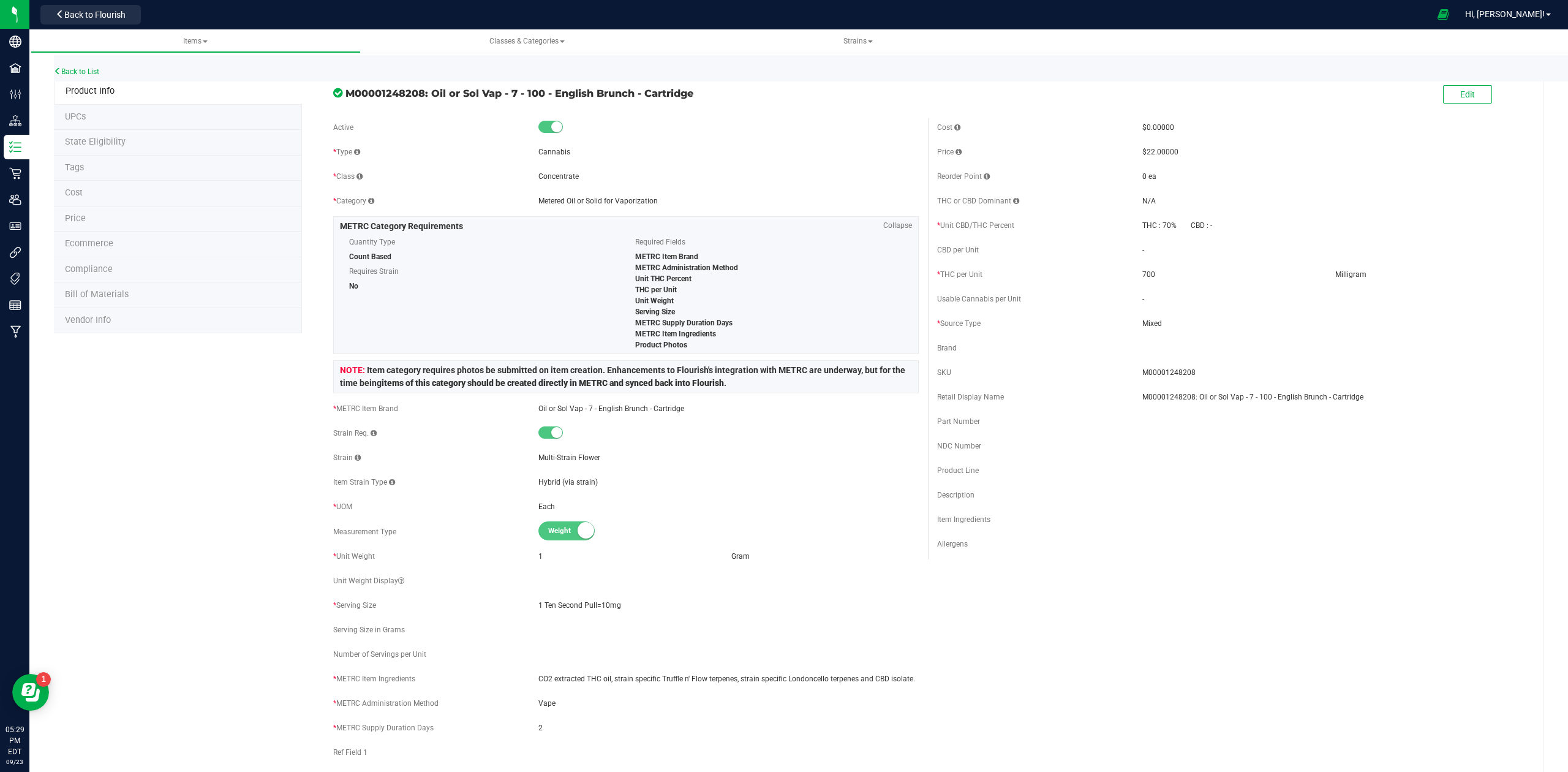
click at [96, 292] on span "Bill of Materials" at bounding box center [96, 294] width 64 height 11
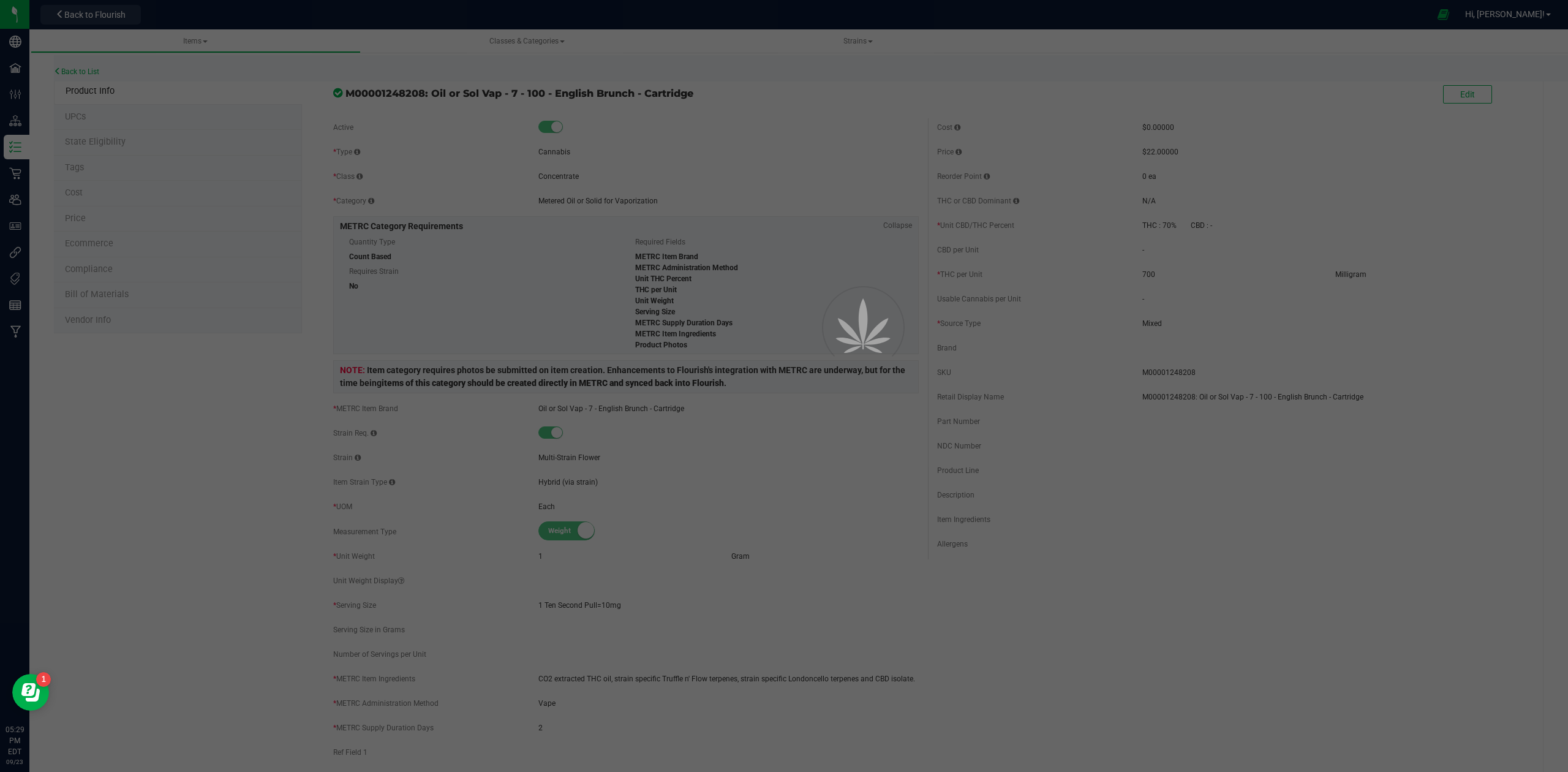
select select "555"
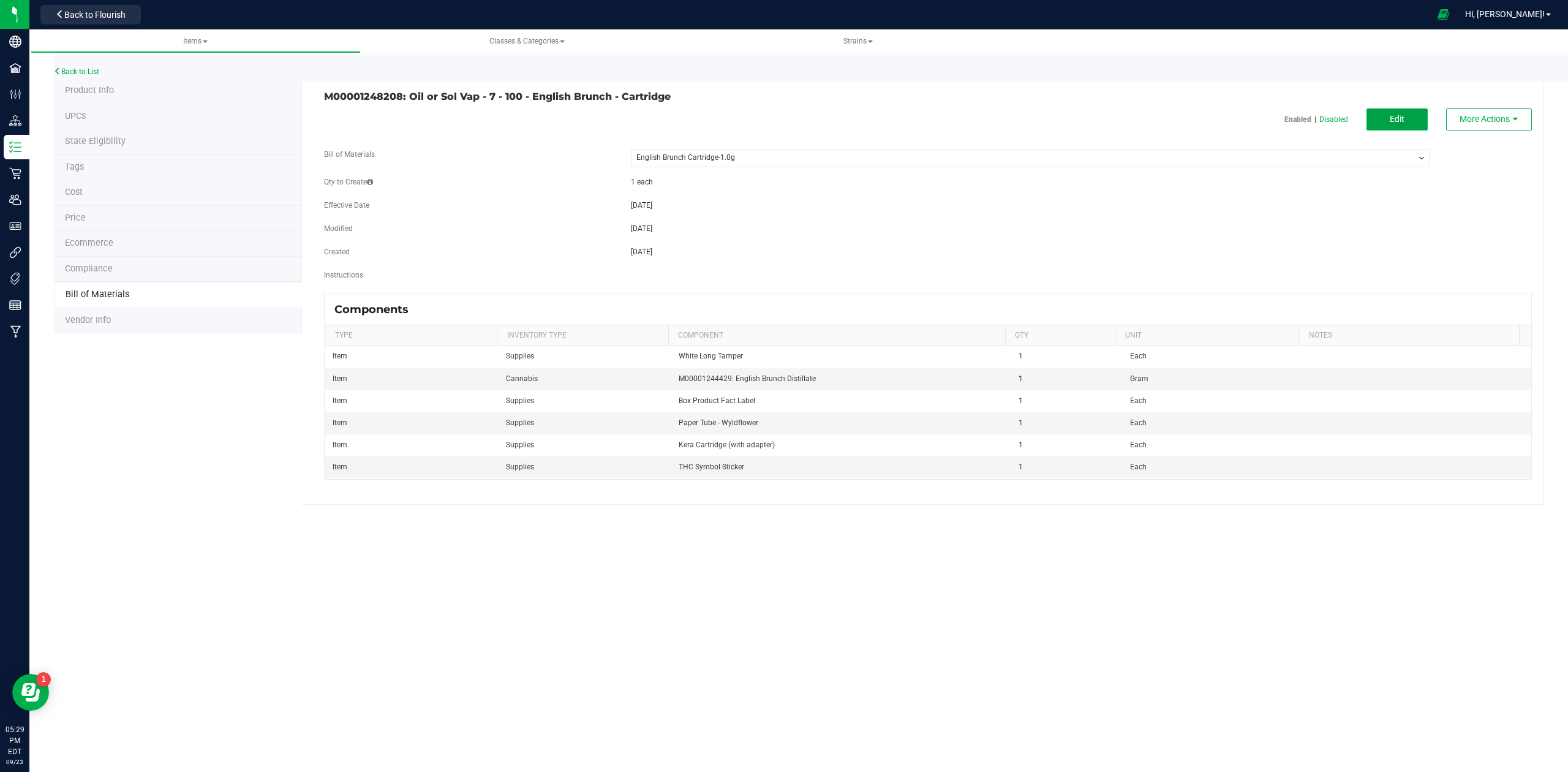
click at [1384, 110] on button "Edit" at bounding box center [1397, 119] width 61 height 22
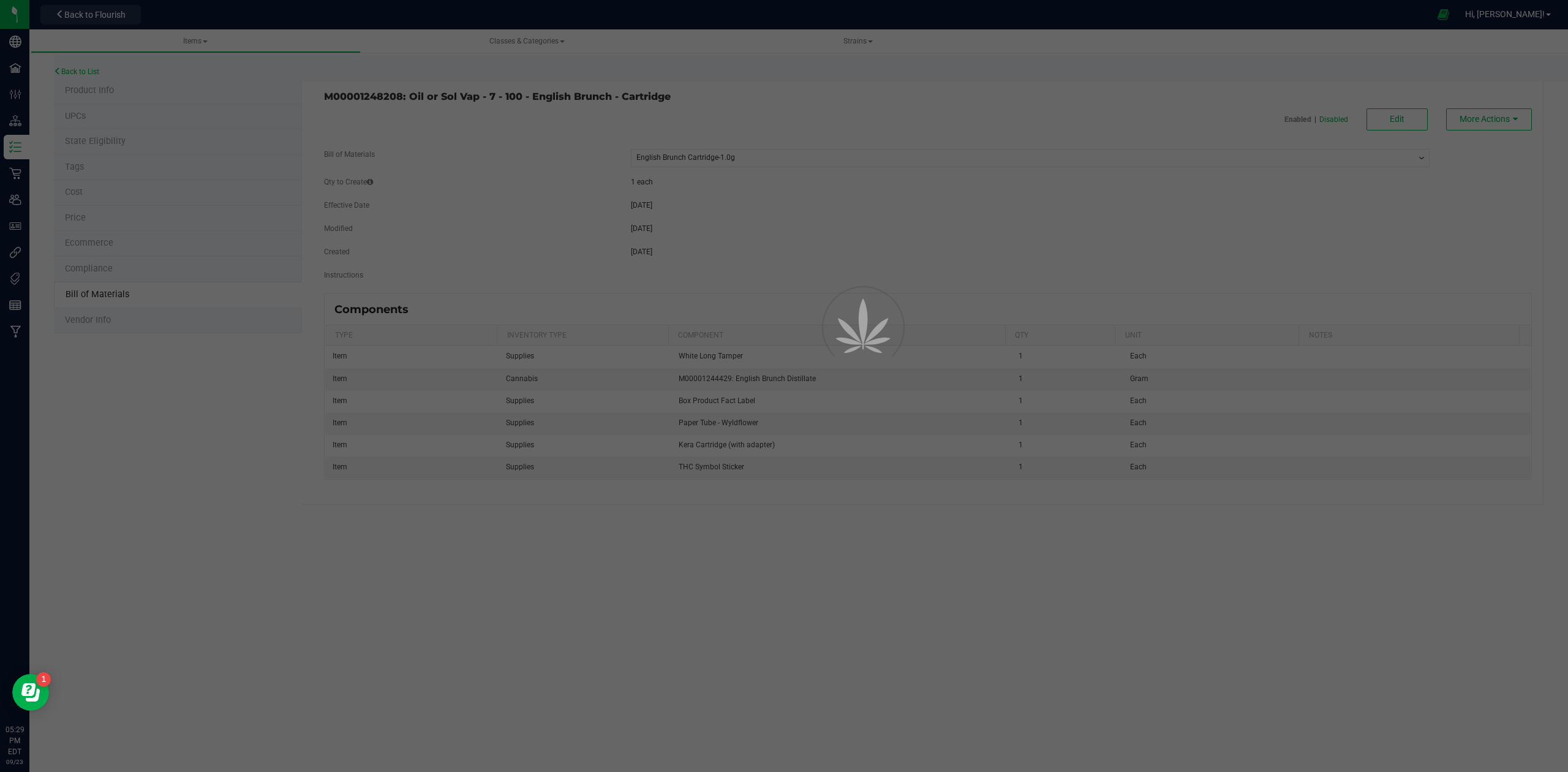
select select "555"
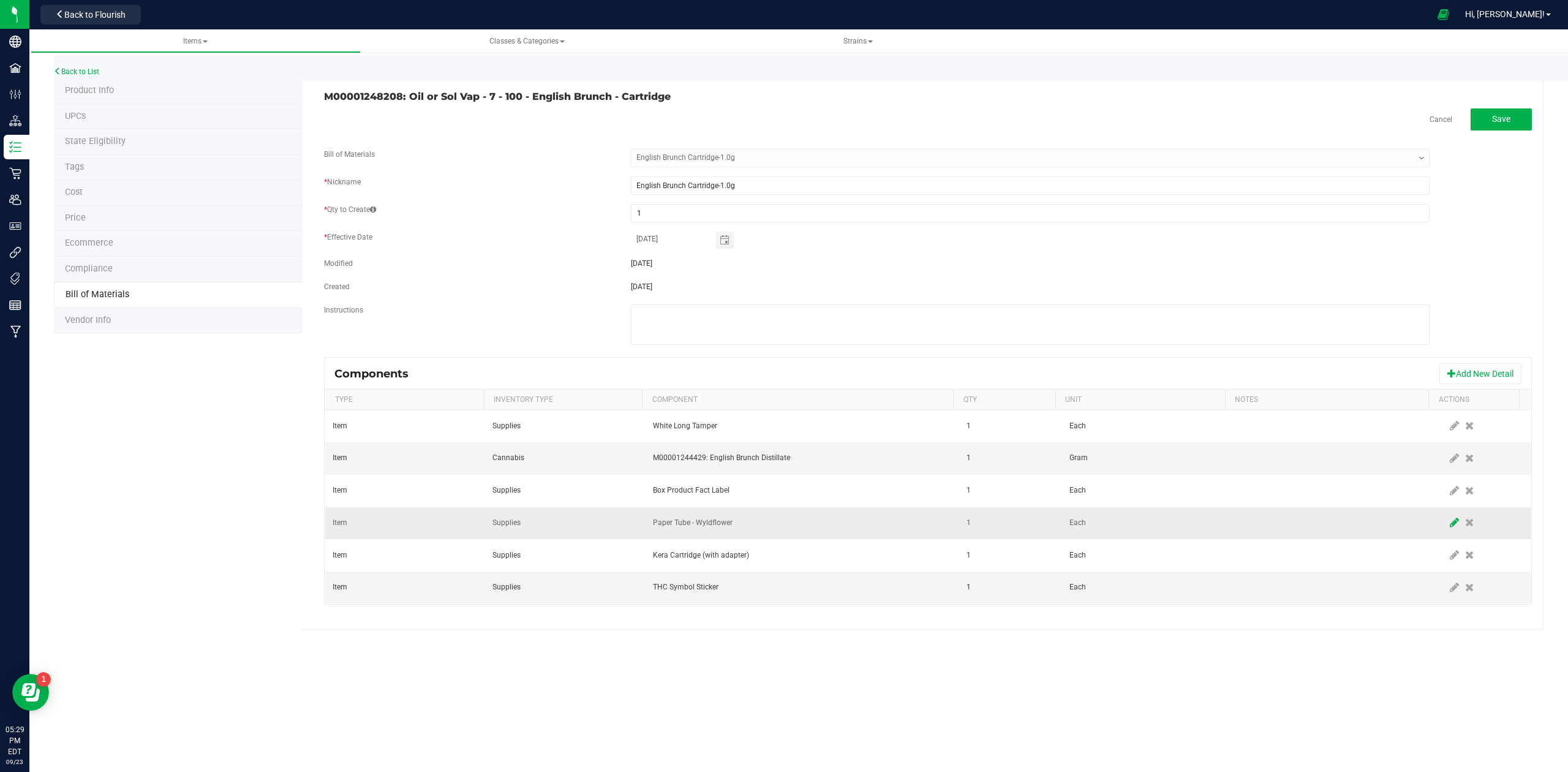
click at [1450, 527] on icon at bounding box center [1454, 522] width 9 height 11
click at [685, 529] on span "Paper Tube - Wyldflower" at bounding box center [795, 522] width 283 height 17
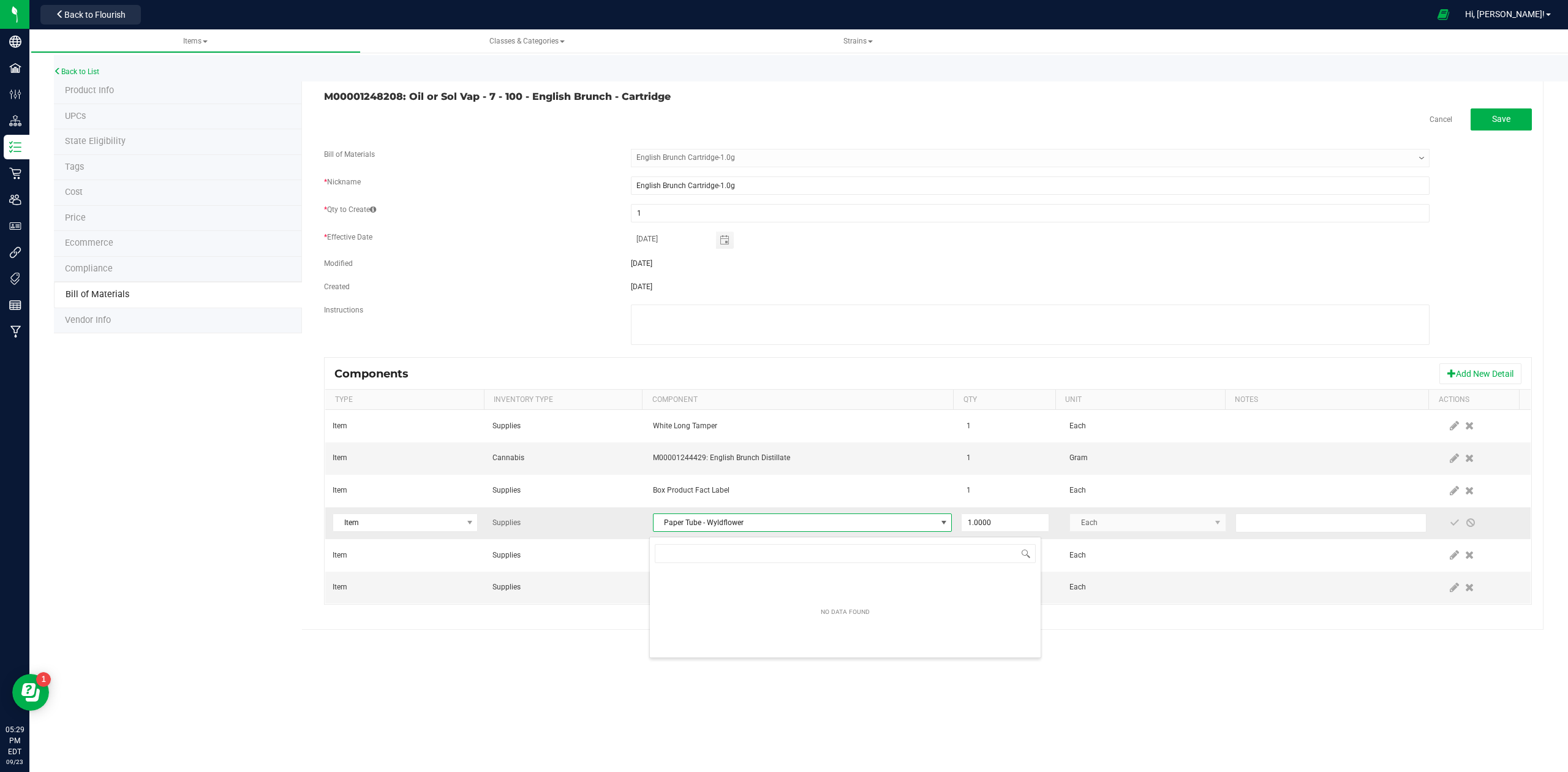
scroll to position [18, 294]
type input "paper tube"
click at [745, 617] on li "Paper Tube - Wyldflower - DCC" at bounding box center [845, 612] width 391 height 17
click at [1061, 703] on div "Items Classes & Categories Strains Back to List Product Info UPCs State Eligibi…" at bounding box center [799, 401] width 1539 height 742
click at [1450, 526] on span at bounding box center [1455, 522] width 10 height 10
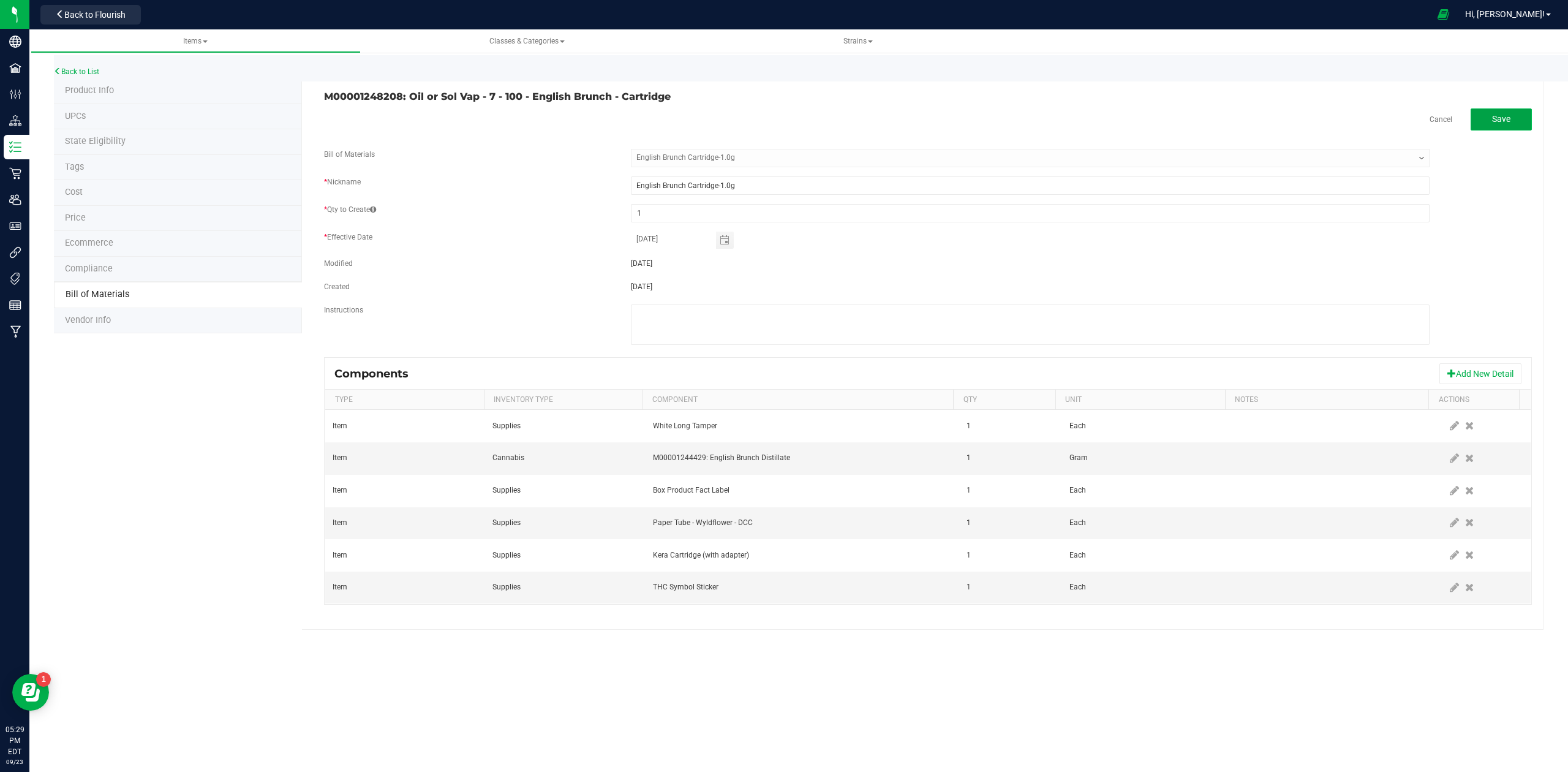
click at [1503, 120] on span "Save" at bounding box center [1501, 119] width 18 height 10
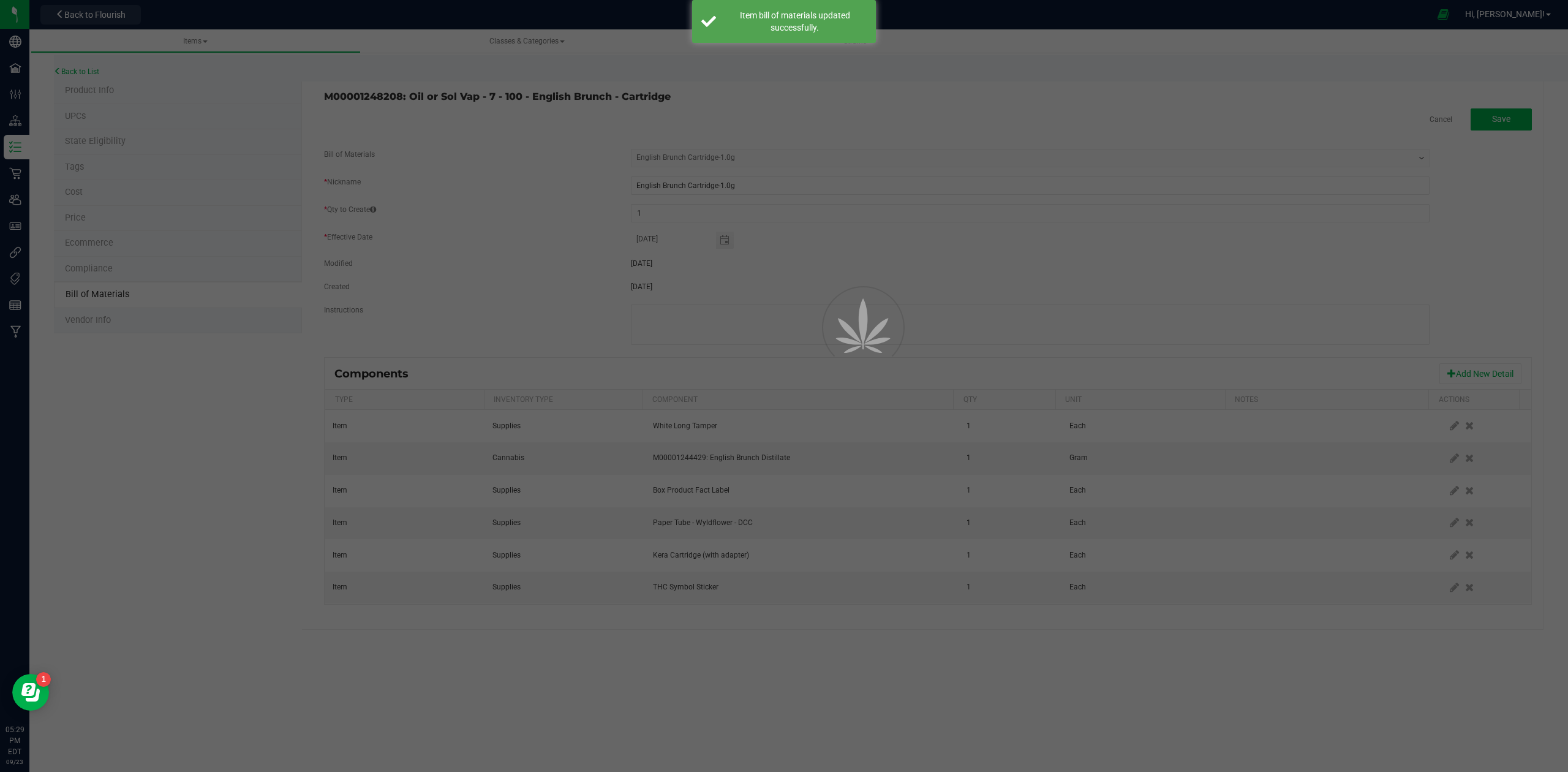
select select "555"
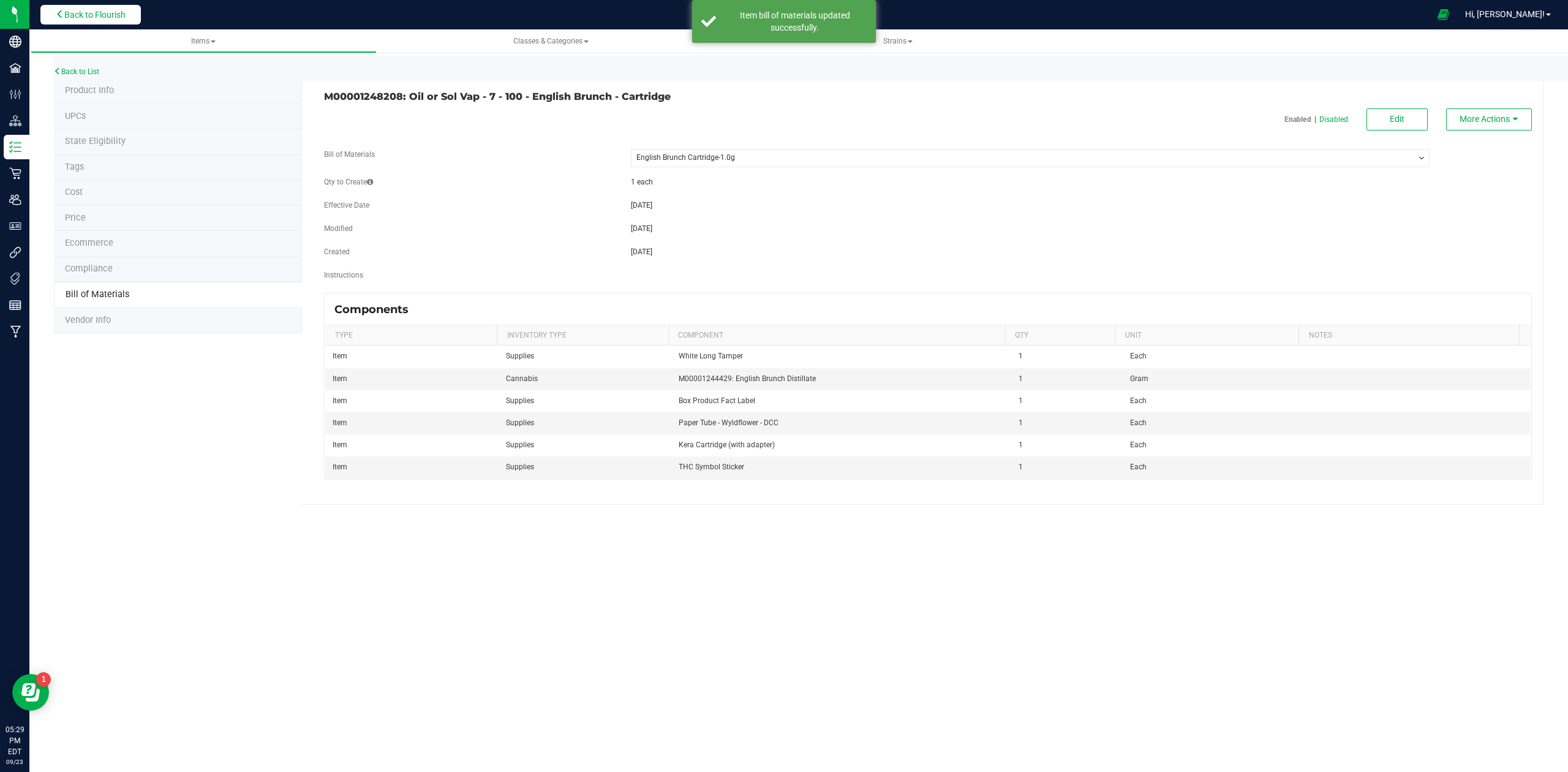
click at [114, 15] on span "Back to Flourish" at bounding box center [94, 15] width 61 height 10
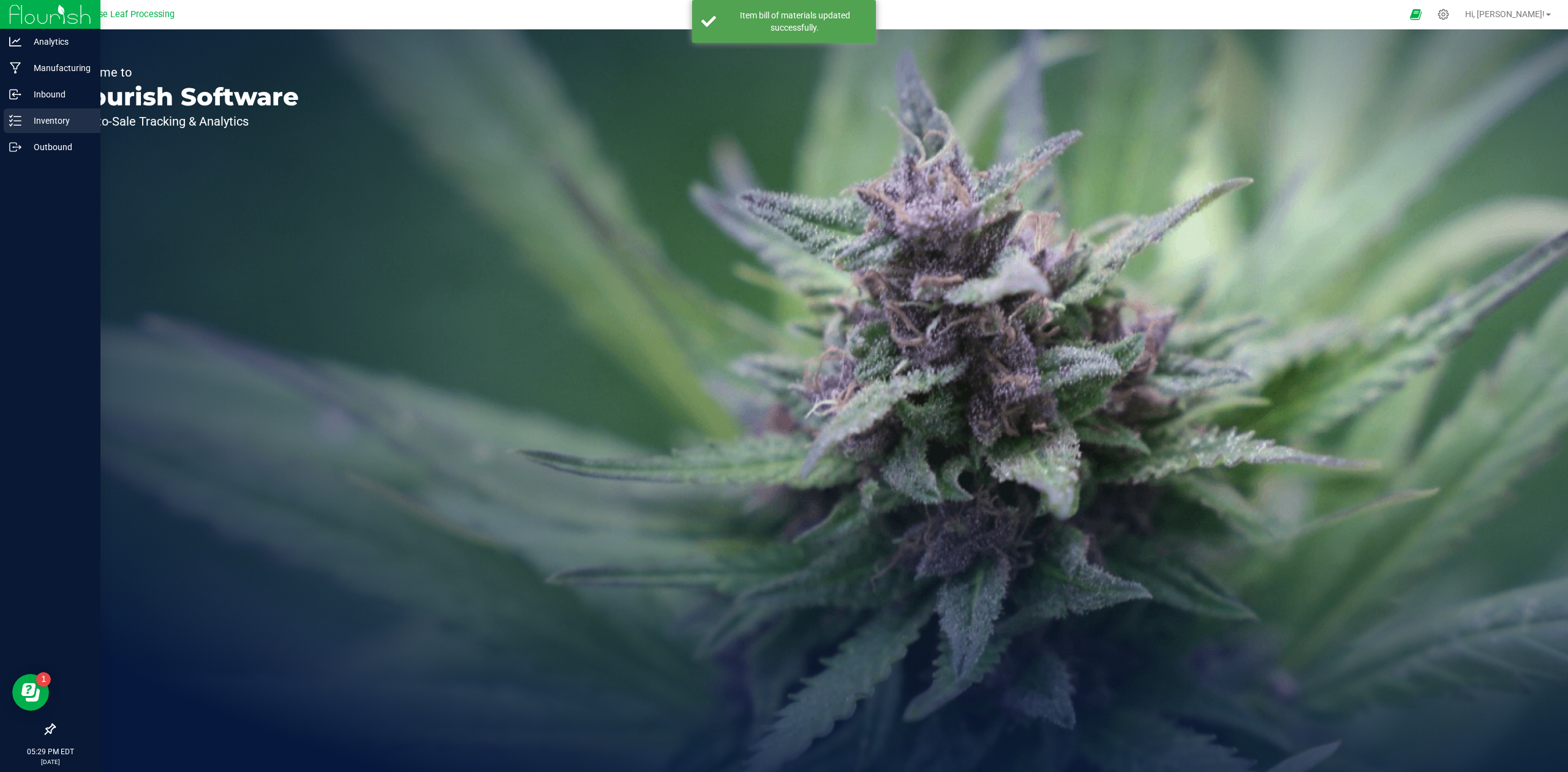
click at [45, 122] on p "Inventory" at bounding box center [58, 120] width 74 height 15
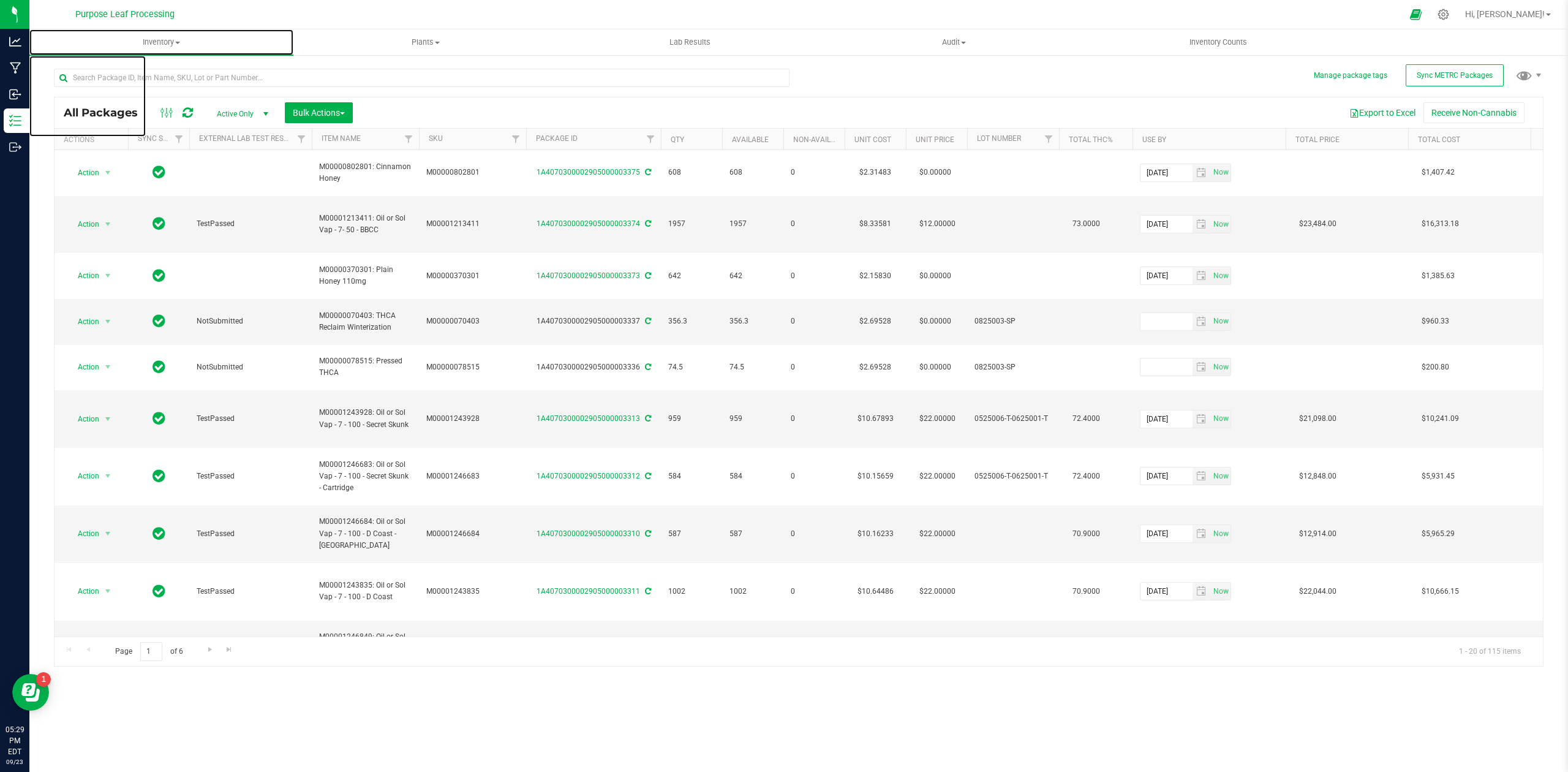
click at [179, 43] on span at bounding box center [177, 42] width 5 height 2
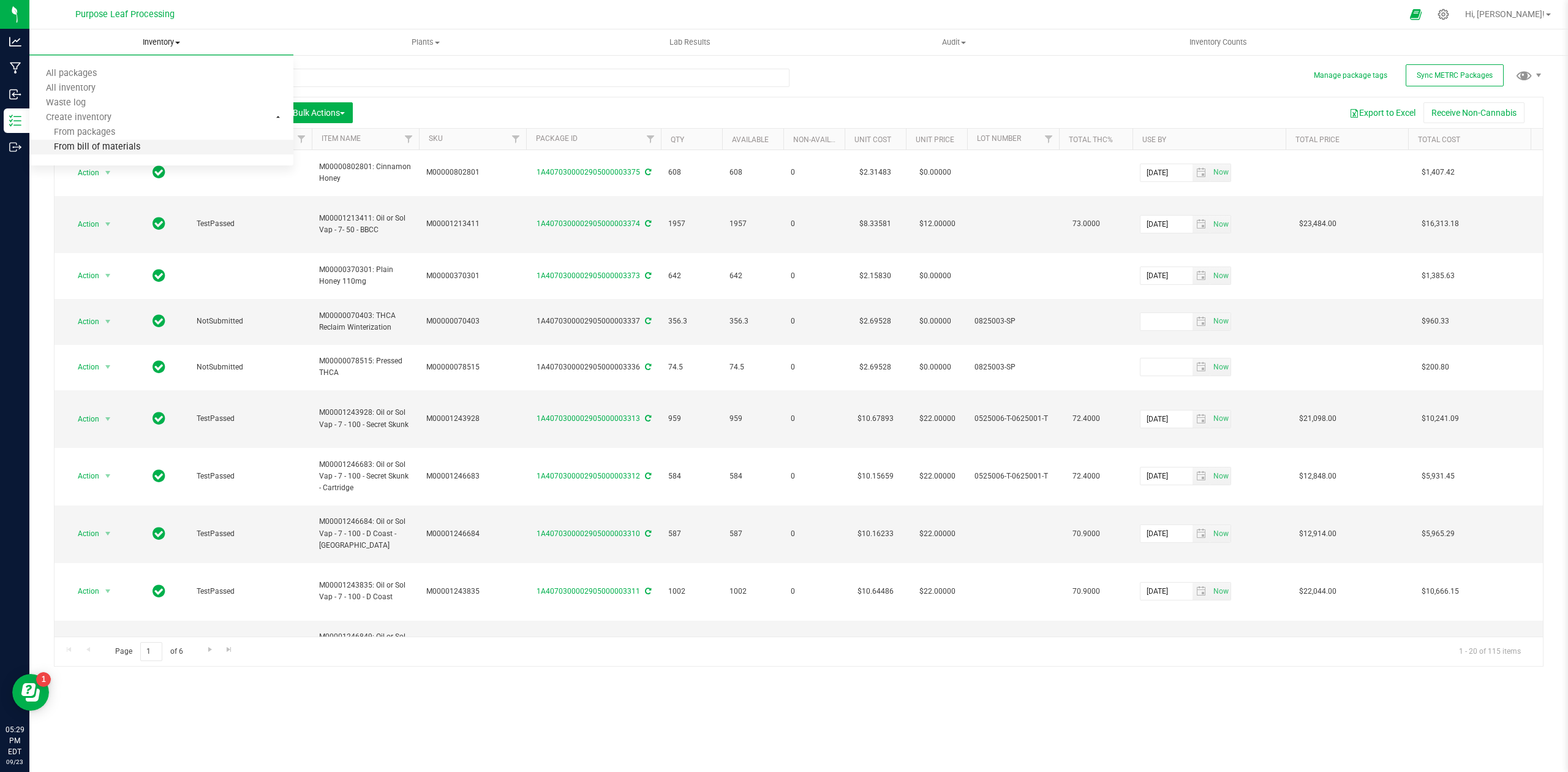
click at [135, 145] on span "From bill of materials" at bounding box center [85, 147] width 111 height 11
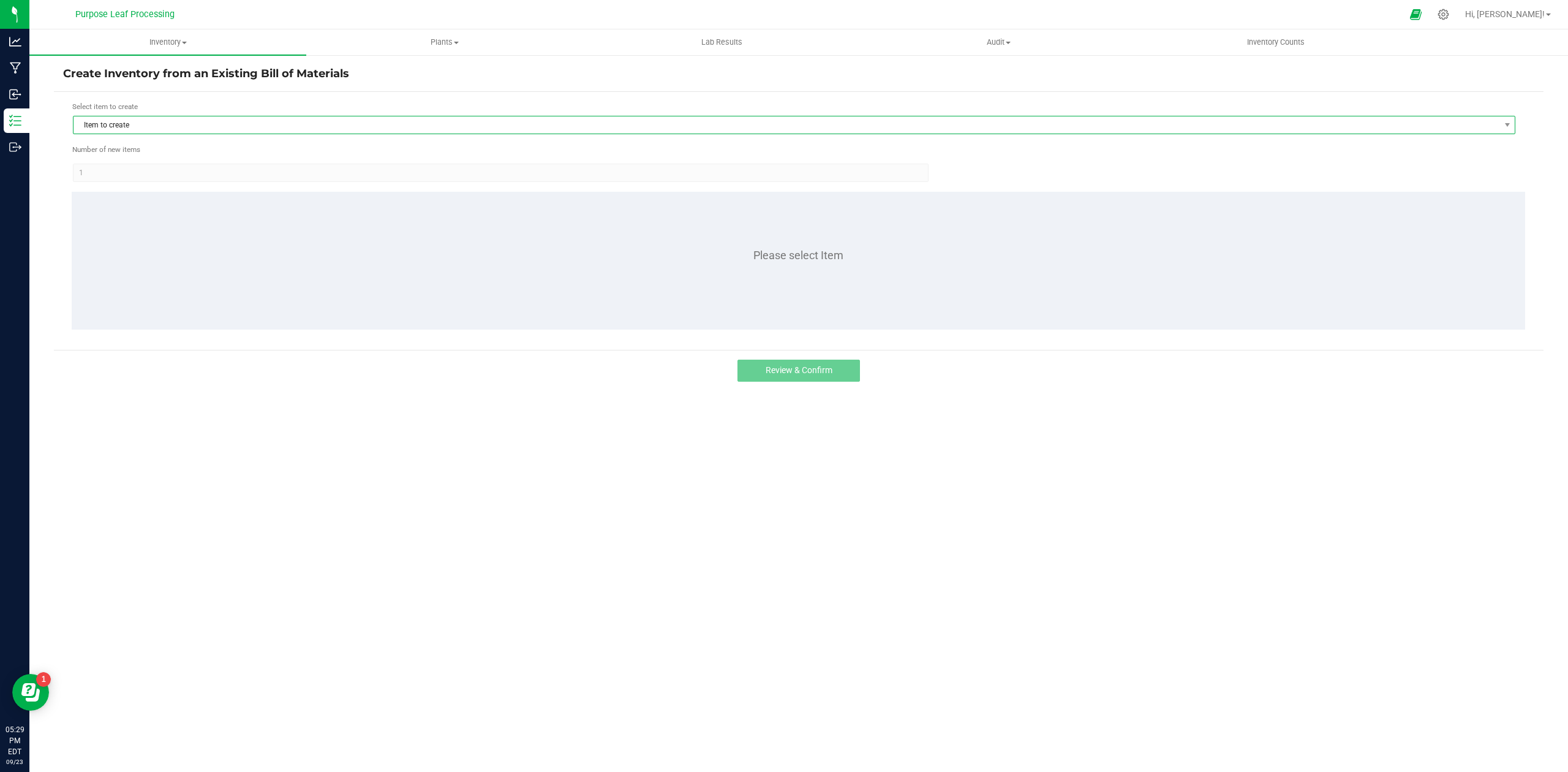
click at [217, 125] on span "Item to create" at bounding box center [787, 125] width 1426 height 17
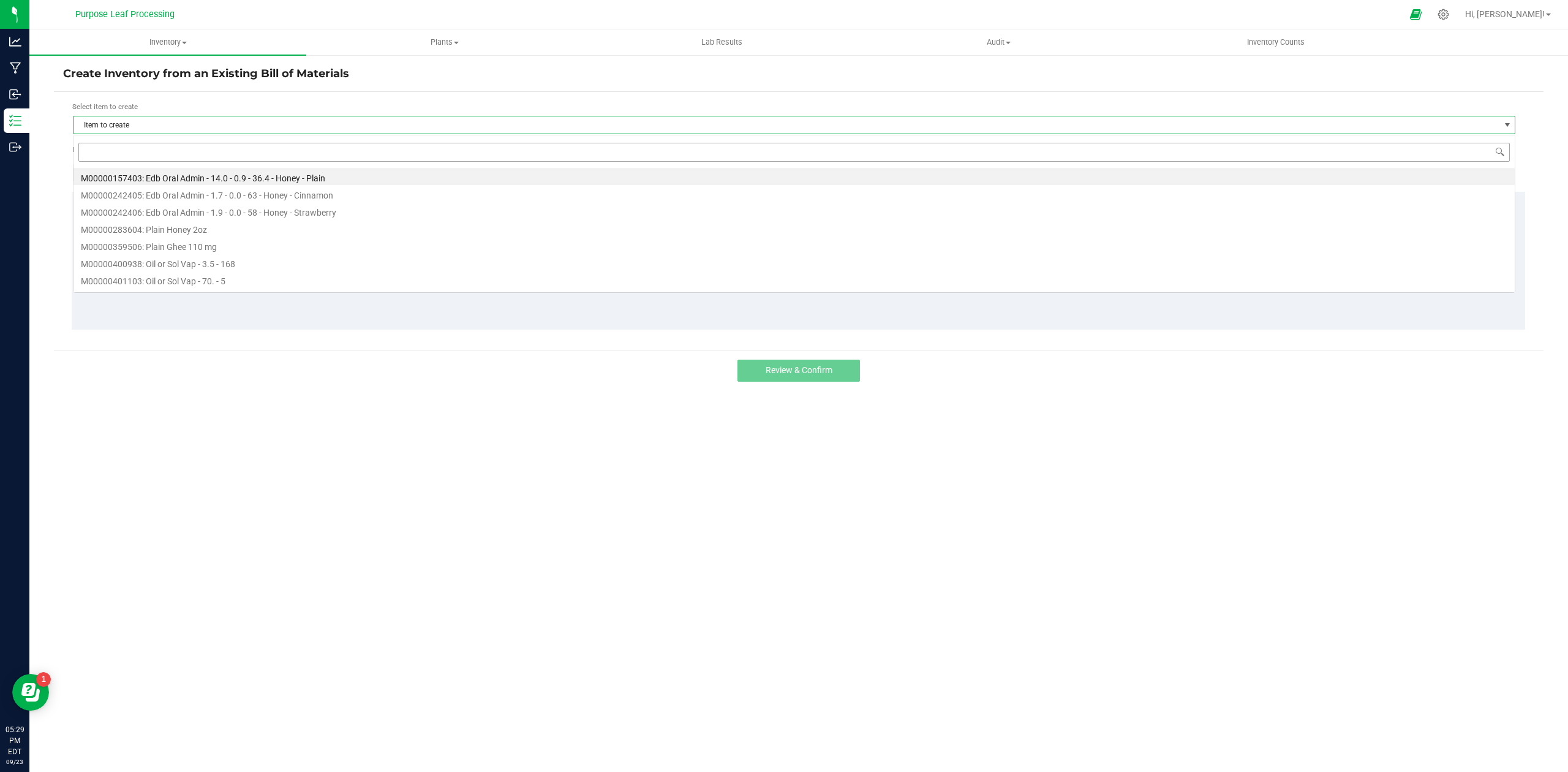
scroll to position [18, 1444]
type input "M00001248208: Oil or Sol Vap - 7 - 100 - English Brunch - Cartridge"
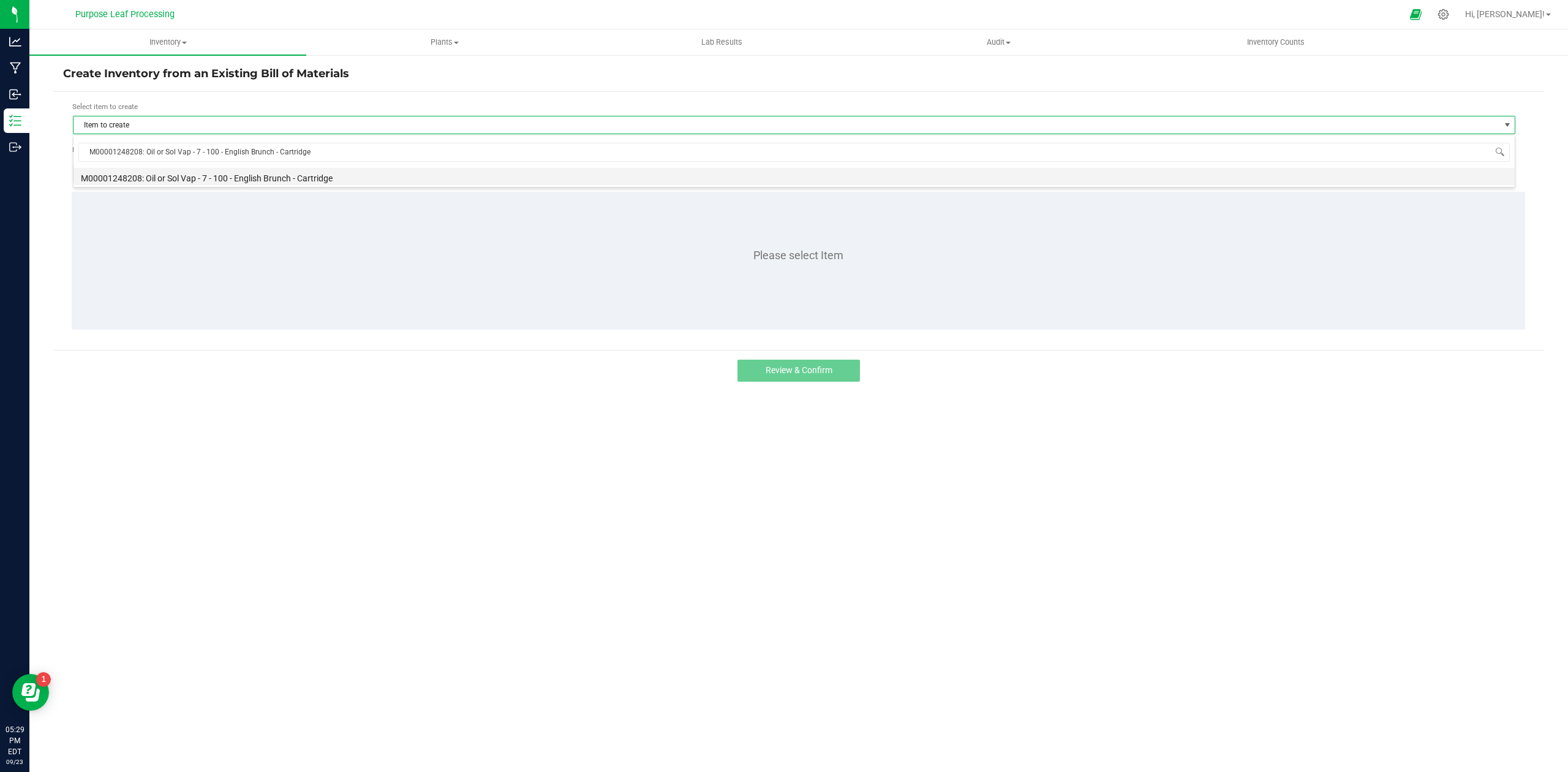
click at [284, 174] on li "M00001248208: Oil or Sol Vap - 7 - 100 - English Brunch - Cartridge" at bounding box center [795, 176] width 1441 height 17
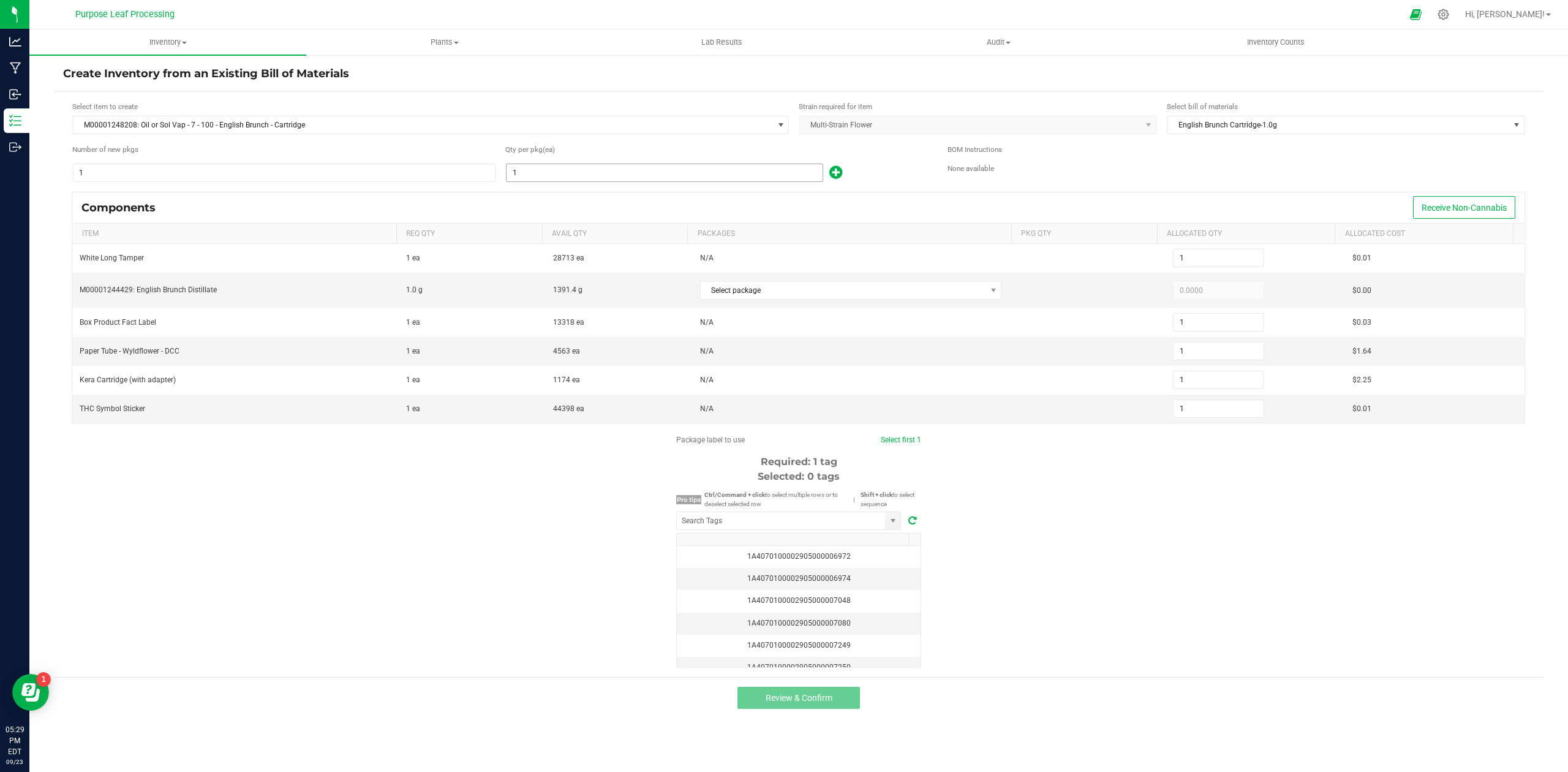
click at [546, 172] on input "1" at bounding box center [665, 172] width 316 height 17
type input "2"
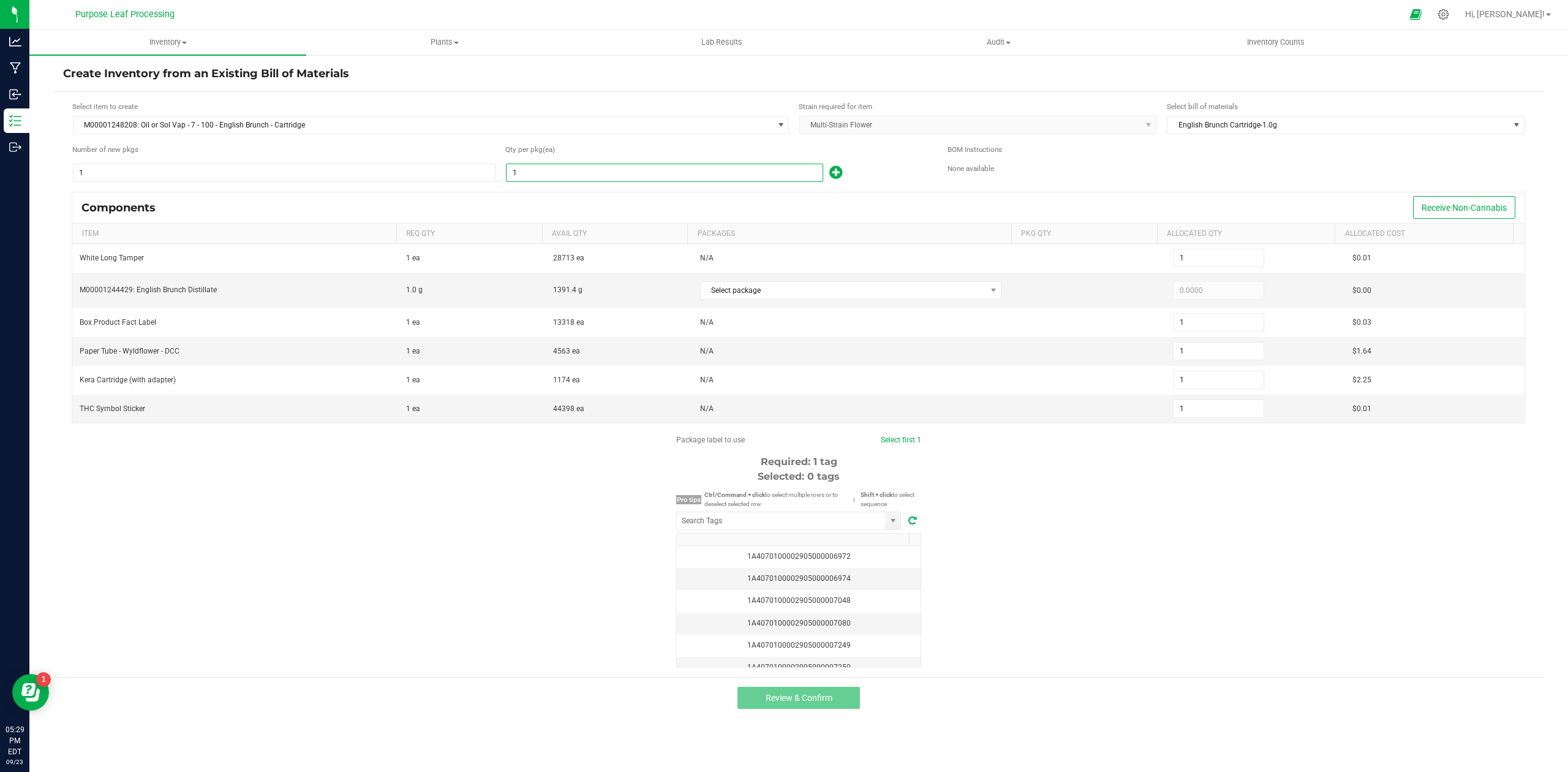
type input "2"
type input "29"
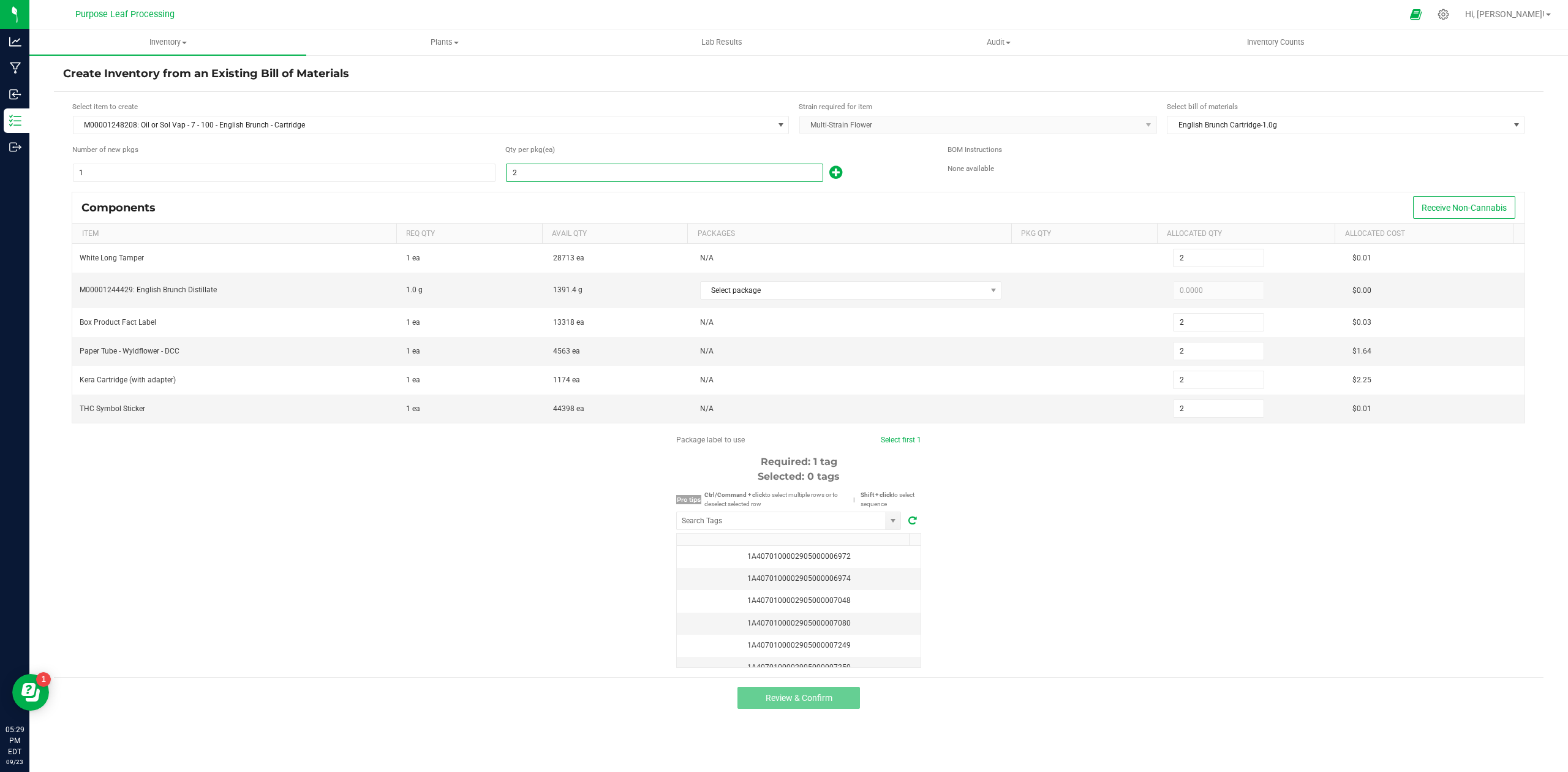
type input "29"
type input "294"
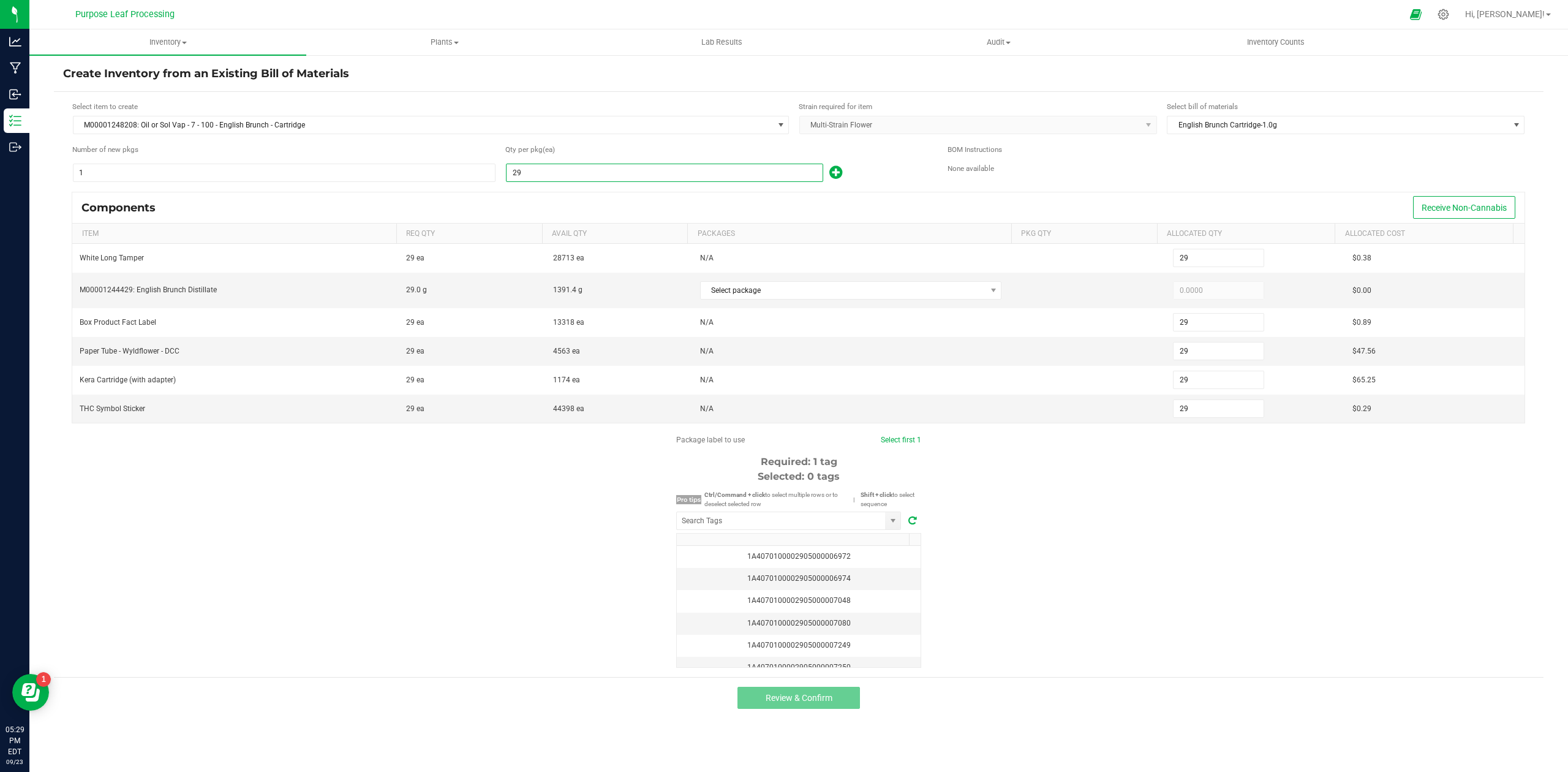
type input "294"
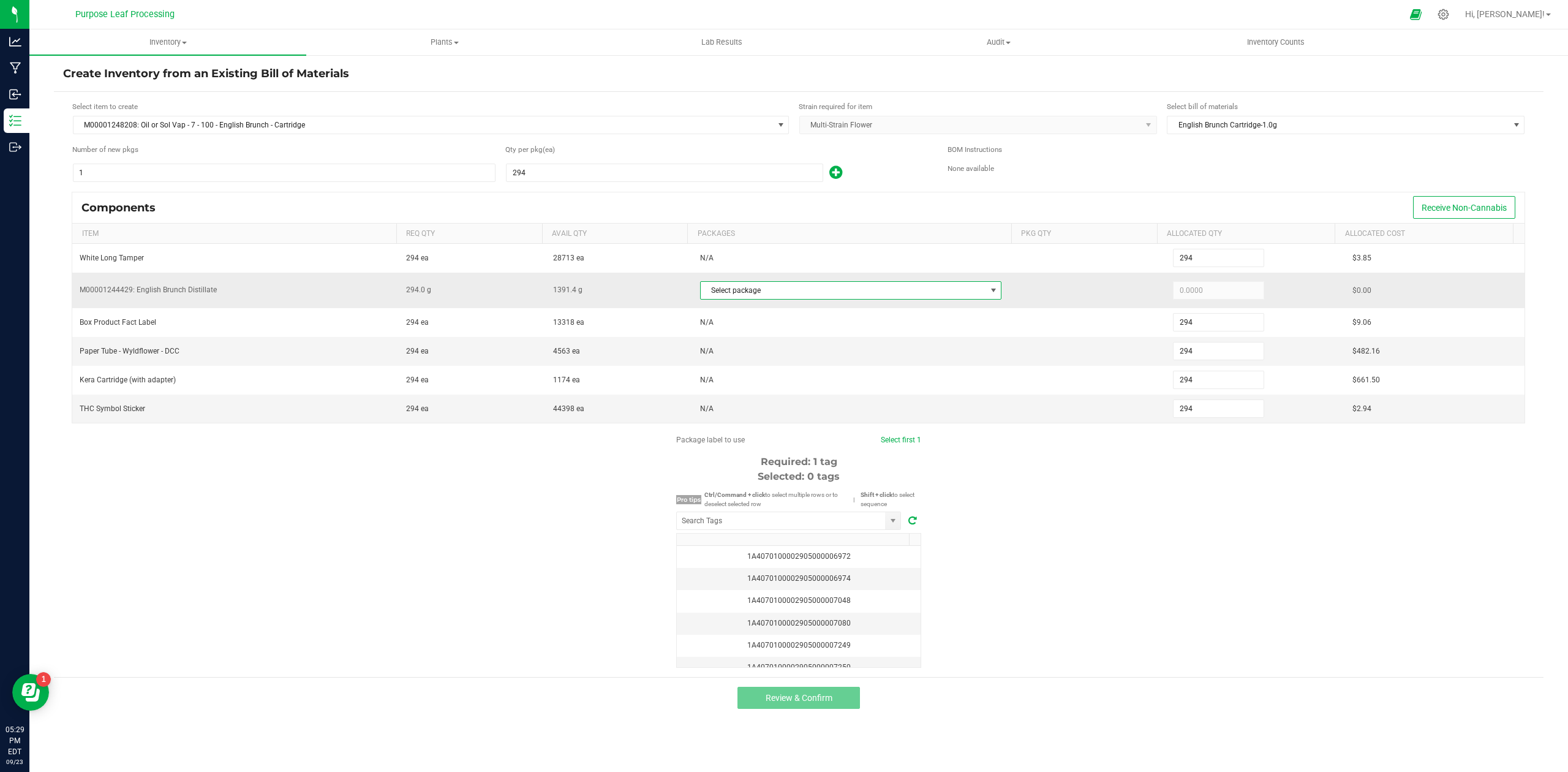
click at [926, 294] on span "Select package" at bounding box center [844, 290] width 285 height 17
click at [827, 346] on li "1A4070300002905000003230" at bounding box center [844, 344] width 297 height 17
type input "294.0000"
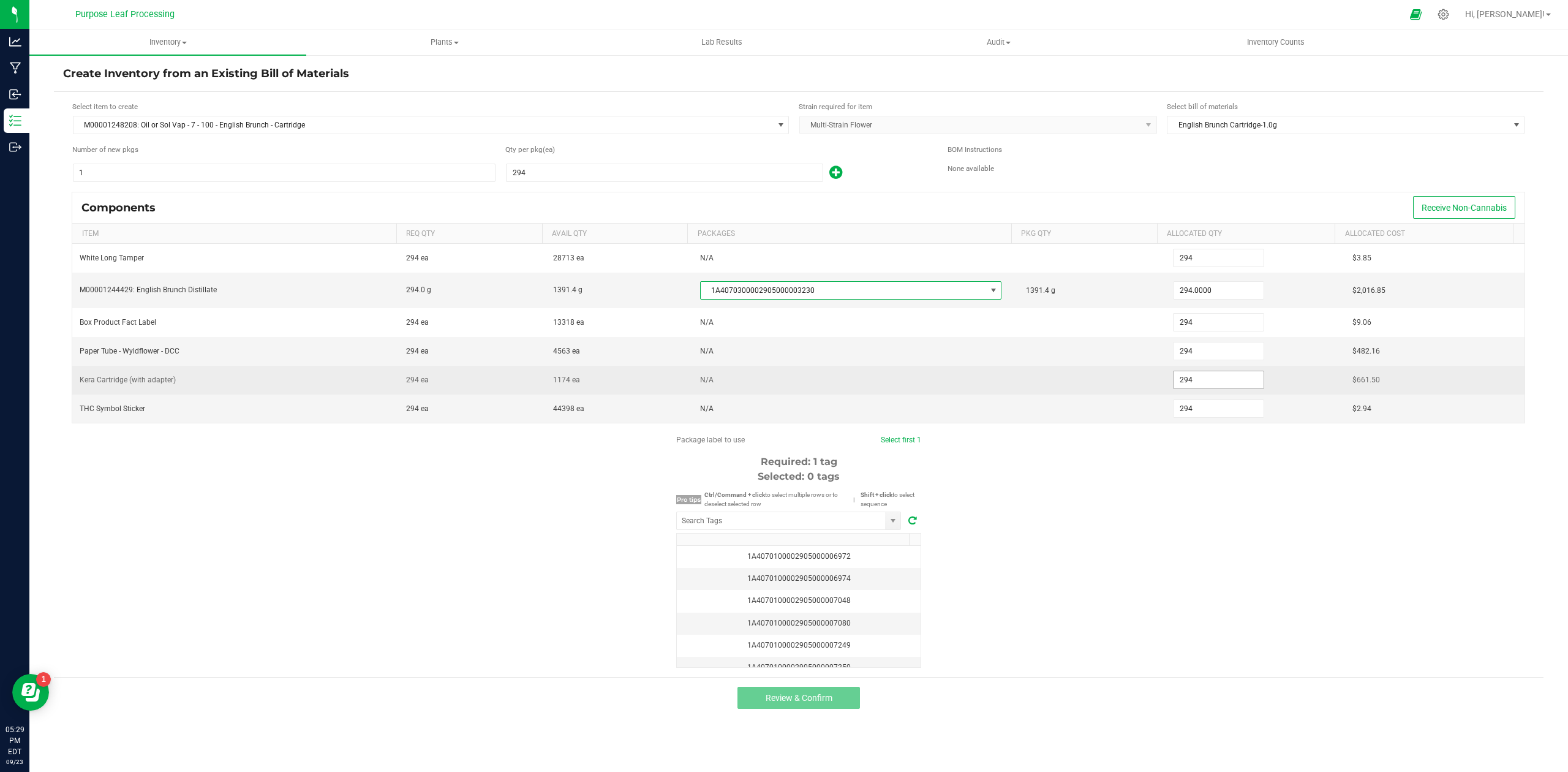
click at [1186, 380] on input "294" at bounding box center [1219, 380] width 90 height 17
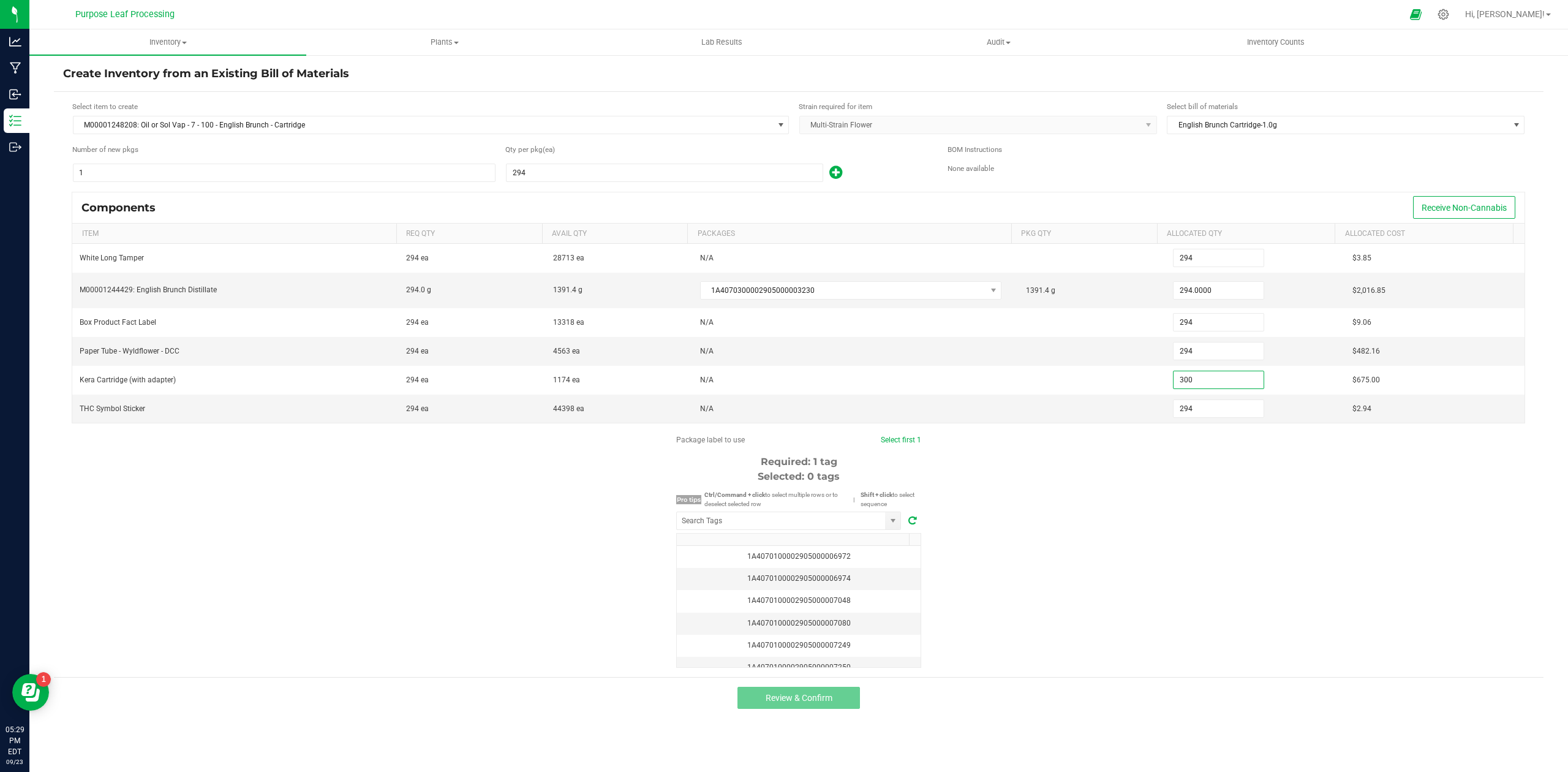
type input "300"
click at [1376, 481] on div "Package label to use Select first 1 Required: 1 tag Selected: 0 tags Pro tips C…" at bounding box center [799, 551] width 1490 height 233
click at [740, 529] on input "NO DATA FOUND" at bounding box center [781, 520] width 208 height 17
click at [716, 553] on li "1A4070300002905000003376" at bounding box center [789, 549] width 224 height 21
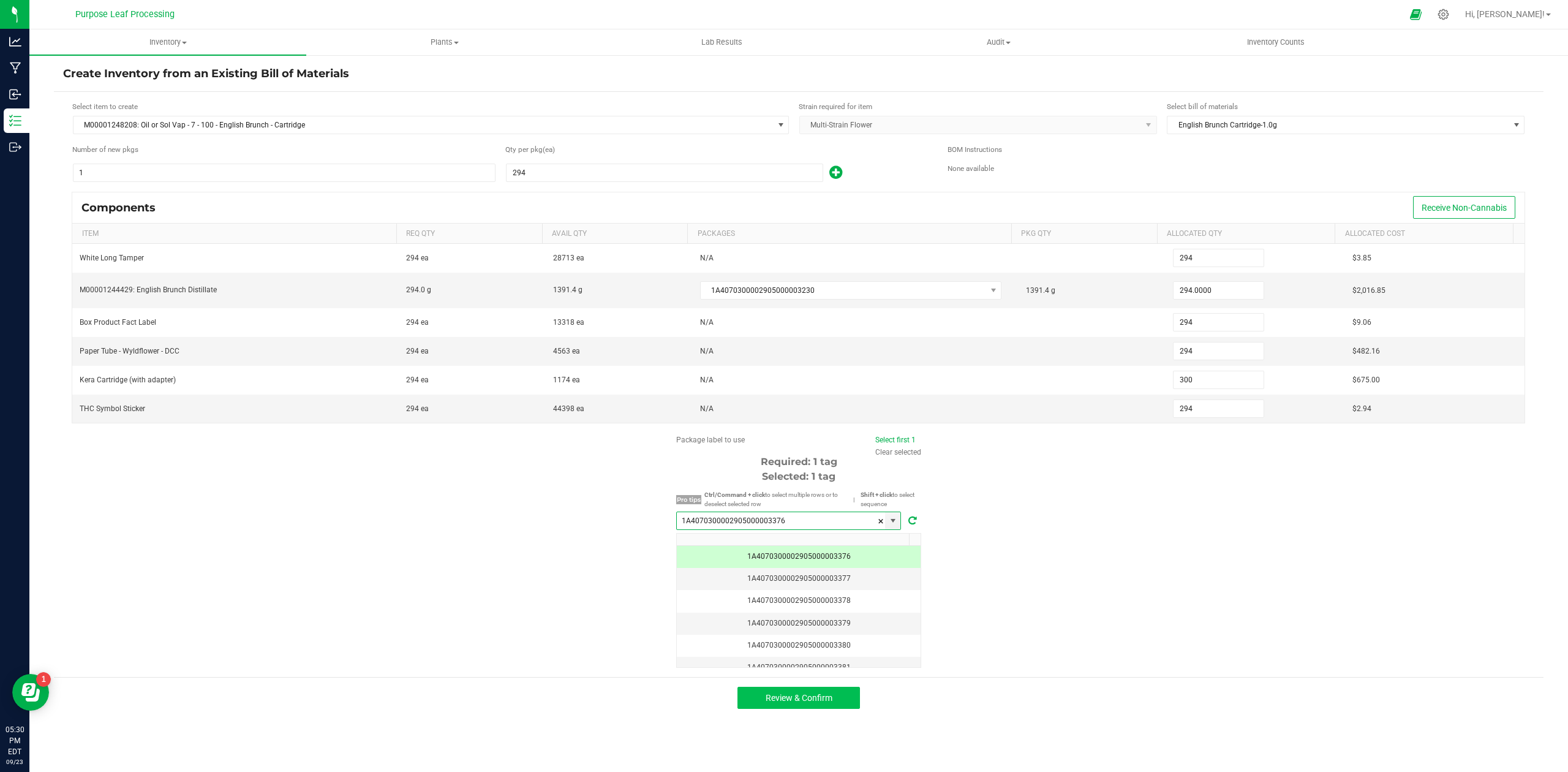
type input "1A4070300002905000003376"
click at [825, 709] on button "Review & Confirm" at bounding box center [799, 697] width 122 height 22
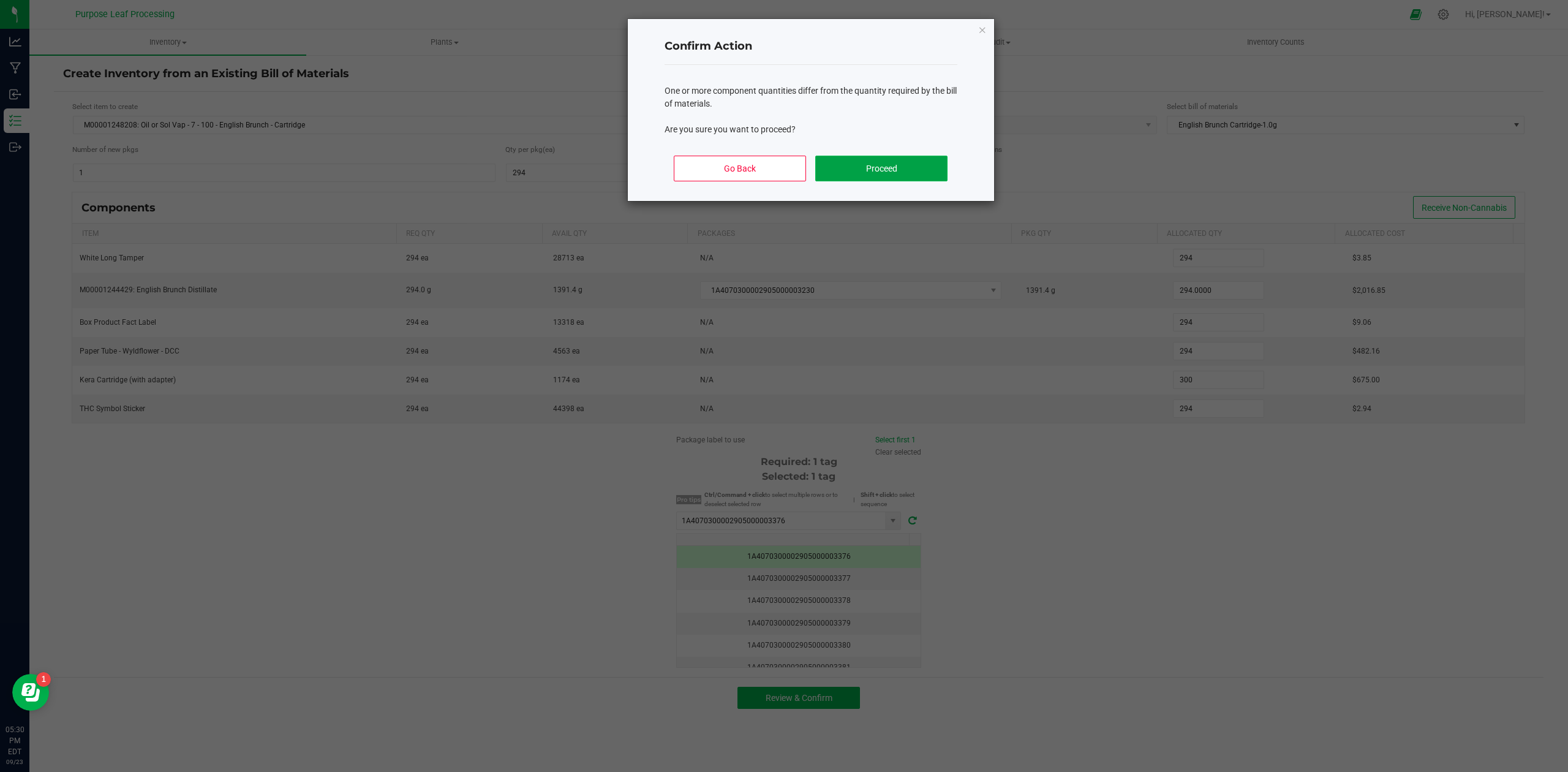
click at [890, 173] on button "Proceed" at bounding box center [881, 168] width 131 height 26
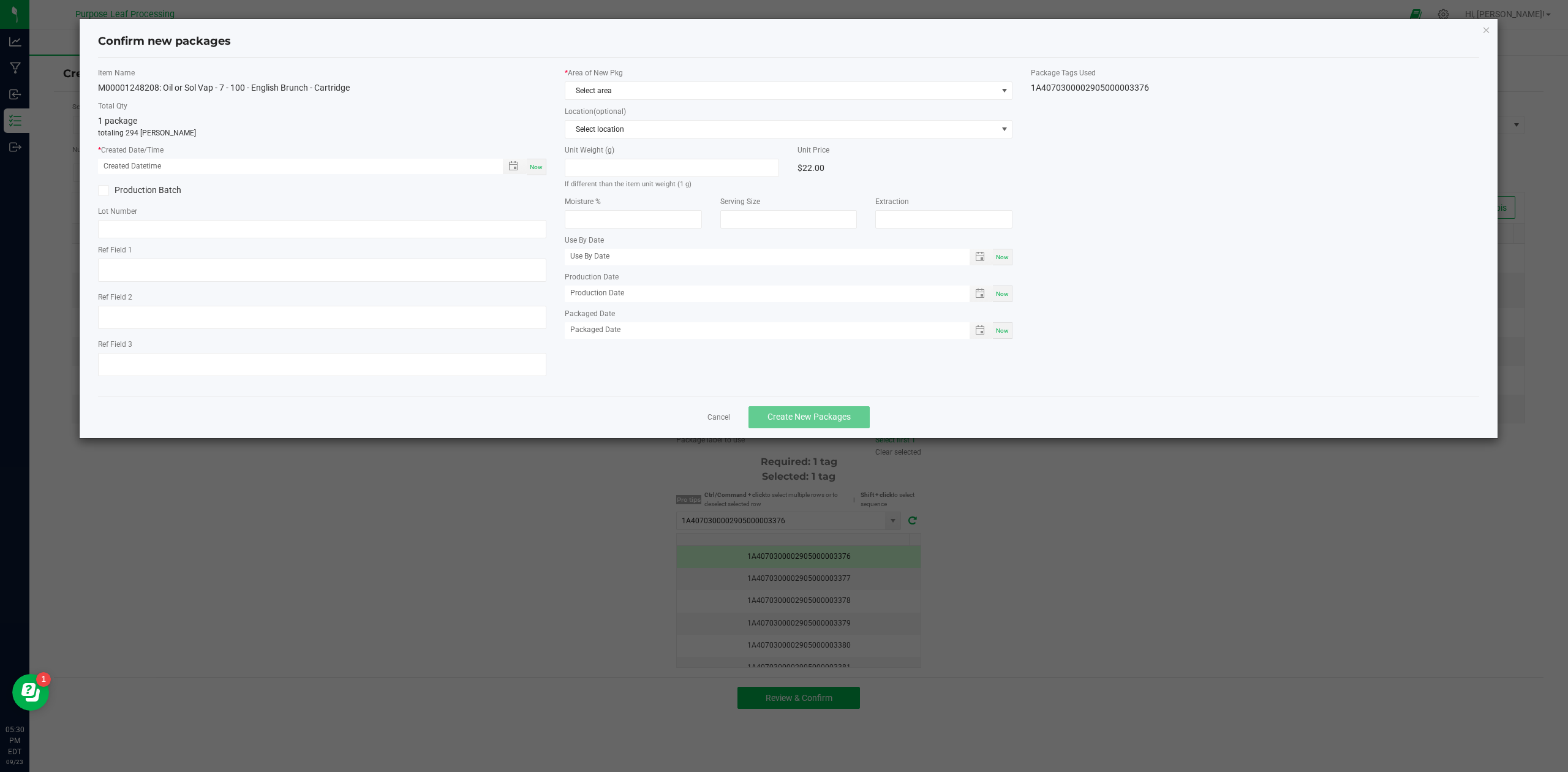
type input "[DATE]"
click at [532, 164] on span "Now" at bounding box center [536, 167] width 13 height 7
type input "[DATE] 05:30 PM"
click at [653, 86] on span "Select area" at bounding box center [781, 91] width 432 height 17
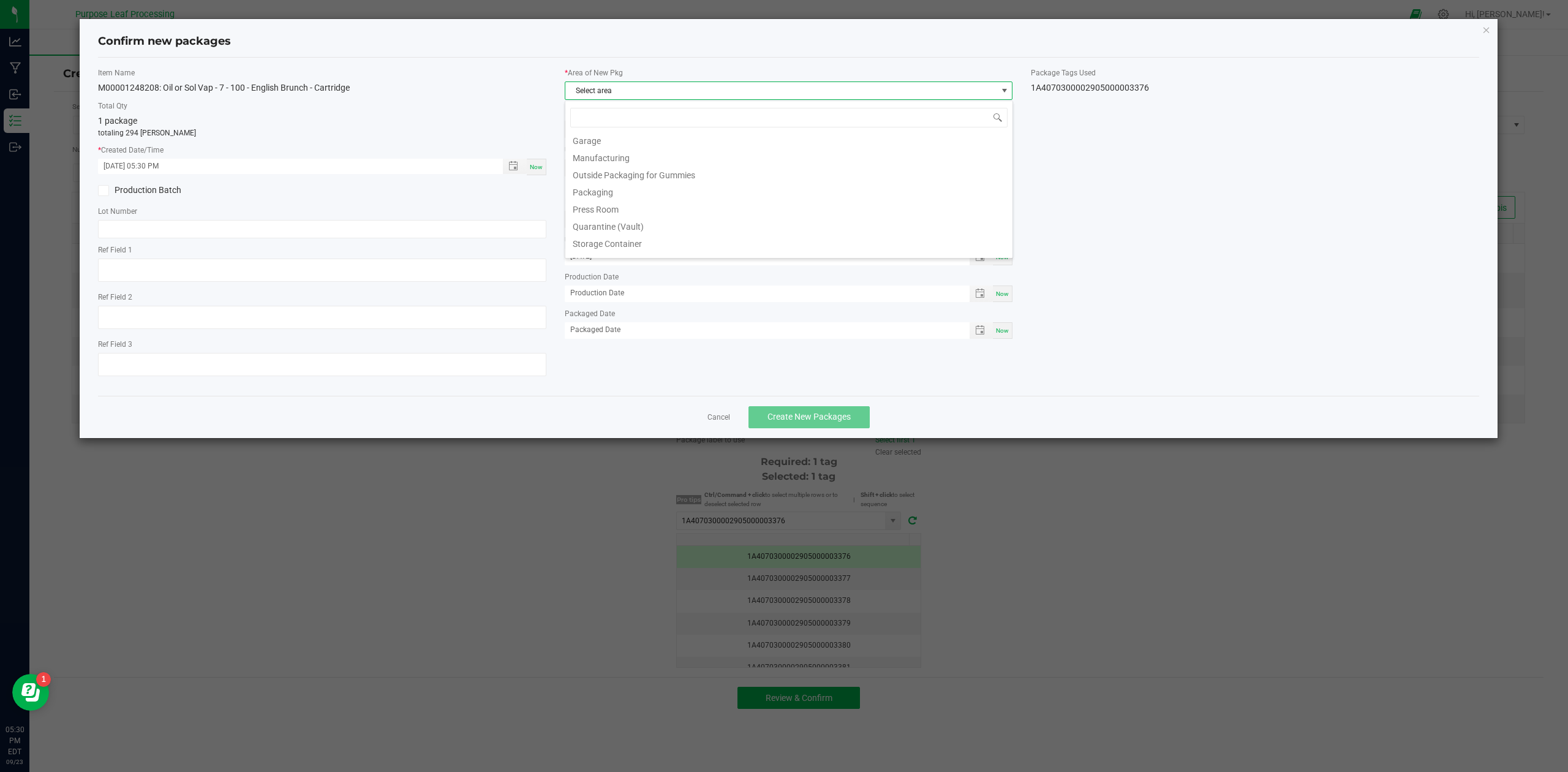
scroll to position [203, 0]
click at [598, 234] on li "Vault" at bounding box center [789, 230] width 447 height 17
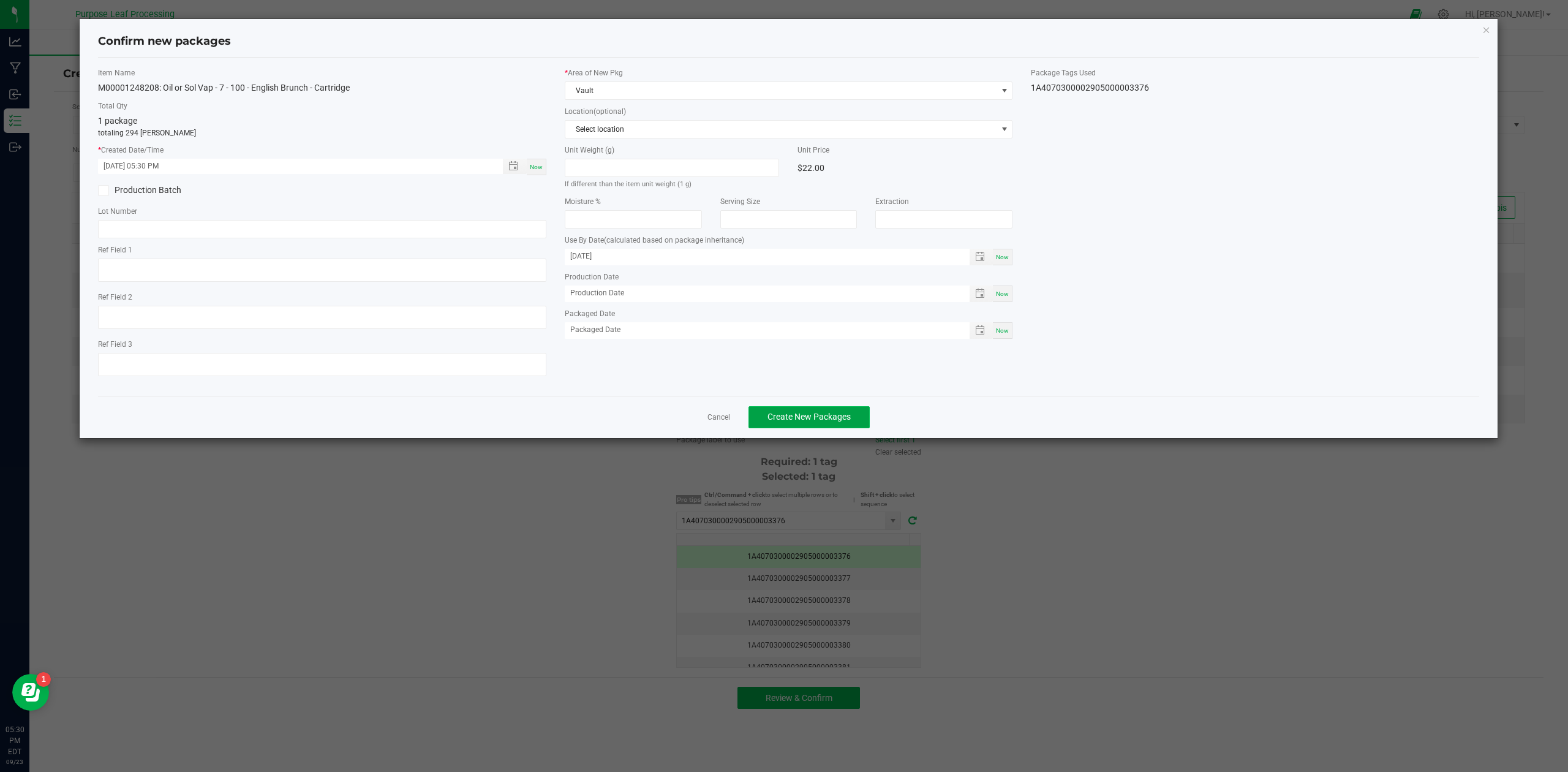
click at [851, 421] on button "Create New Packages" at bounding box center [809, 417] width 122 height 22
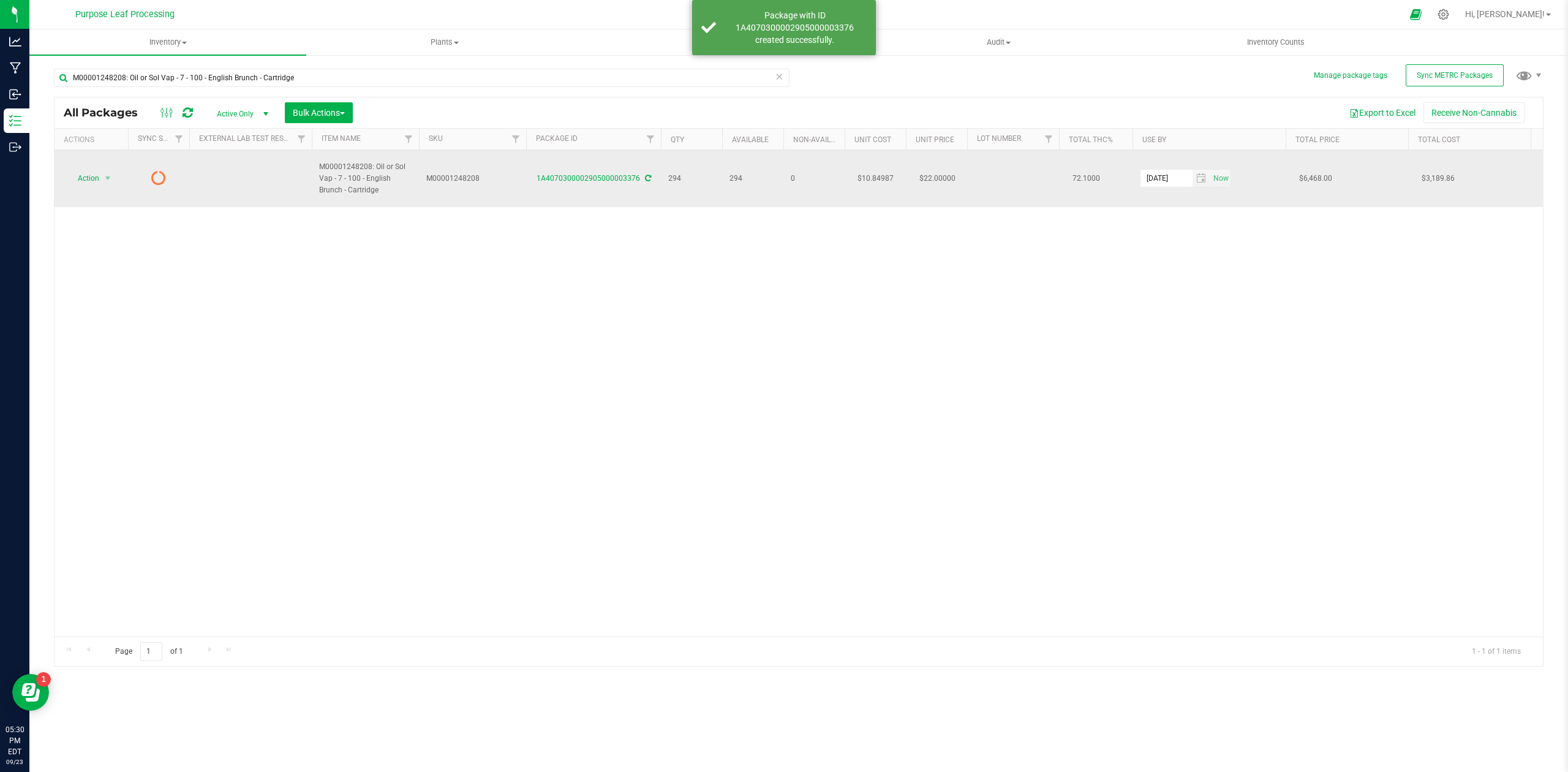
click at [647, 174] on icon at bounding box center [648, 178] width 6 height 7
